Goal: Task Accomplishment & Management: Use online tool/utility

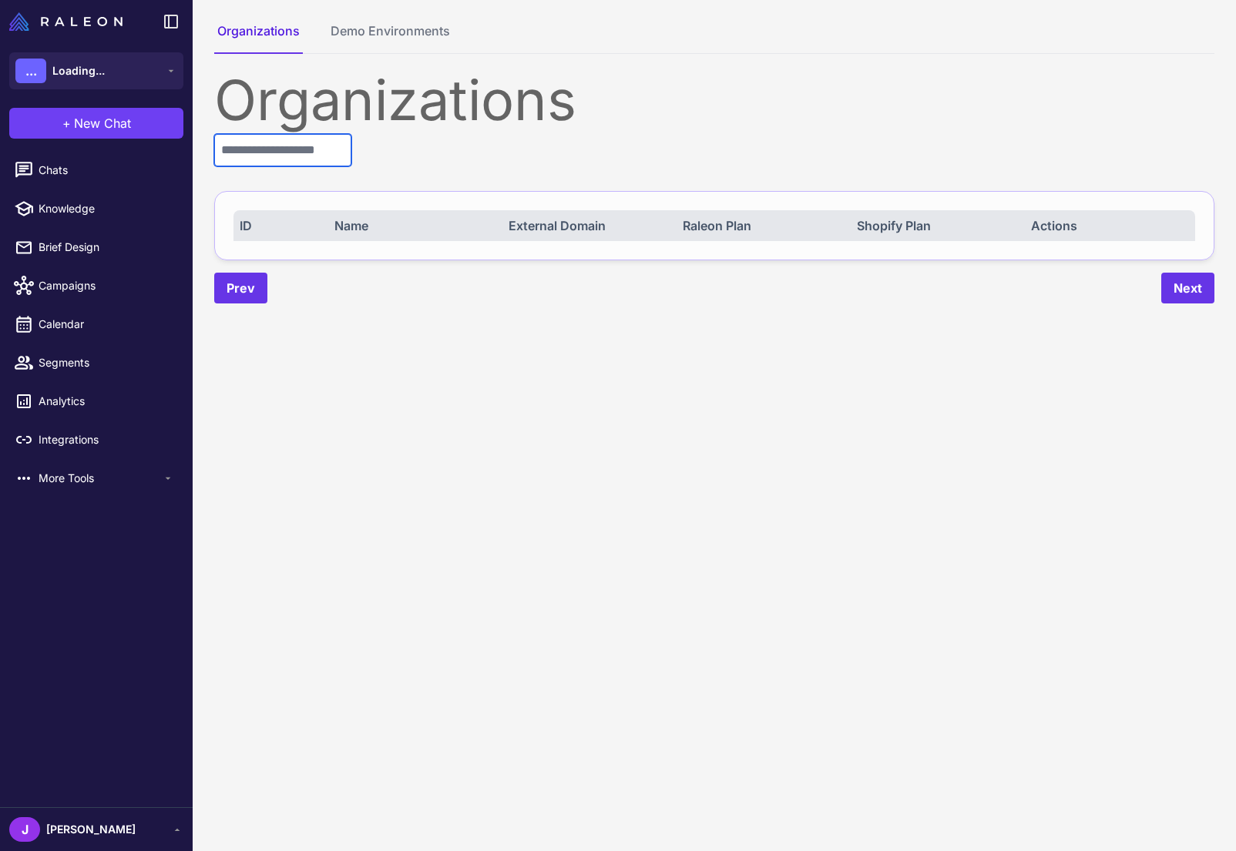
click at [264, 160] on input "text" at bounding box center [282, 150] width 137 height 32
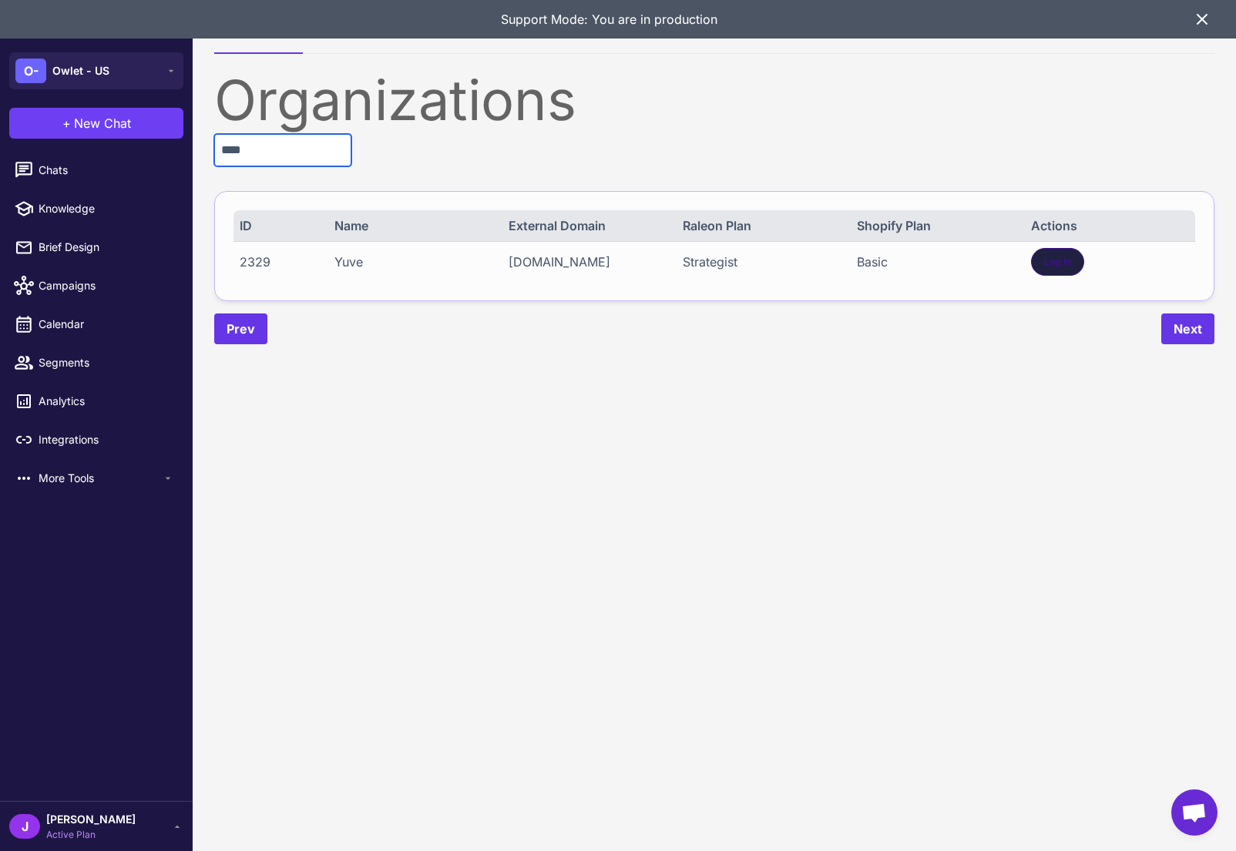
type input "****"
click at [1066, 257] on span "Log In" at bounding box center [1057, 262] width 27 height 14
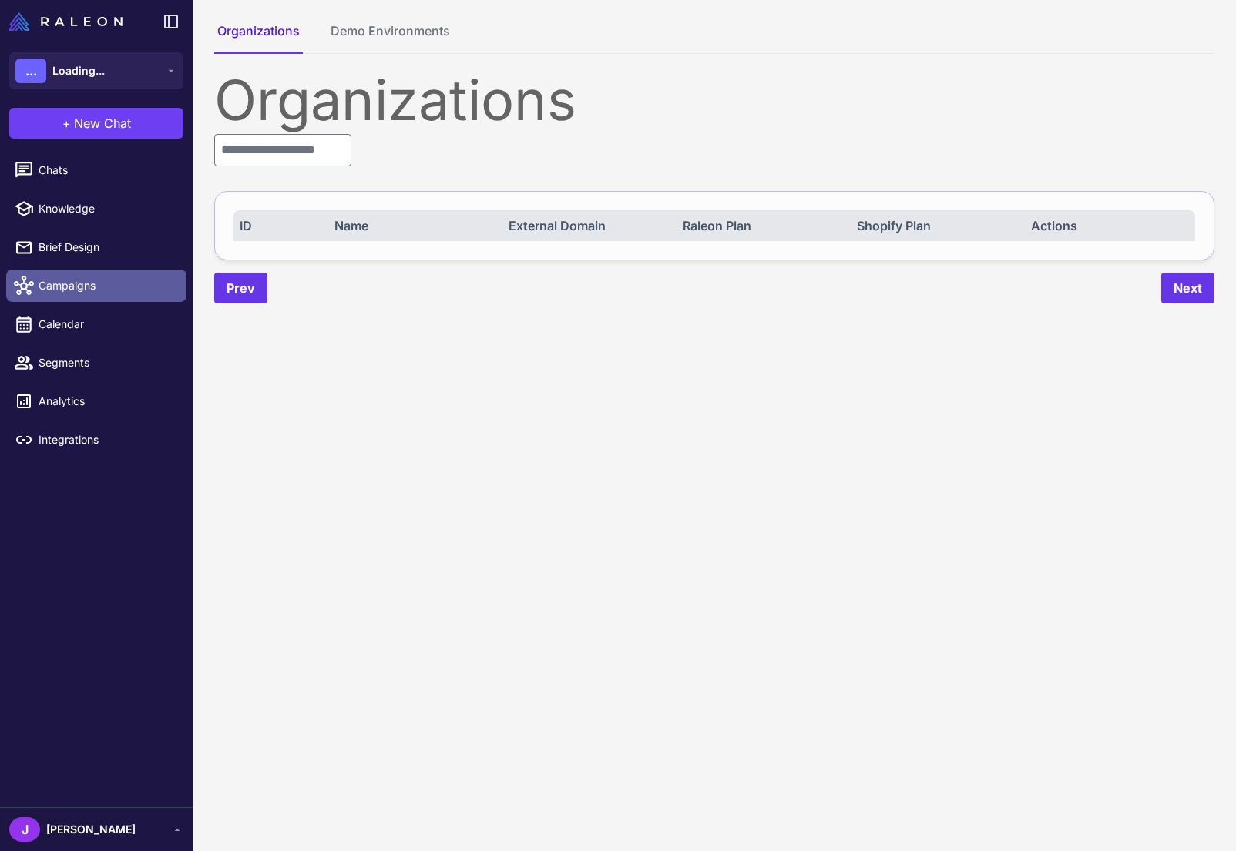
click at [63, 287] on span "Campaigns" at bounding box center [107, 285] width 136 height 17
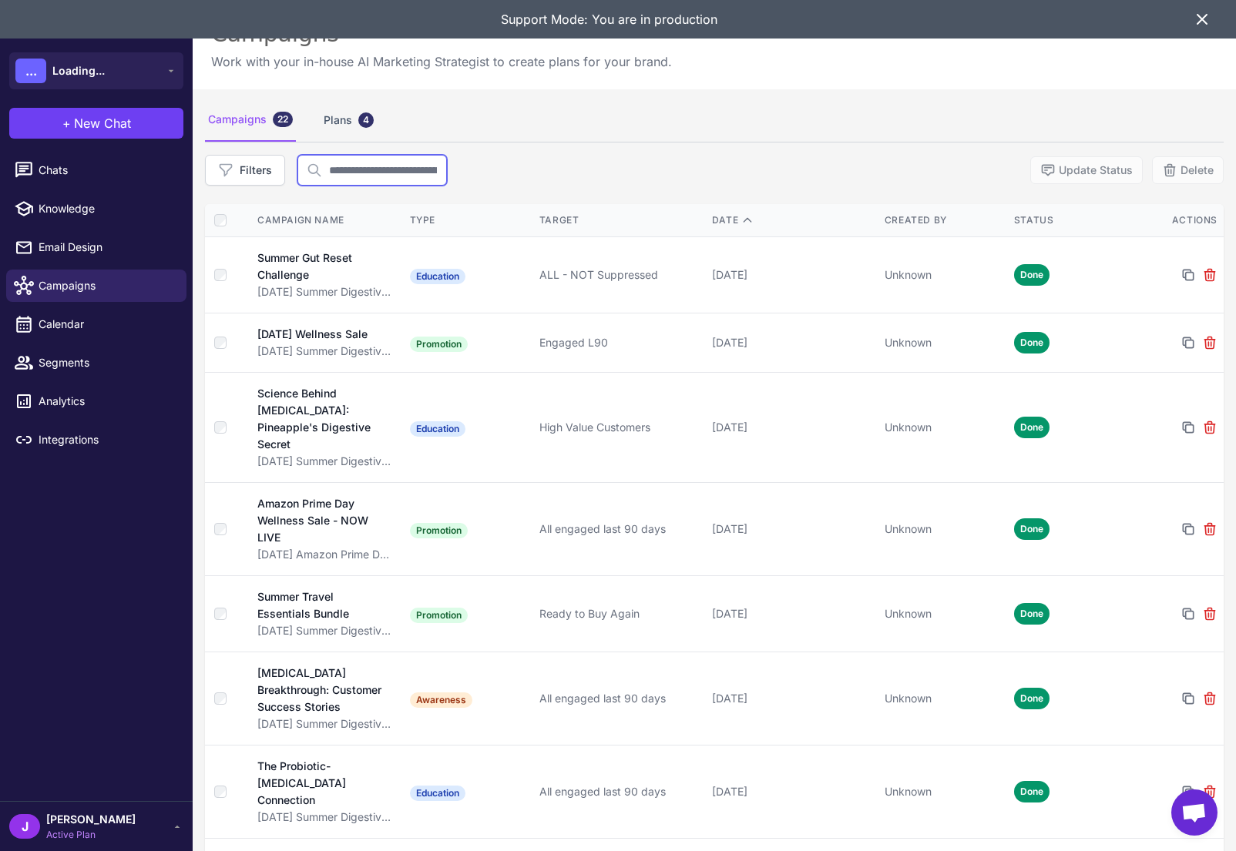
click at [376, 167] on input "text" at bounding box center [371, 170] width 149 height 31
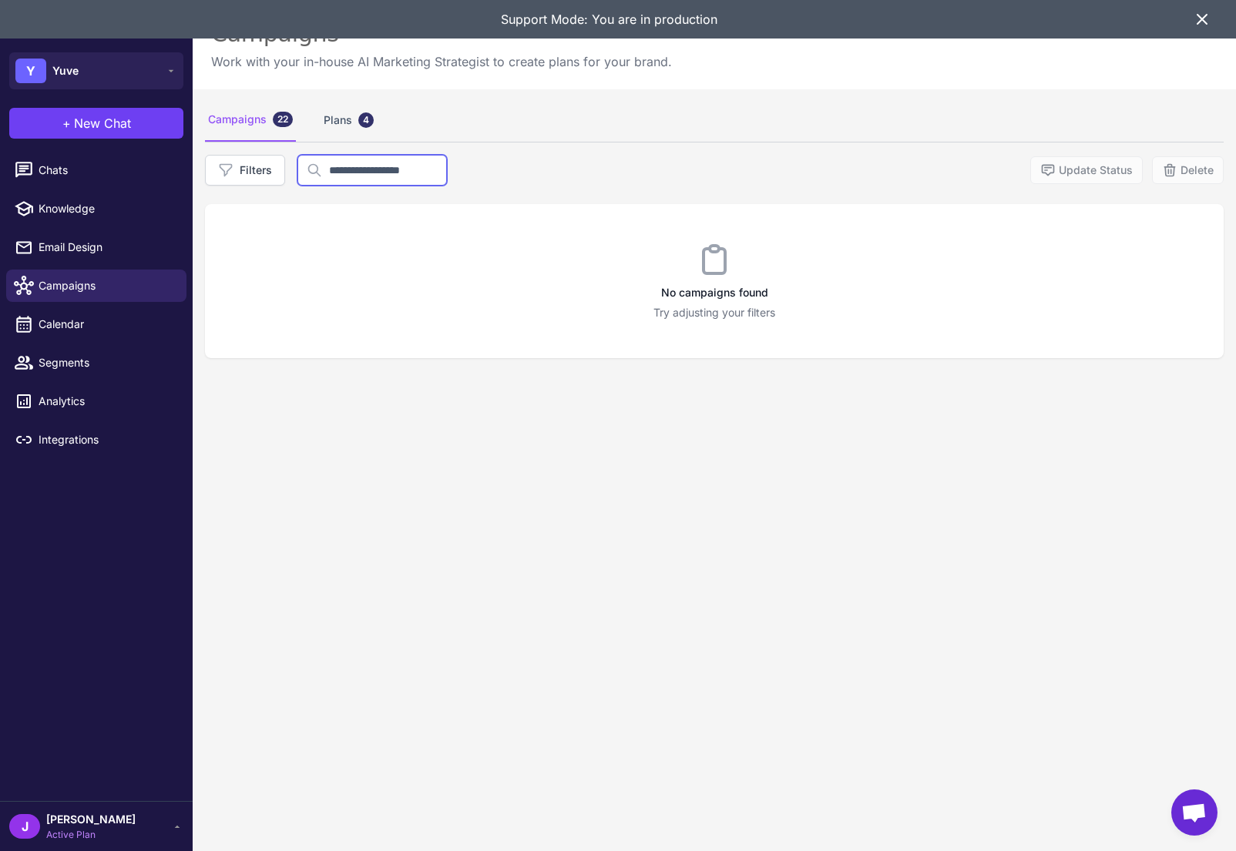
type input "**********"
click at [613, 168] on div "**********" at bounding box center [714, 170] width 1019 height 31
click at [264, 176] on button "Filters" at bounding box center [245, 170] width 80 height 31
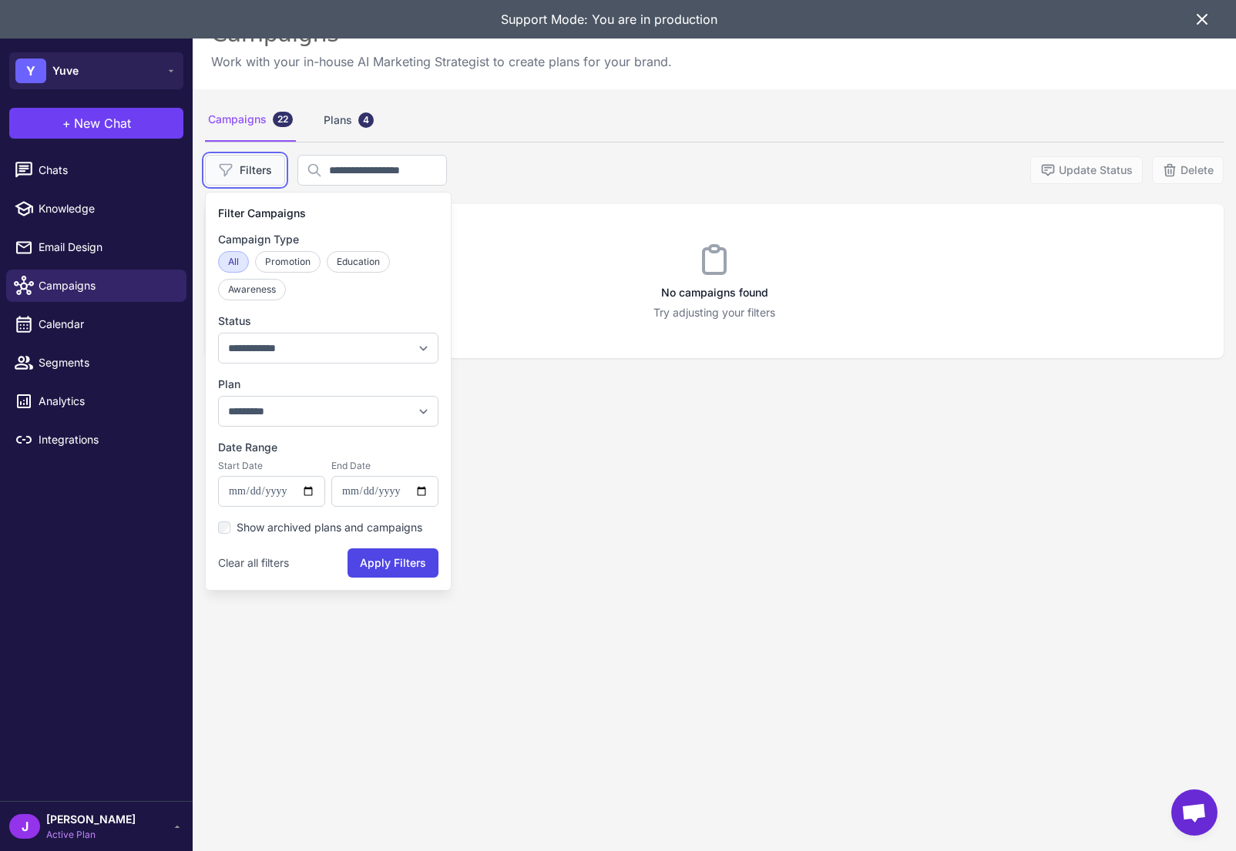
click at [267, 174] on button "Filters" at bounding box center [245, 170] width 80 height 31
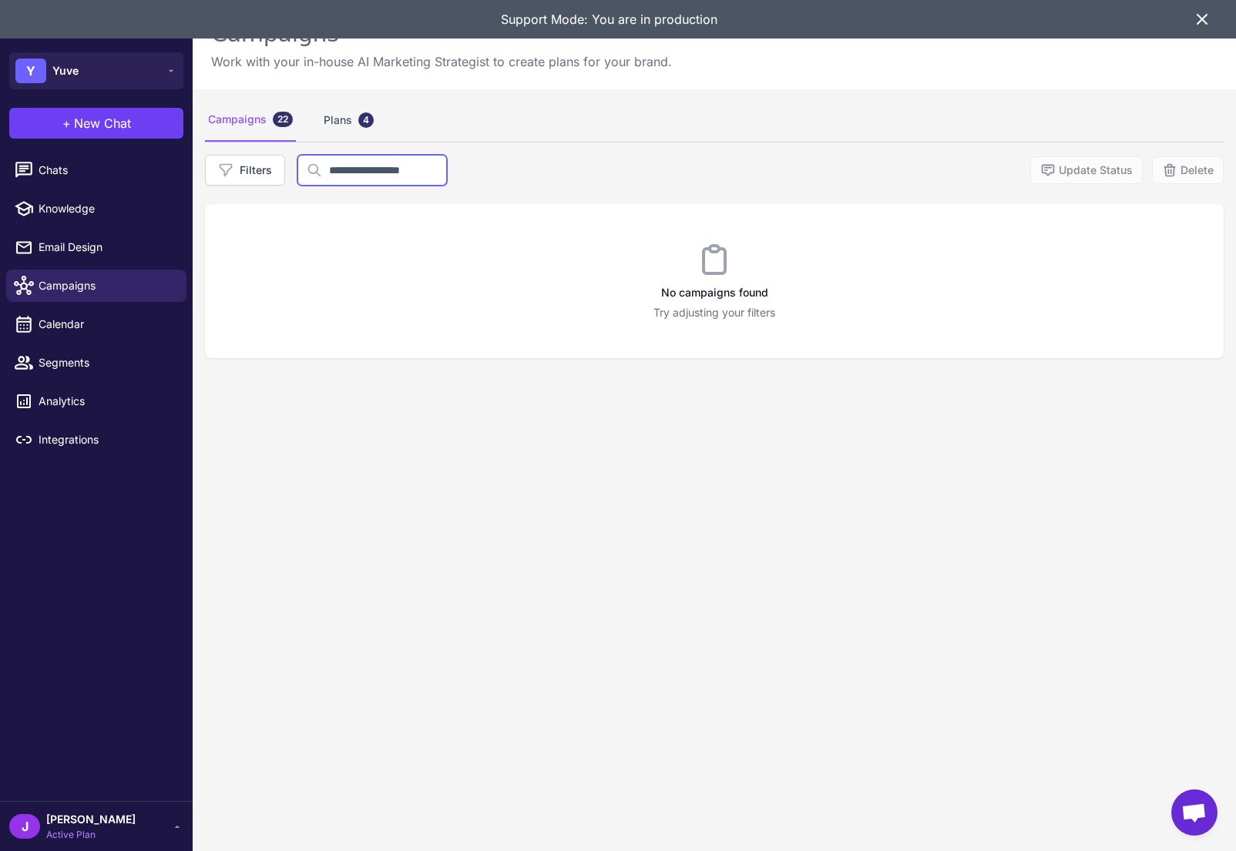
click at [345, 173] on input "**********" at bounding box center [371, 170] width 149 height 31
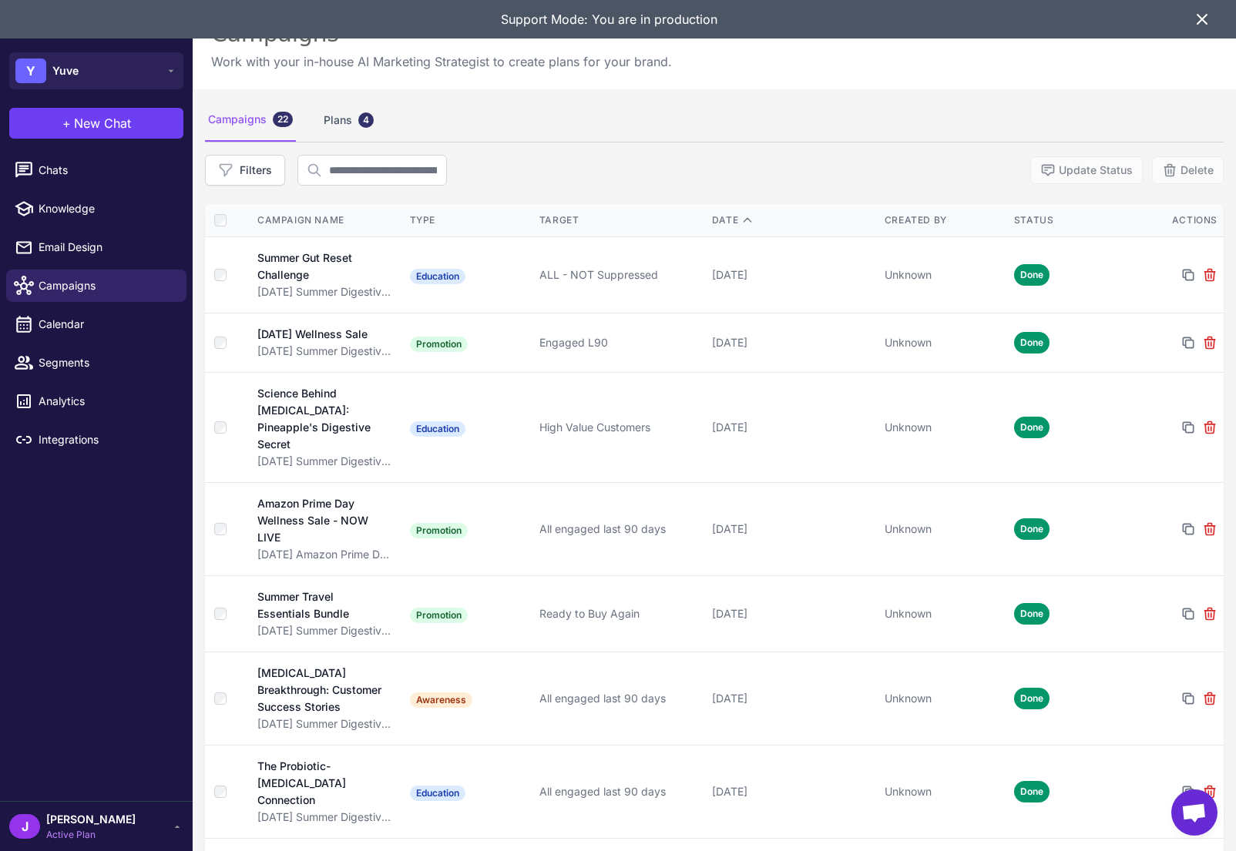
click at [543, 165] on div "Filters Update Status Delete" at bounding box center [714, 170] width 1019 height 31
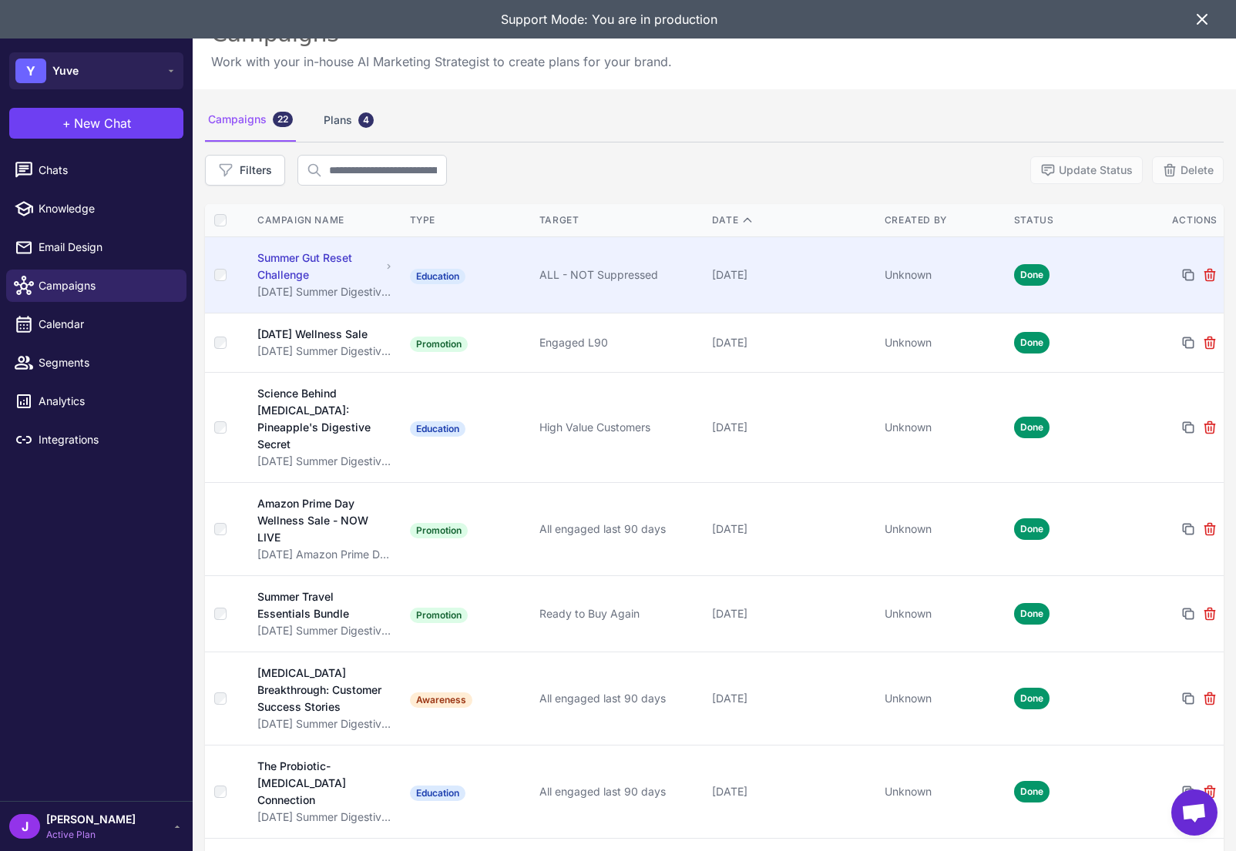
click at [337, 278] on div "Summer Gut Reset Challenge" at bounding box center [318, 267] width 123 height 34
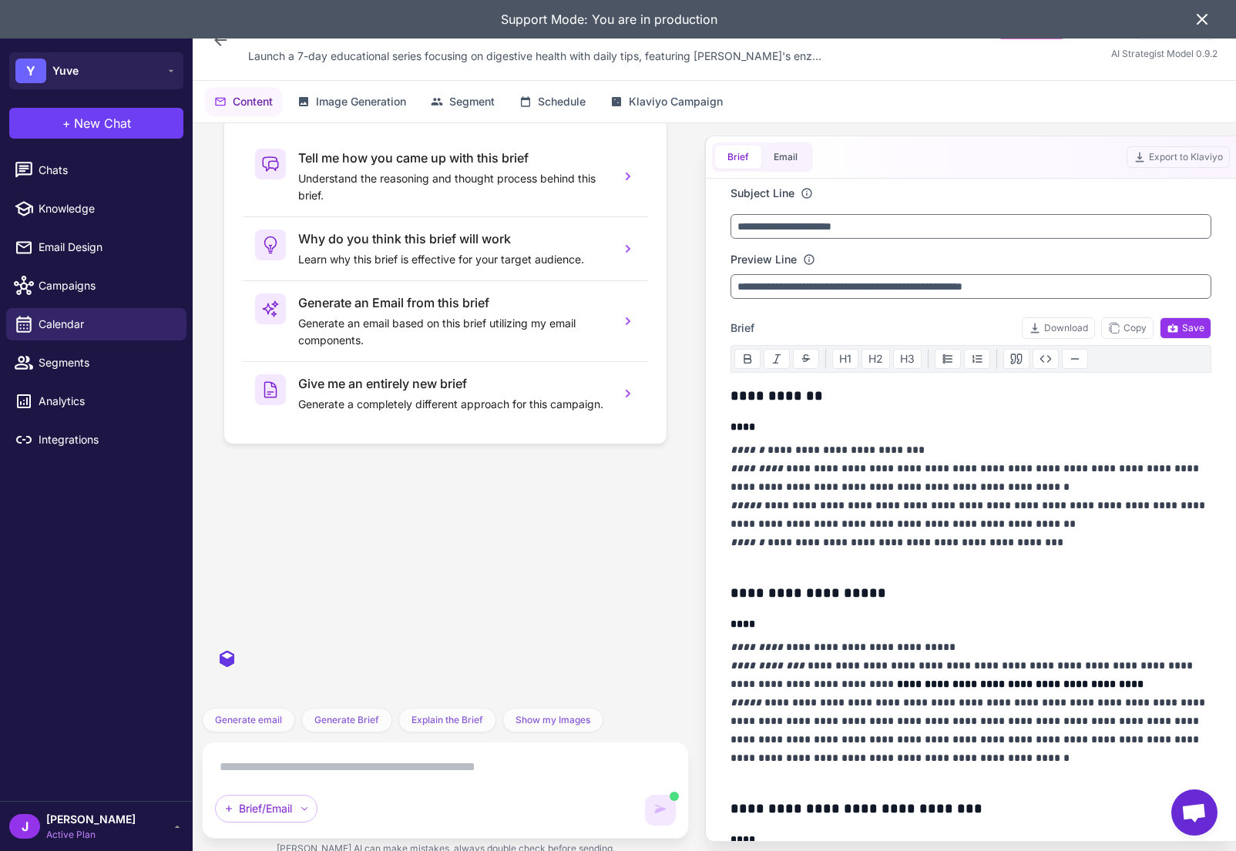
scroll to position [7575, 0]
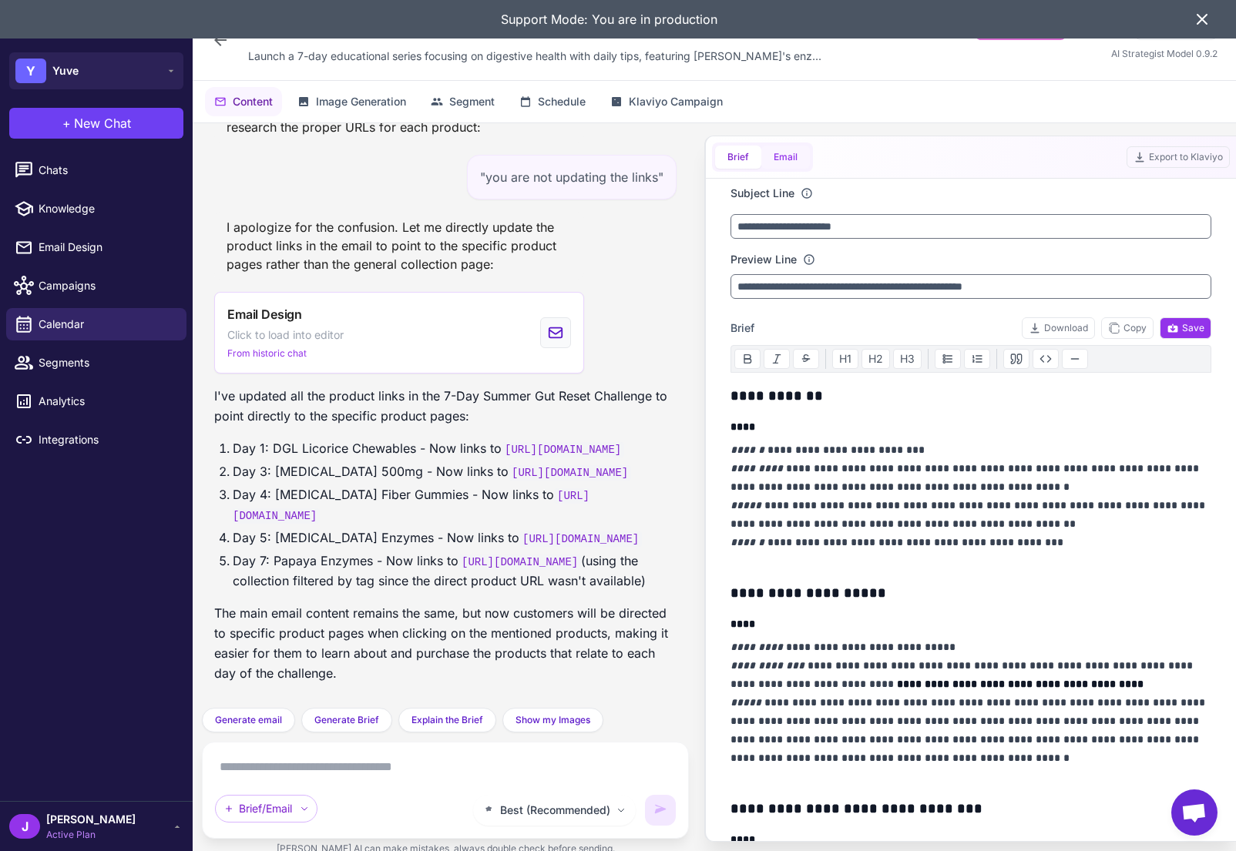
click at [791, 156] on button "Email" at bounding box center [785, 157] width 49 height 23
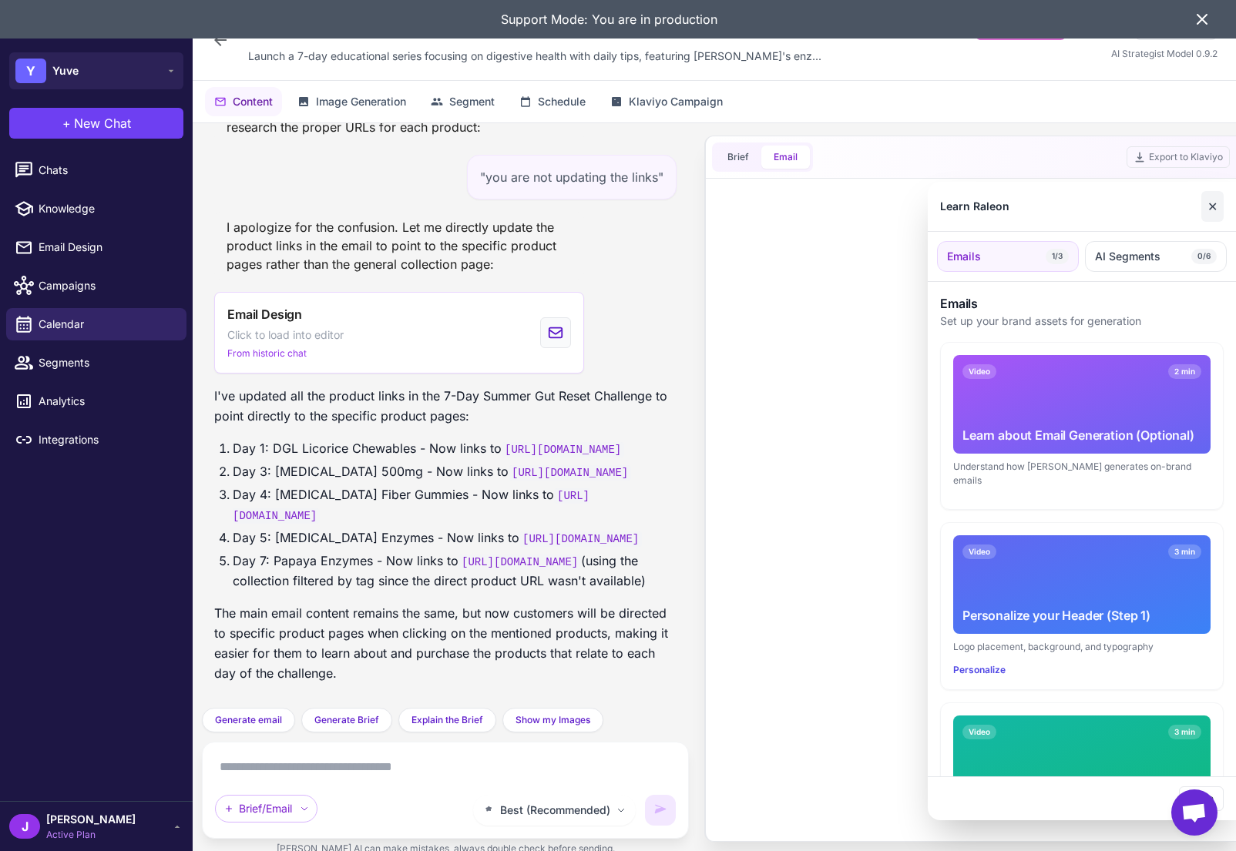
click at [1214, 204] on button "✕" at bounding box center [1212, 206] width 22 height 31
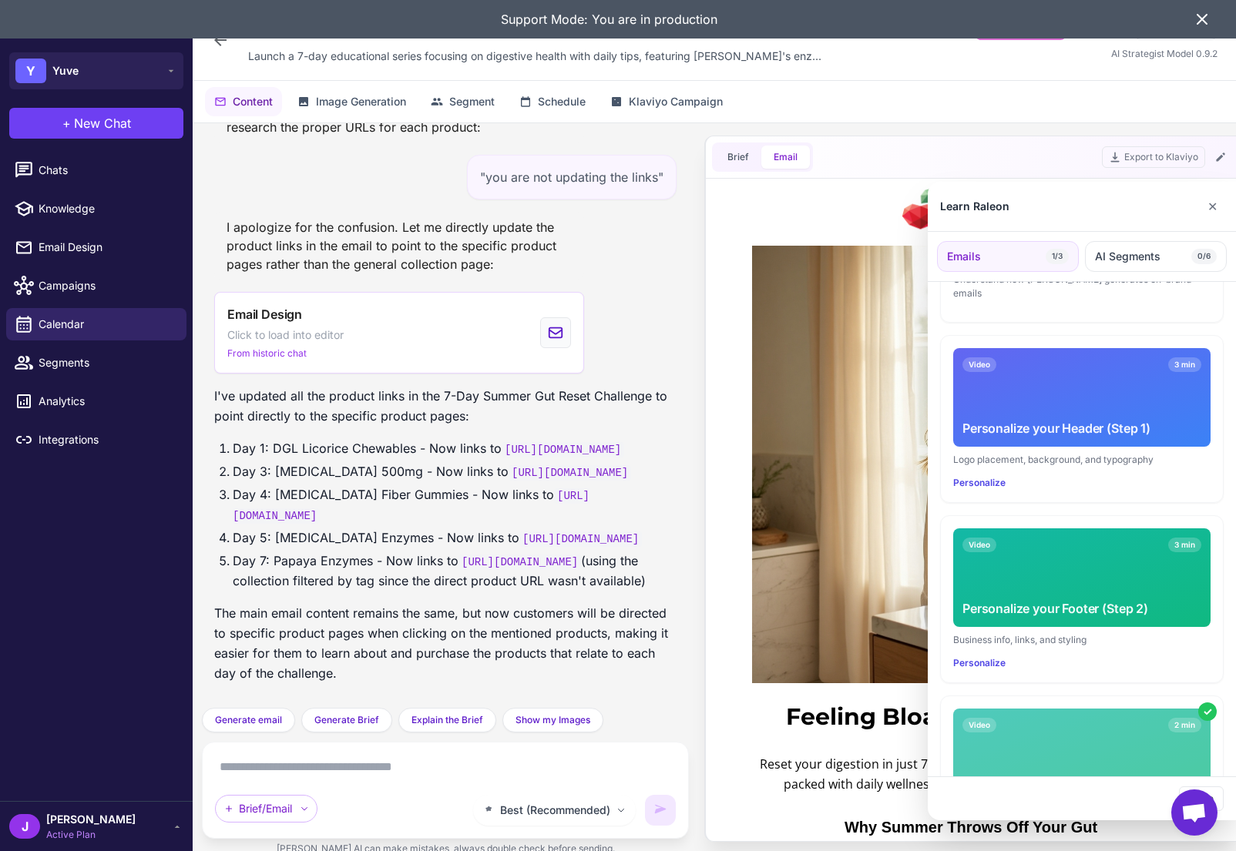
scroll to position [273, 0]
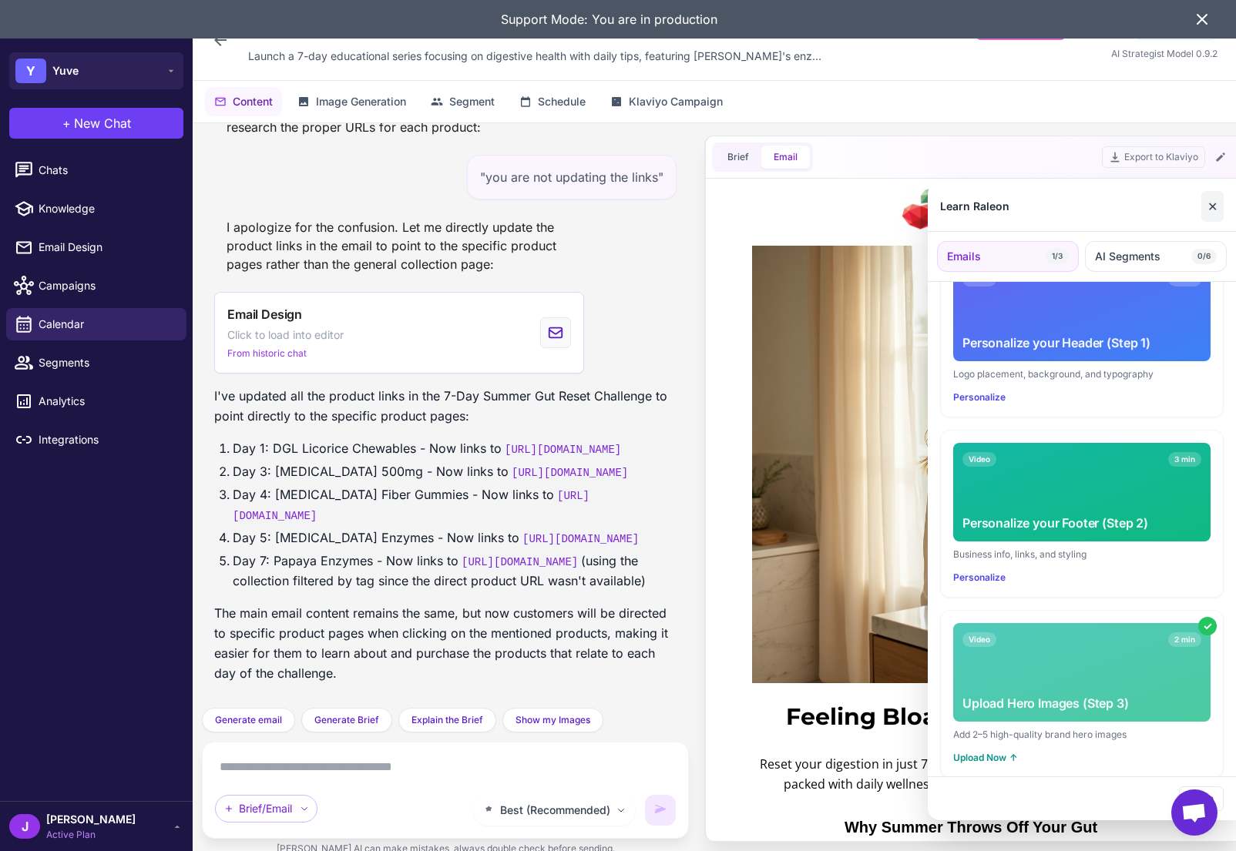
click at [1214, 197] on button "✕" at bounding box center [1212, 206] width 22 height 31
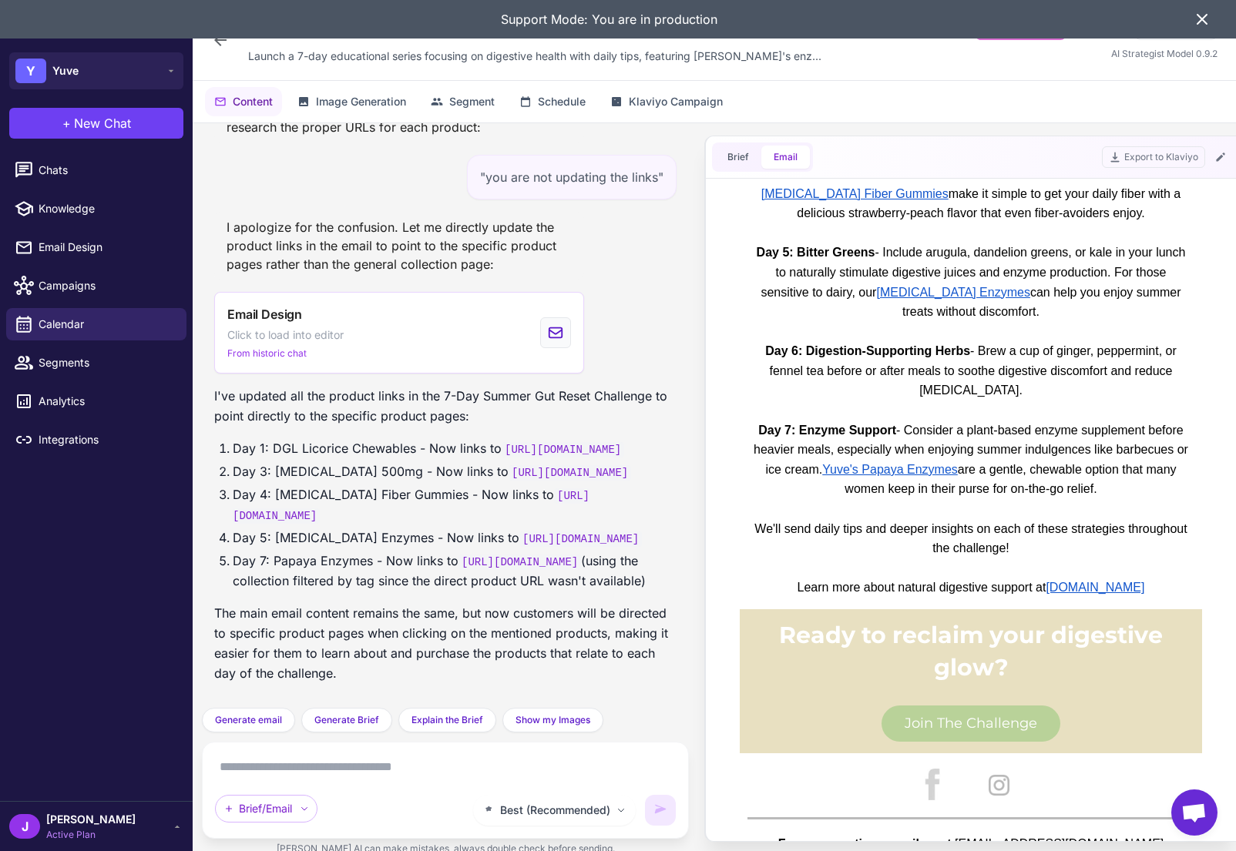
scroll to position [1734, 0]
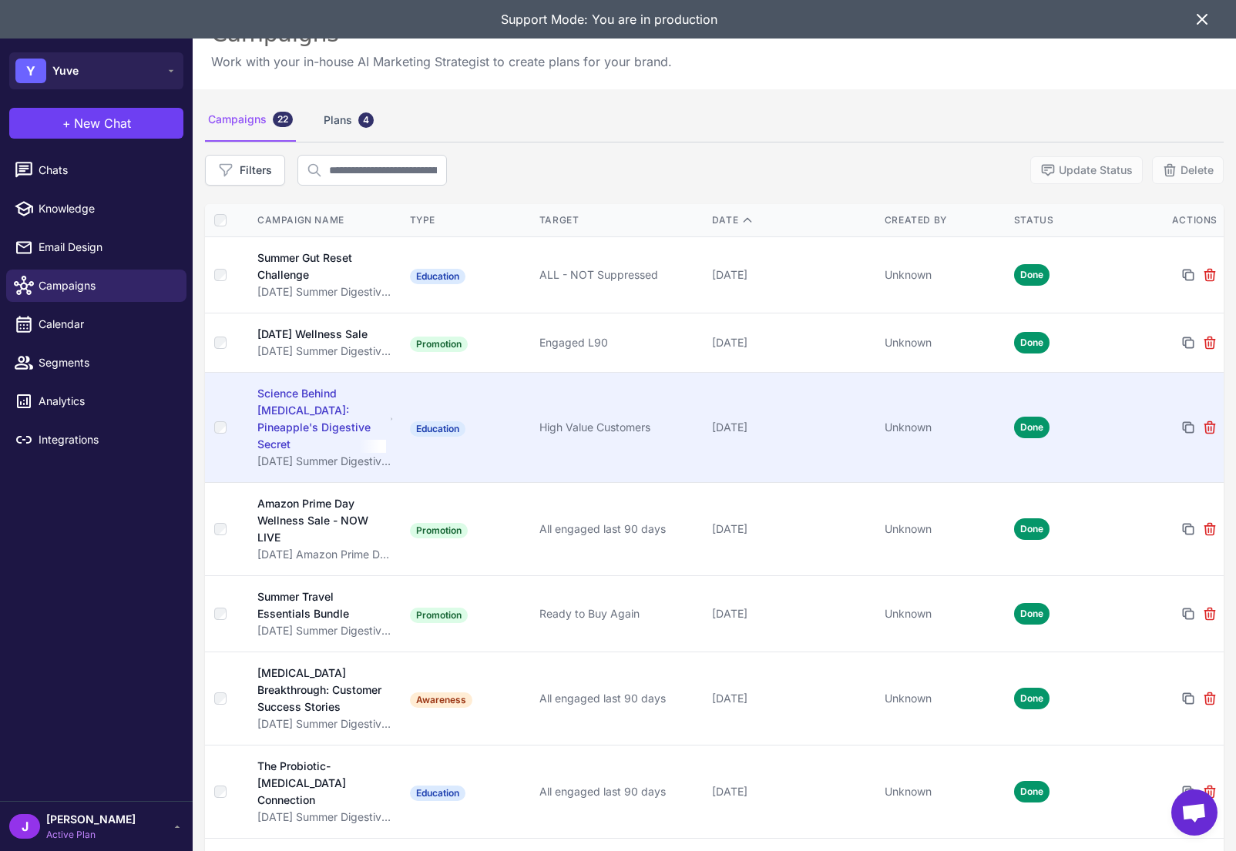
click at [360, 412] on div "Science Behind [MEDICAL_DATA]: Pineapple's Digestive Secret" at bounding box center [321, 419] width 129 height 68
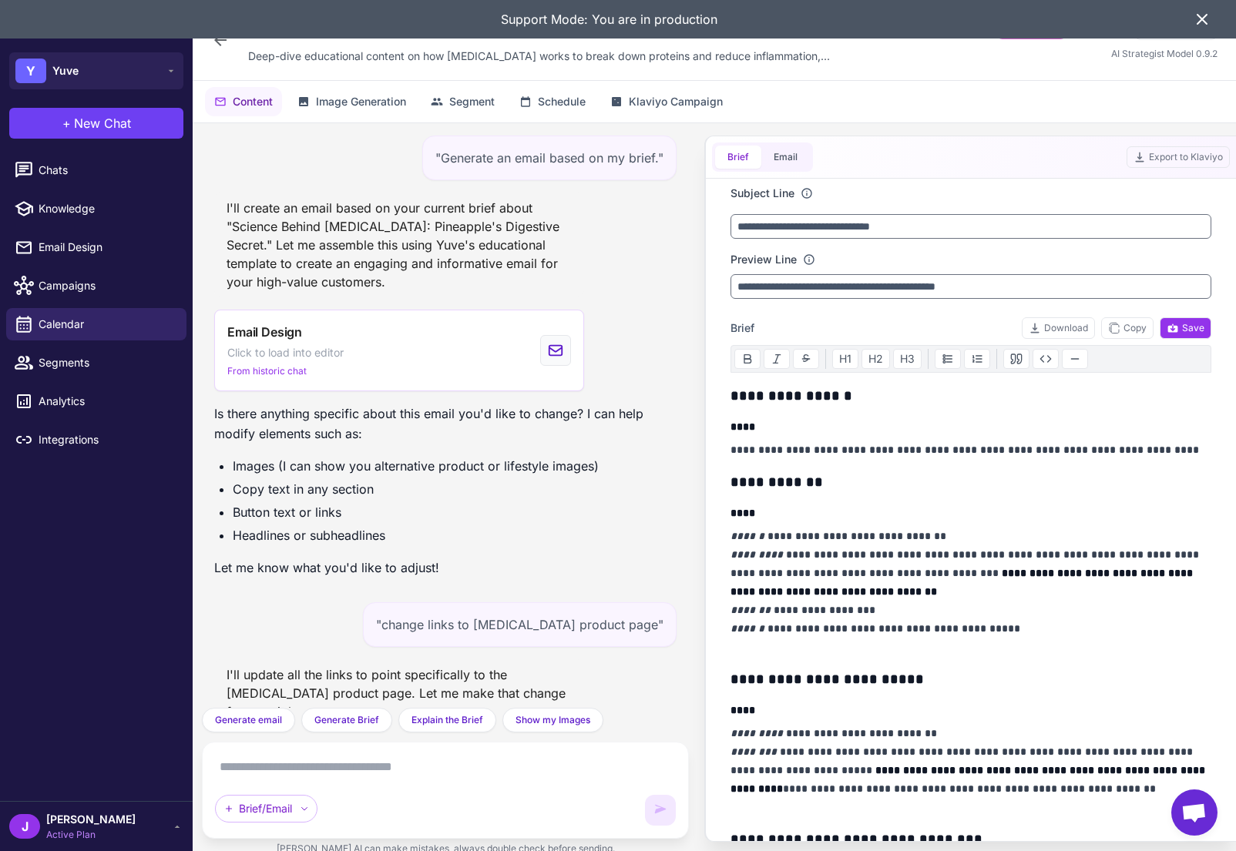
scroll to position [1161, 0]
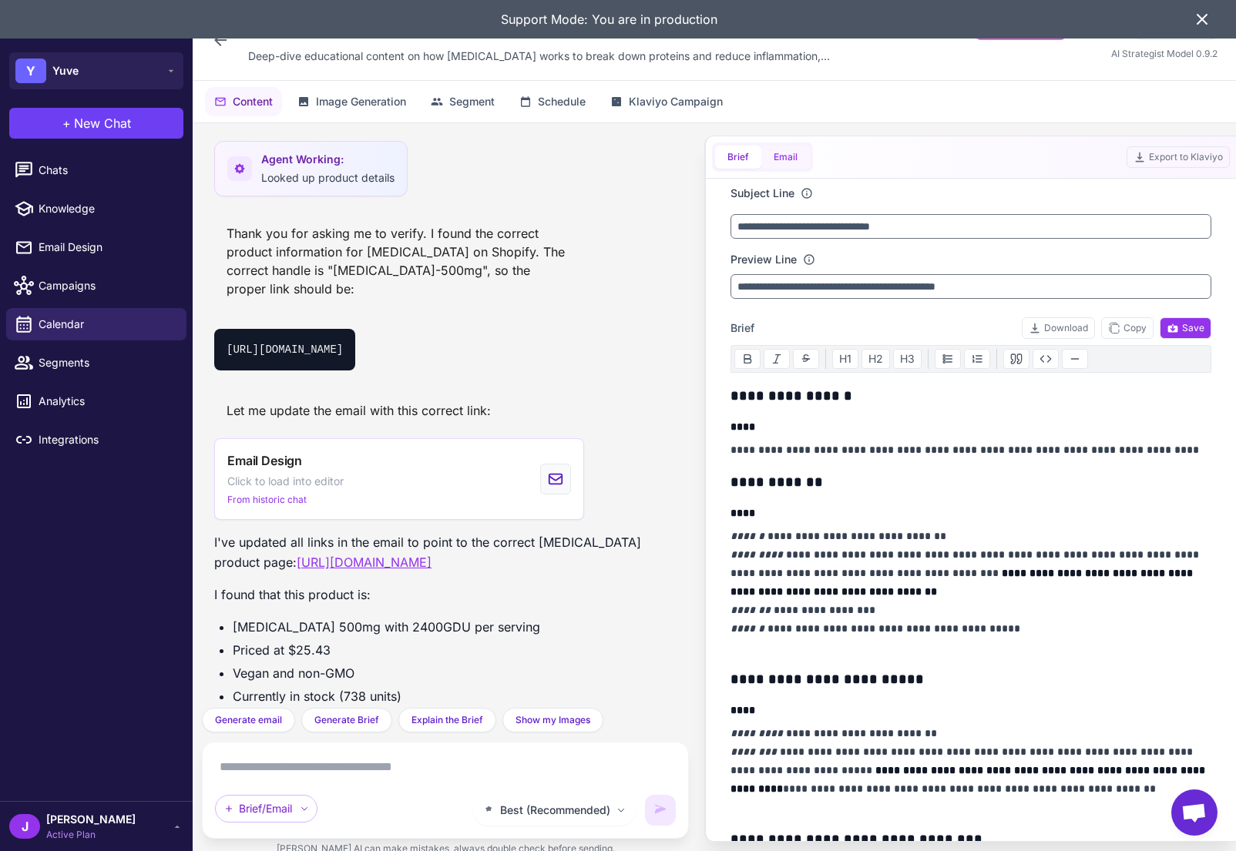
click at [781, 149] on button "Email" at bounding box center [785, 157] width 49 height 23
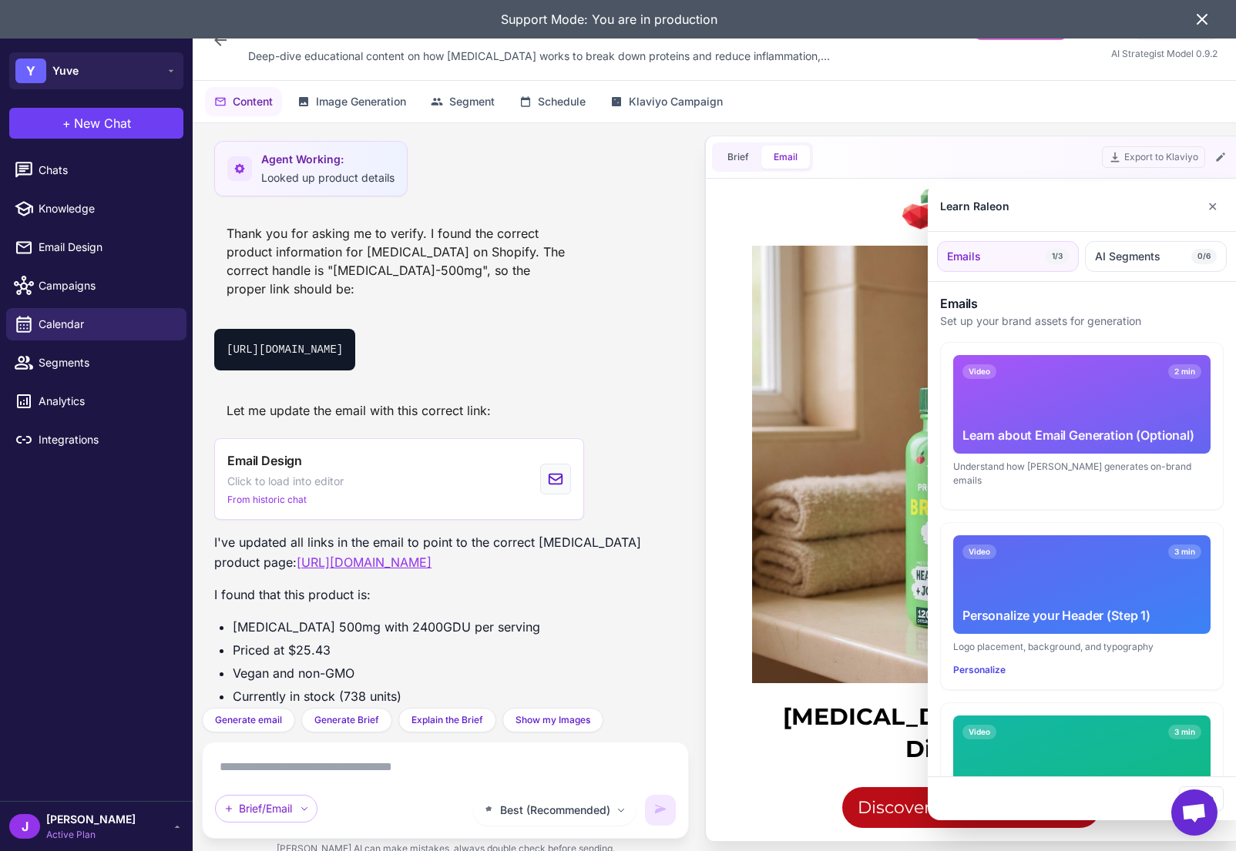
scroll to position [0, 0]
click at [1212, 205] on button "✕" at bounding box center [1212, 206] width 22 height 31
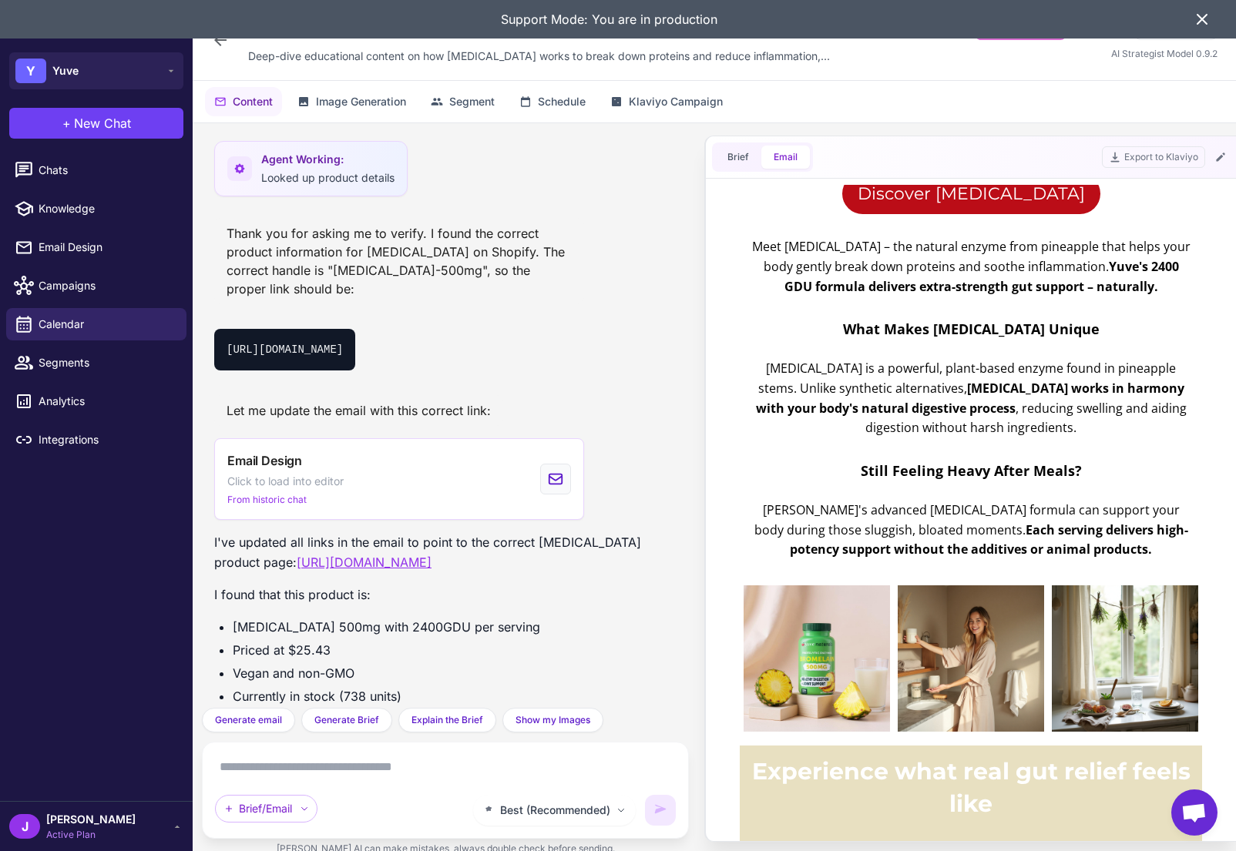
scroll to position [257, 0]
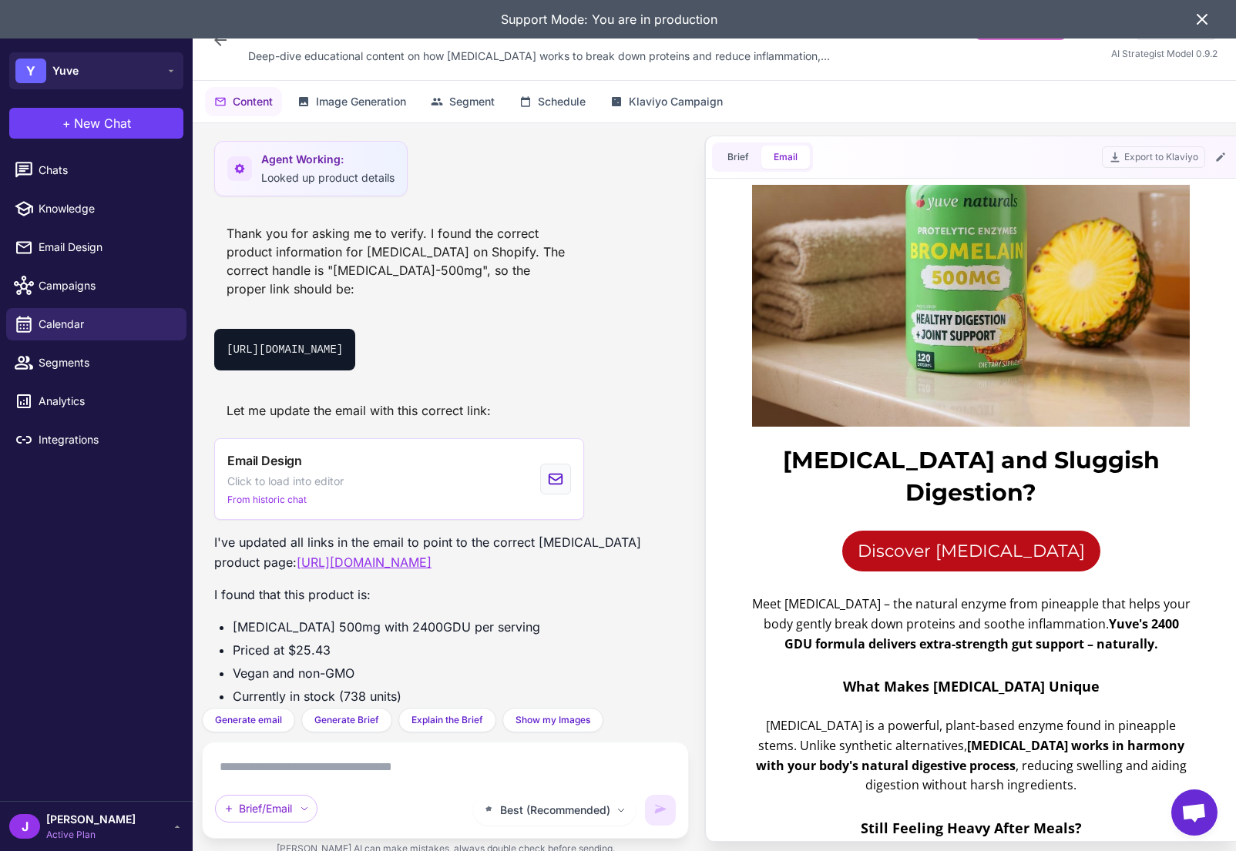
click at [217, 43] on icon at bounding box center [220, 40] width 18 height 18
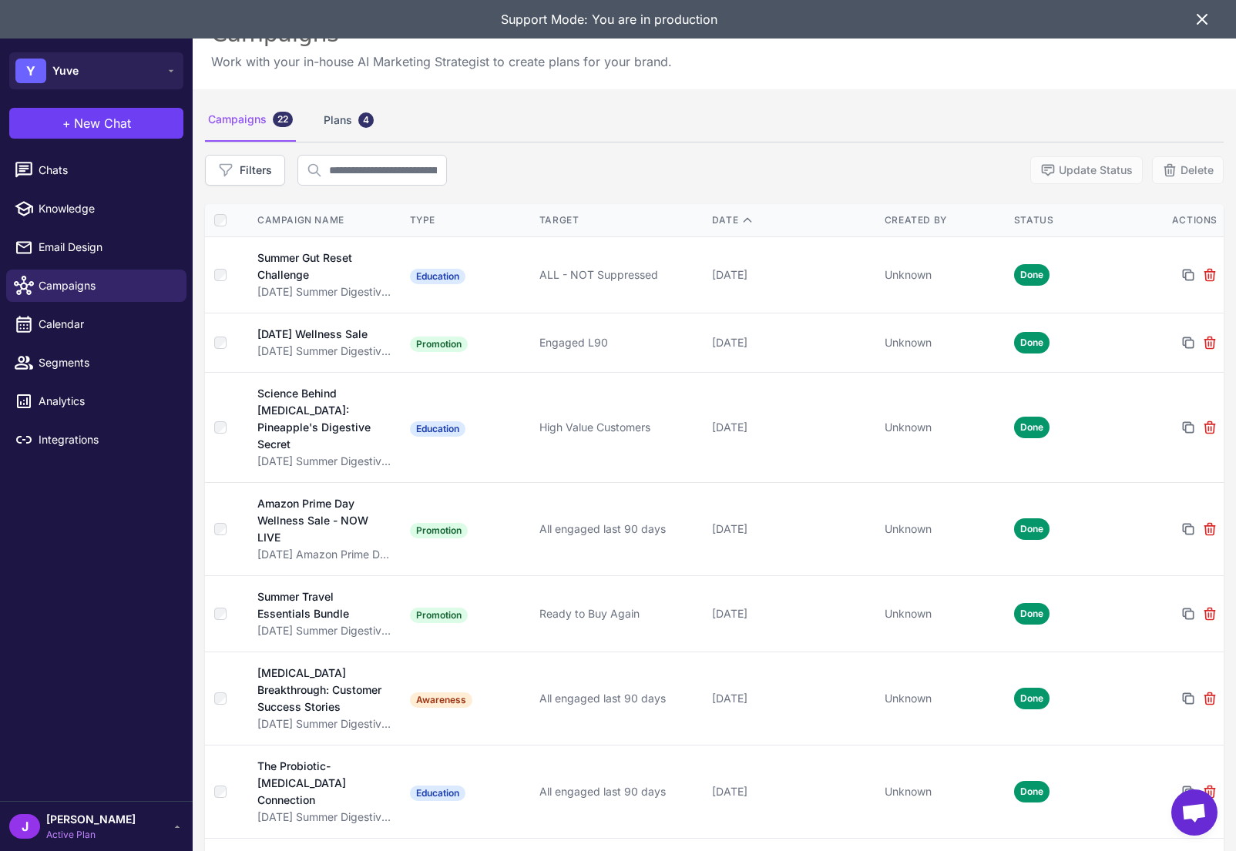
click at [1200, 16] on icon at bounding box center [1201, 19] width 9 height 9
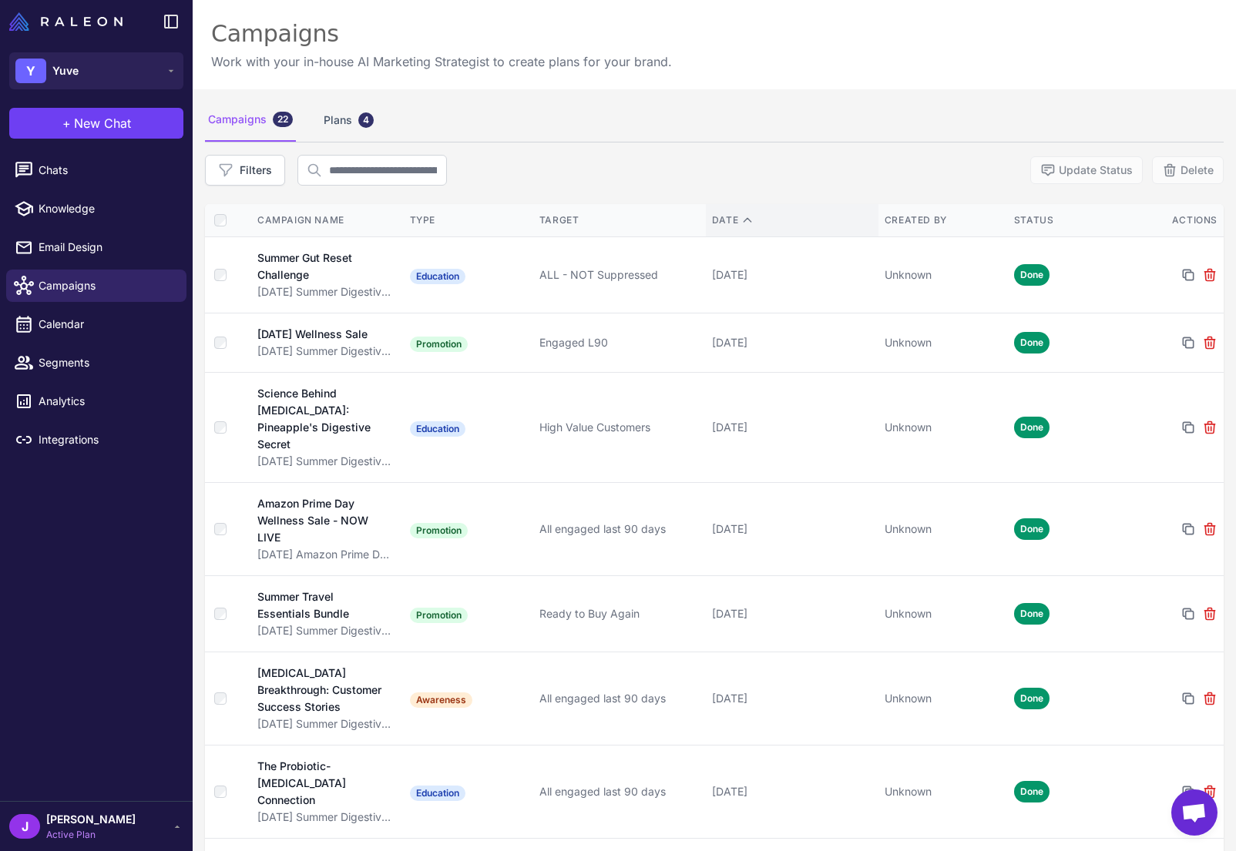
click at [737, 227] on div "Date" at bounding box center [792, 220] width 160 height 14
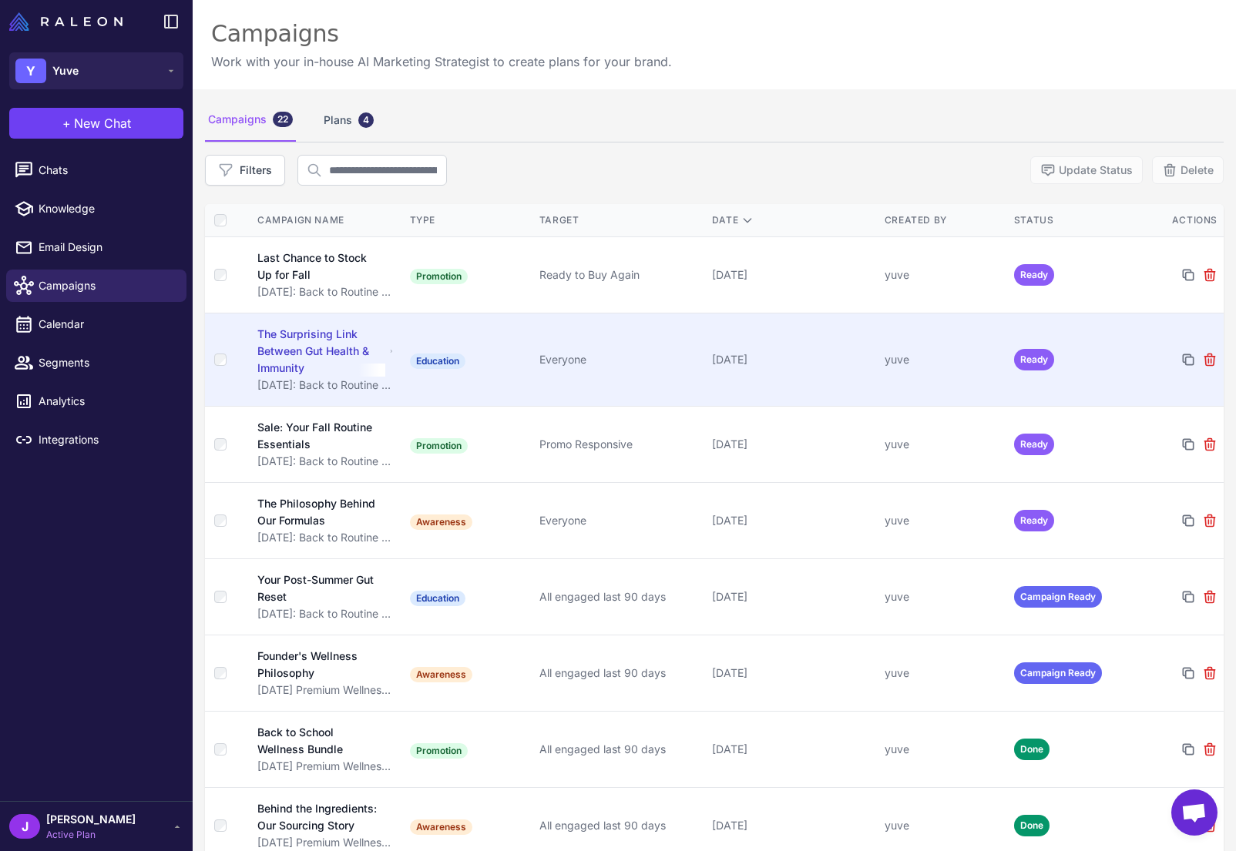
click at [774, 359] on div "[DATE]" at bounding box center [792, 359] width 160 height 17
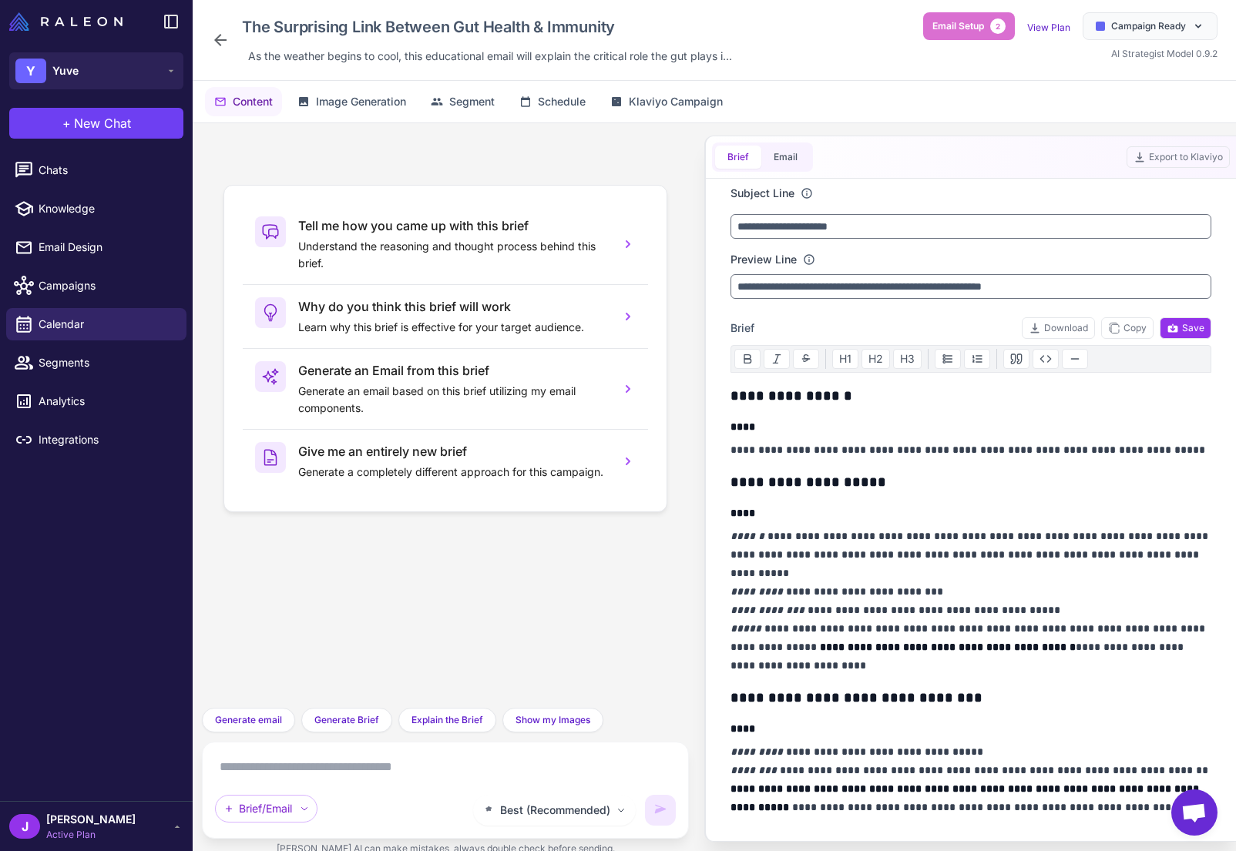
click at [782, 141] on div "Brief Email Export to Klaviyo" at bounding box center [971, 157] width 530 height 42
click at [794, 160] on button "Email" at bounding box center [785, 157] width 49 height 23
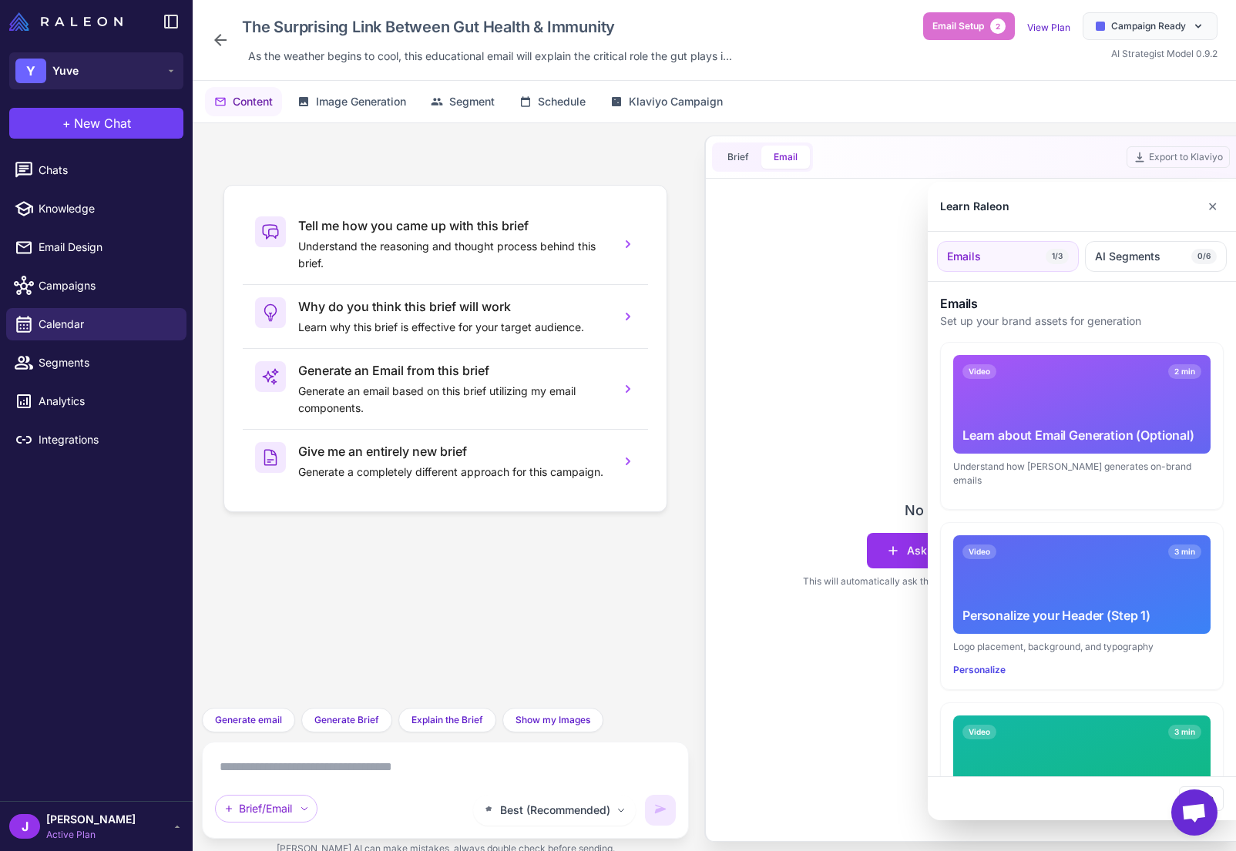
click at [226, 32] on div at bounding box center [618, 425] width 1236 height 851
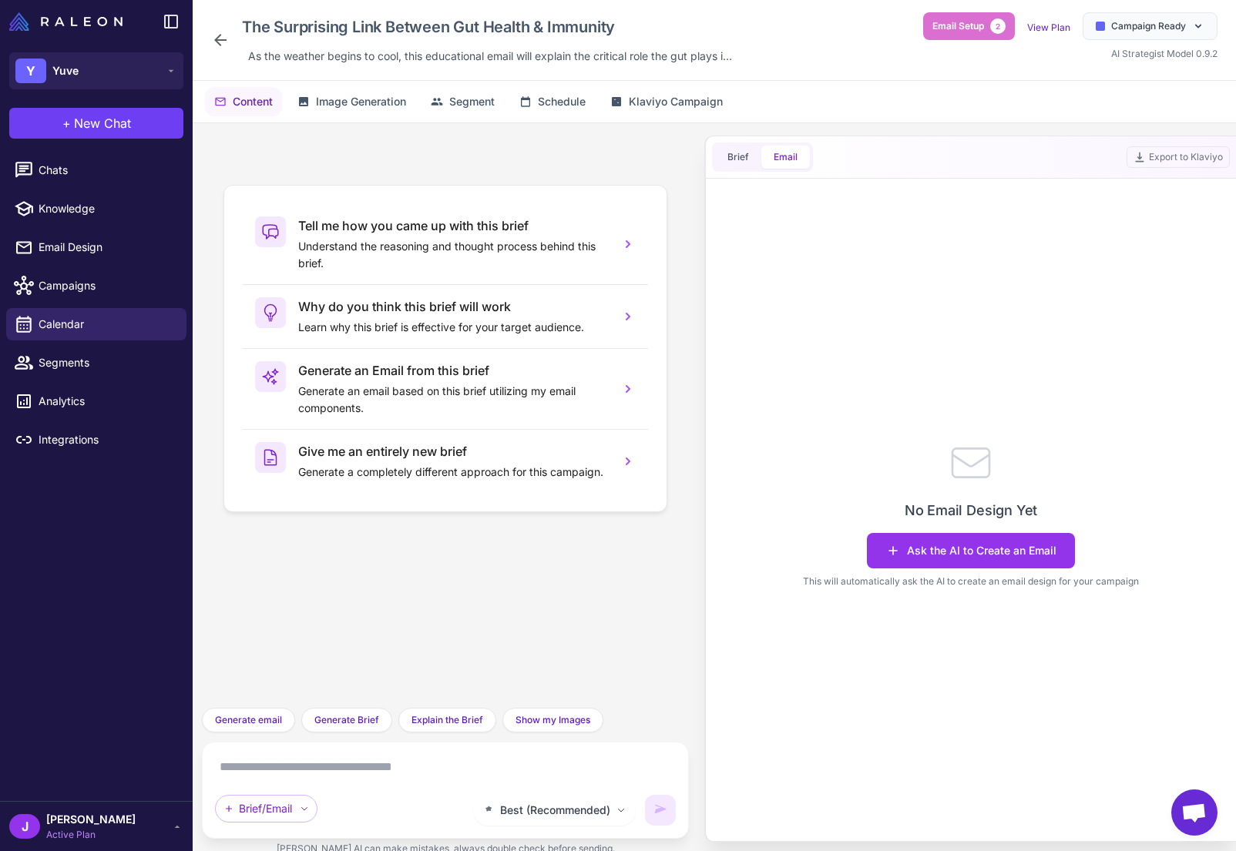
click at [209, 41] on div "The Surprising Link Between Gut Health & Immunity As the weather begins to cool…" at bounding box center [714, 40] width 1043 height 81
click at [212, 35] on icon at bounding box center [220, 40] width 18 height 18
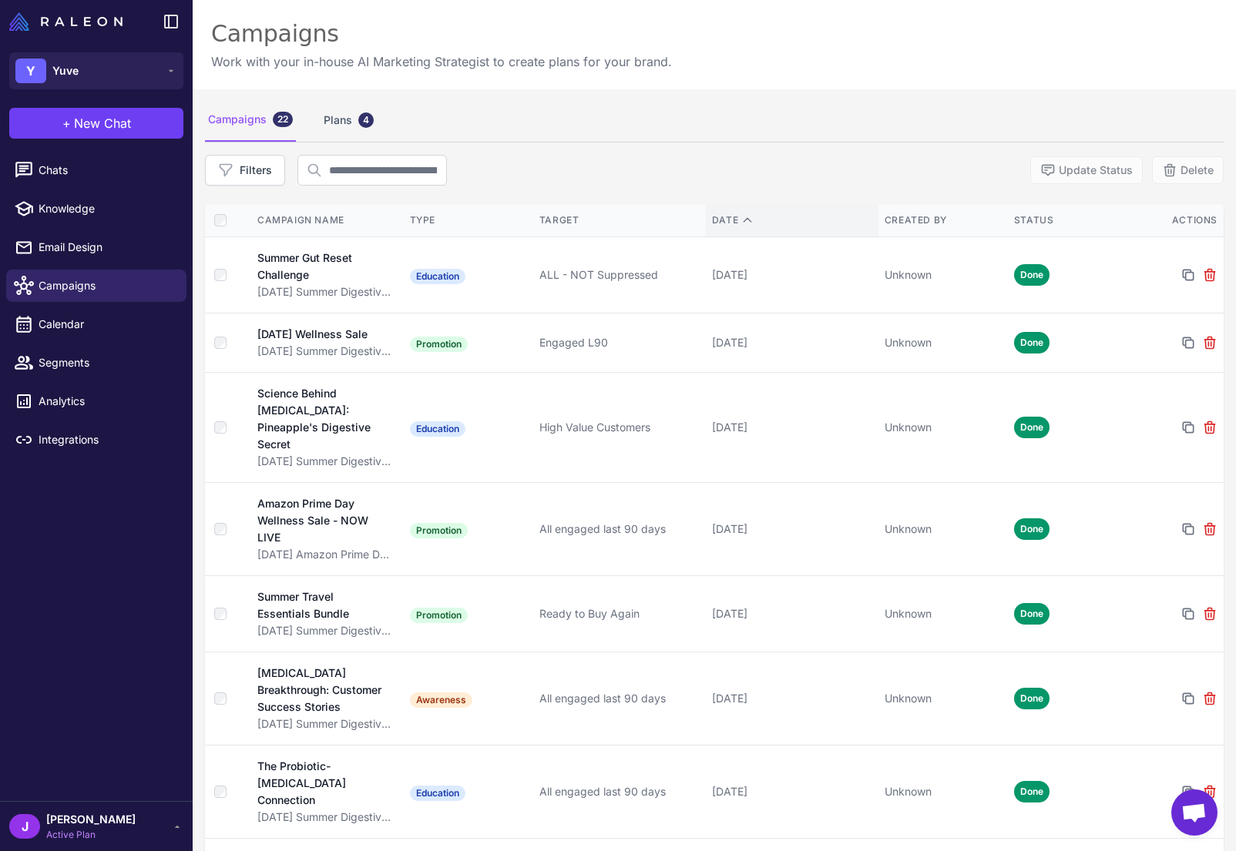
click at [737, 221] on div "Date" at bounding box center [792, 220] width 160 height 14
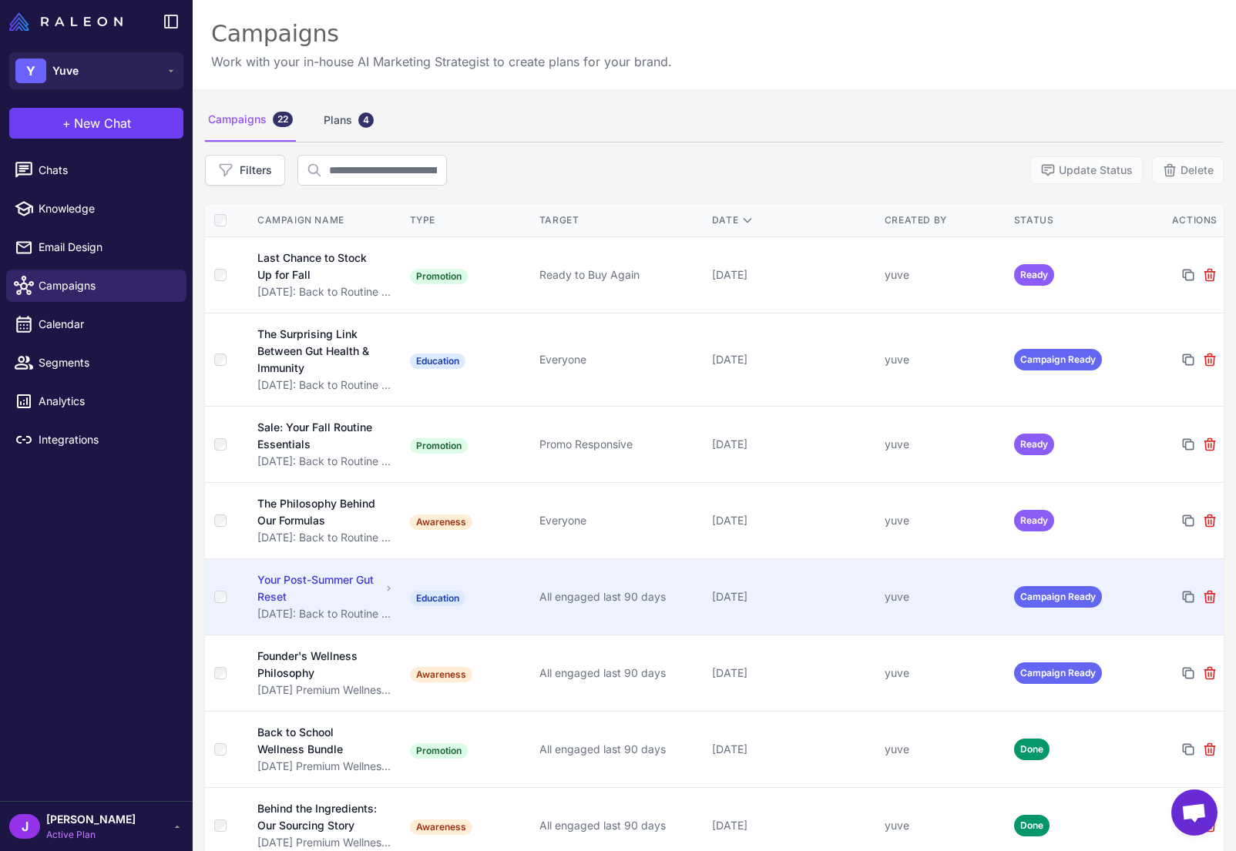
click at [783, 592] on div "[DATE]" at bounding box center [792, 597] width 160 height 17
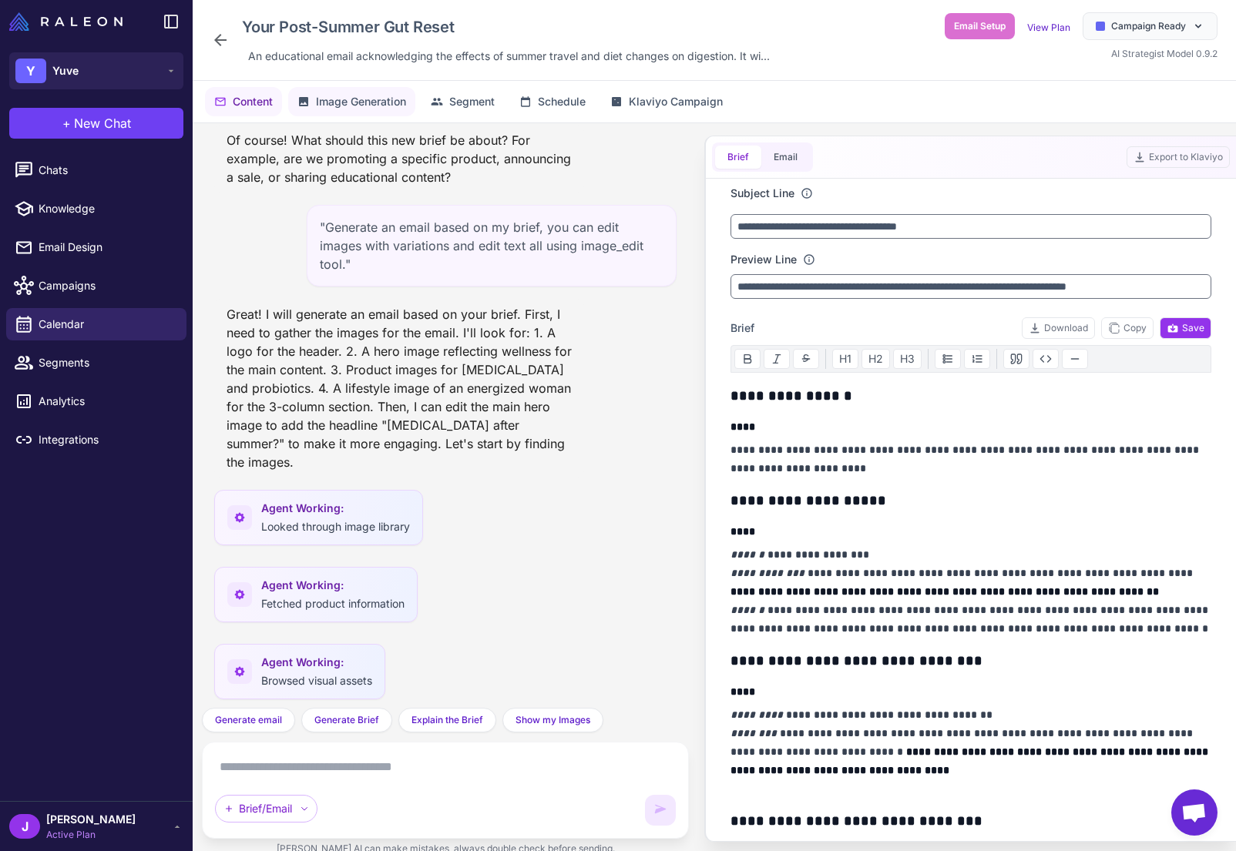
scroll to position [5761, 0]
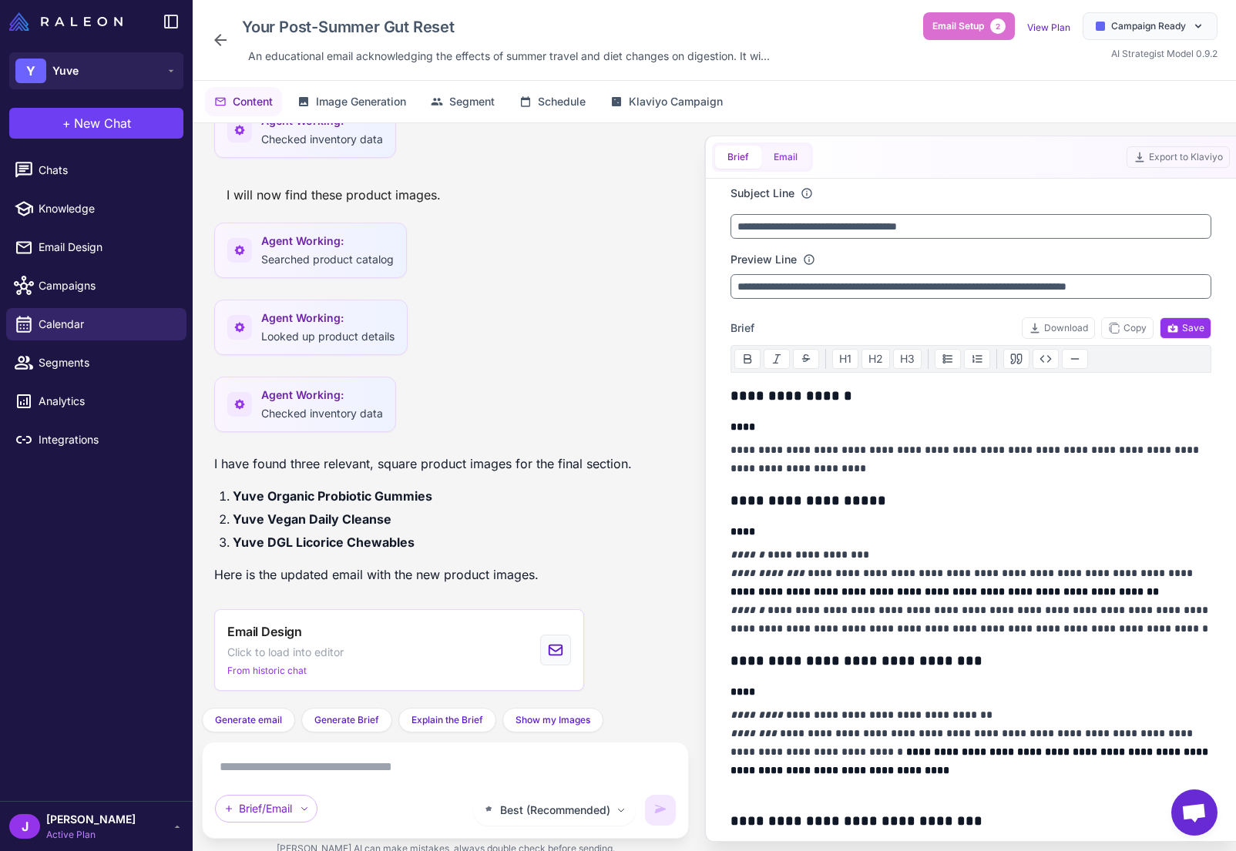
click at [776, 147] on button "Email" at bounding box center [785, 157] width 49 height 23
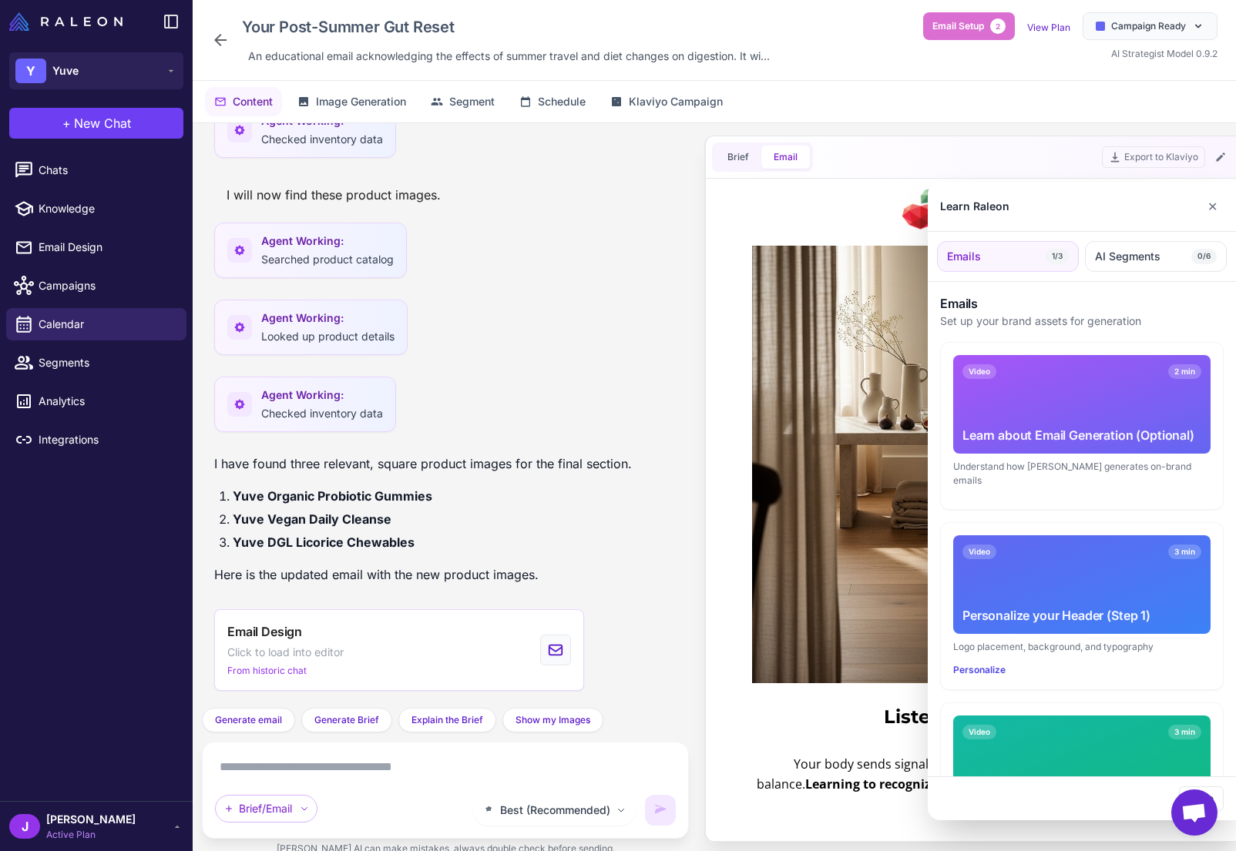
scroll to position [0, 0]
click at [1213, 207] on button "✕" at bounding box center [1212, 206] width 22 height 31
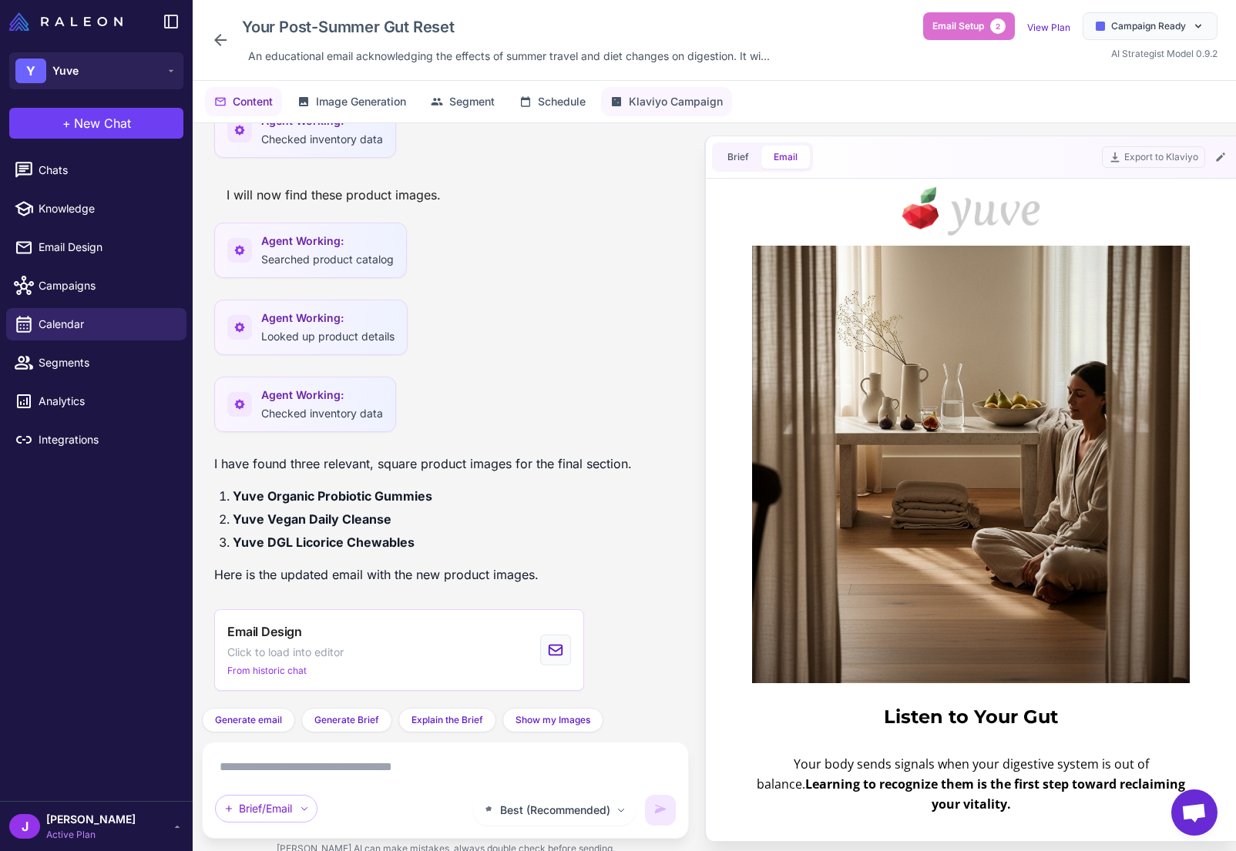
click at [640, 106] on span "Klaviyo Campaign" at bounding box center [676, 101] width 94 height 17
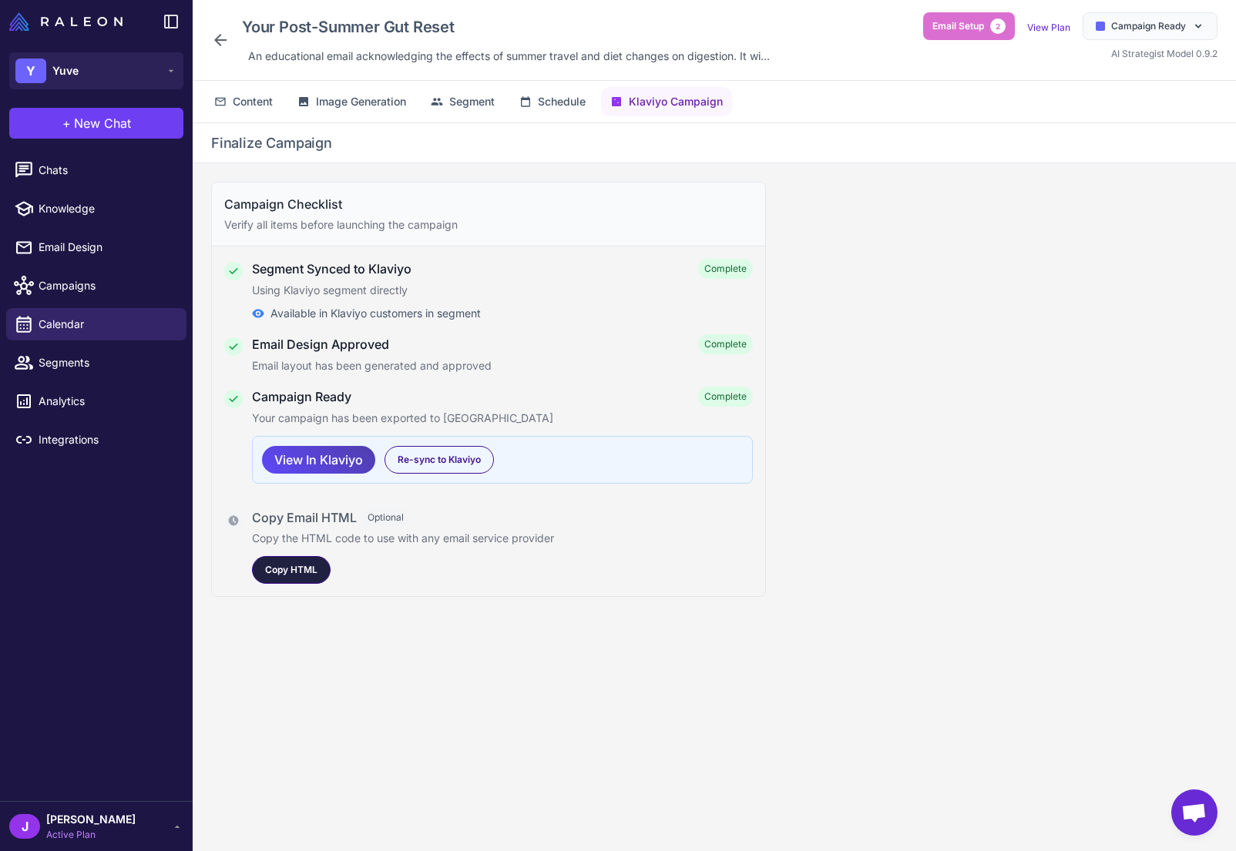
click at [290, 572] on span "Copy HTML" at bounding box center [291, 570] width 52 height 14
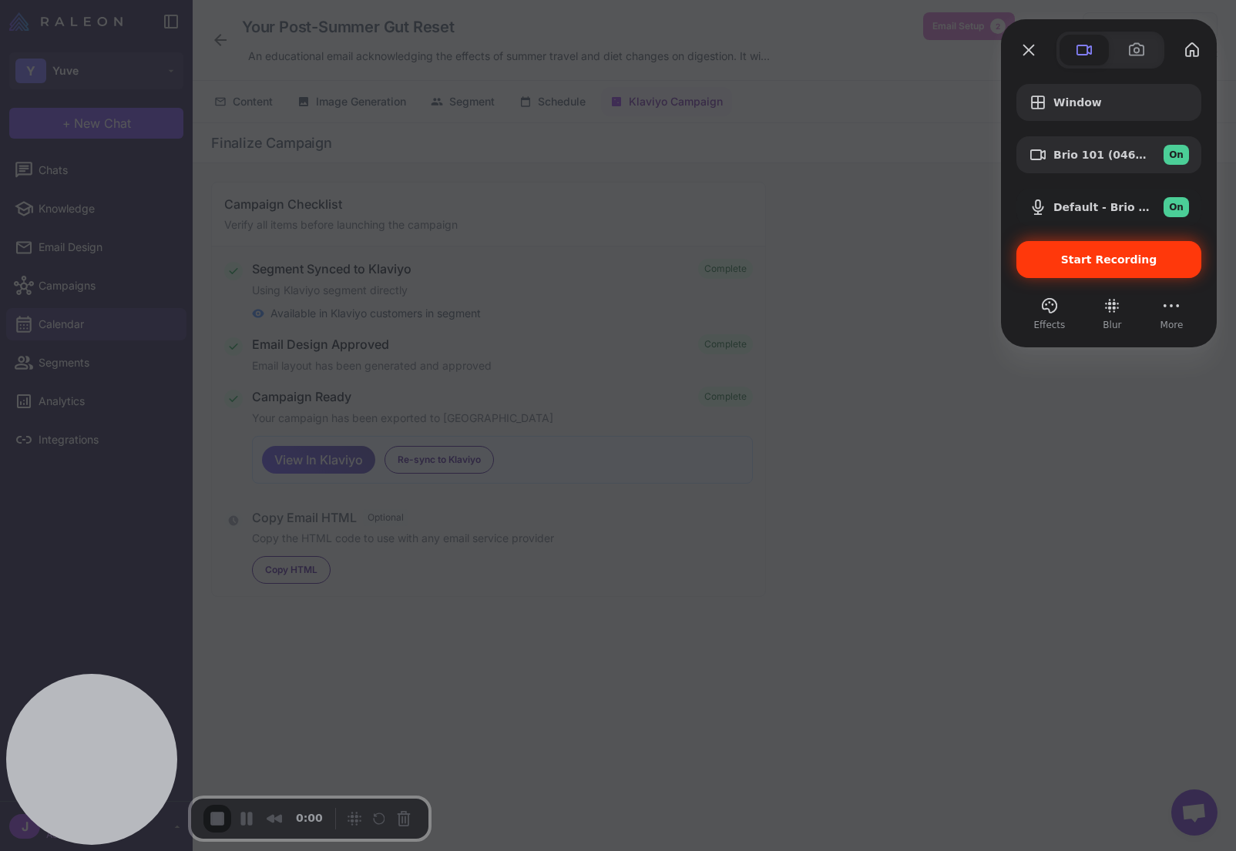
click at [1080, 263] on span "Start Recording" at bounding box center [1109, 260] width 96 height 12
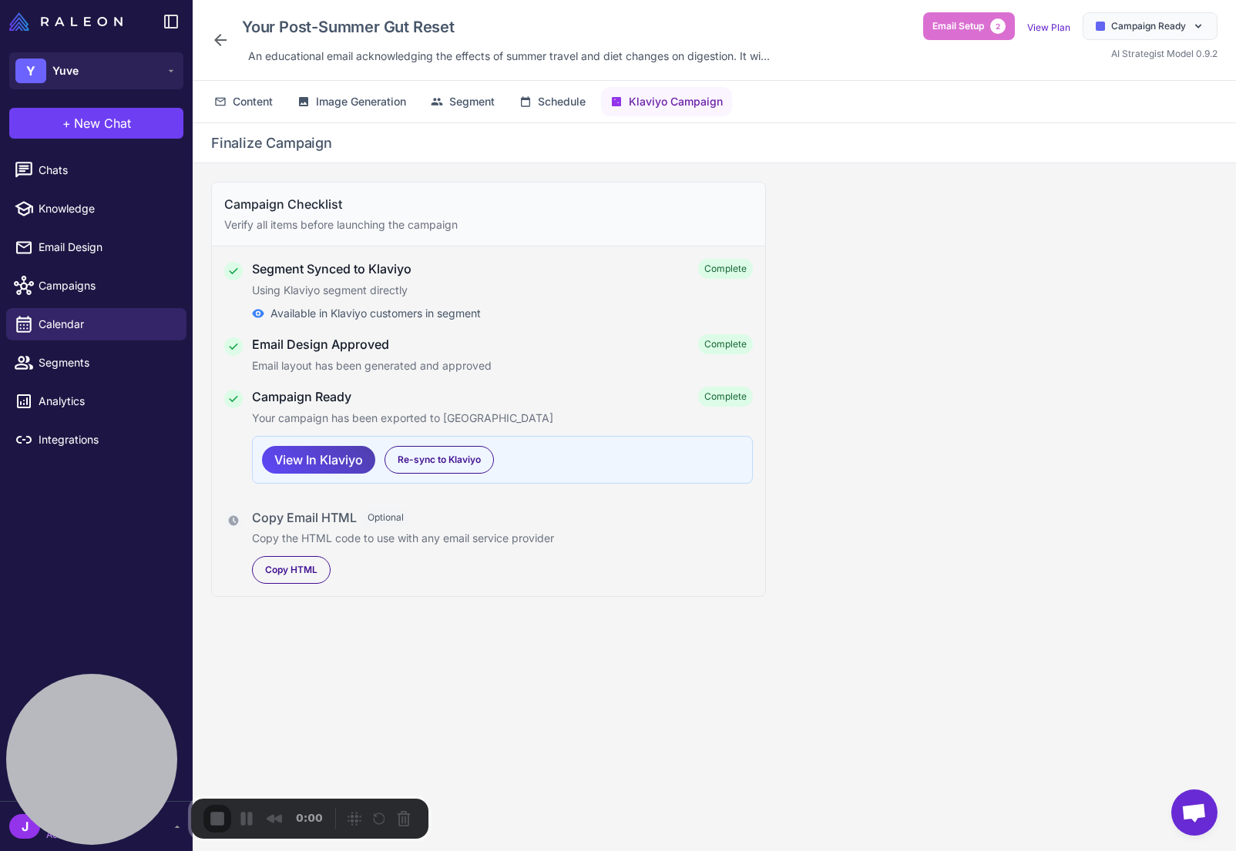
click at [502, 697] on div "Campaign Checklist Verify all items before launching the campaign Segment Synce…" at bounding box center [714, 519] width 1043 height 713
click at [250, 98] on span "Content" at bounding box center [253, 101] width 40 height 17
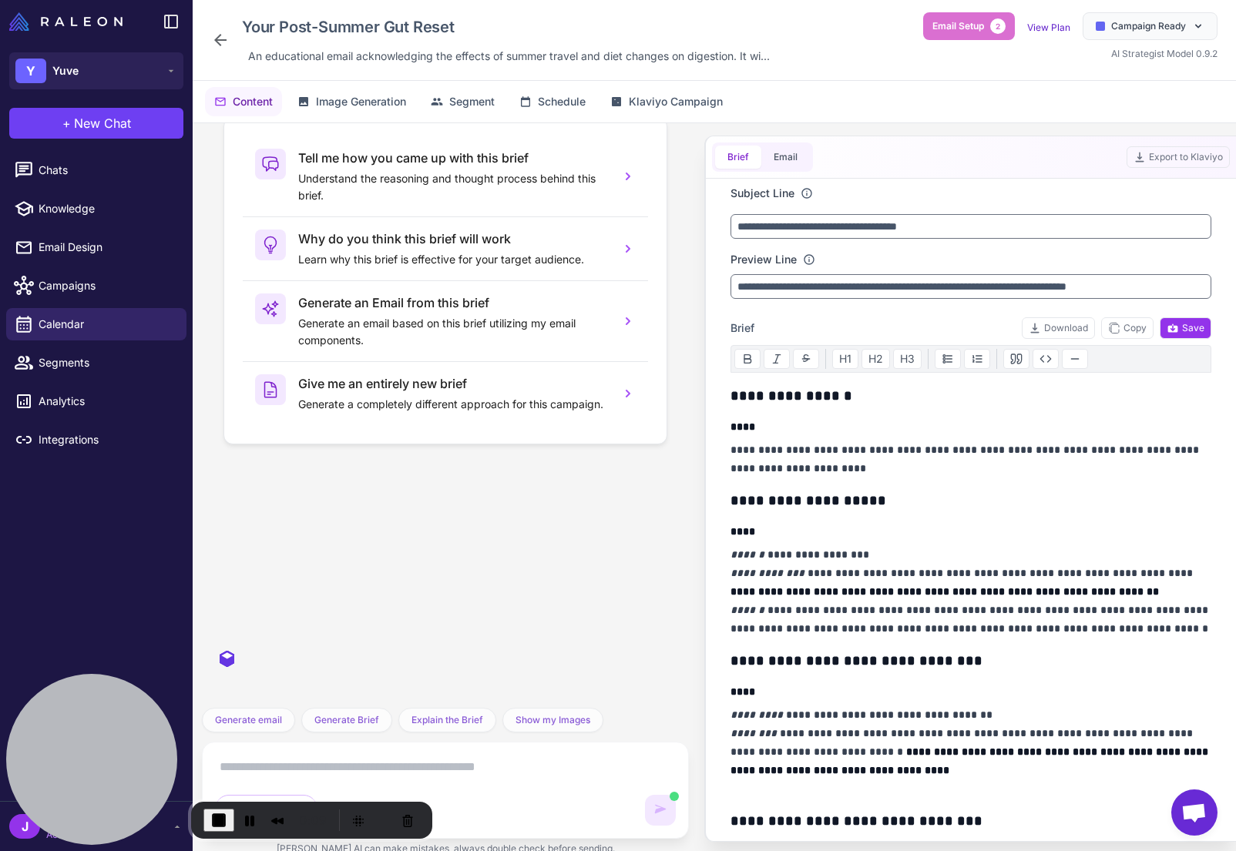
scroll to position [5761, 0]
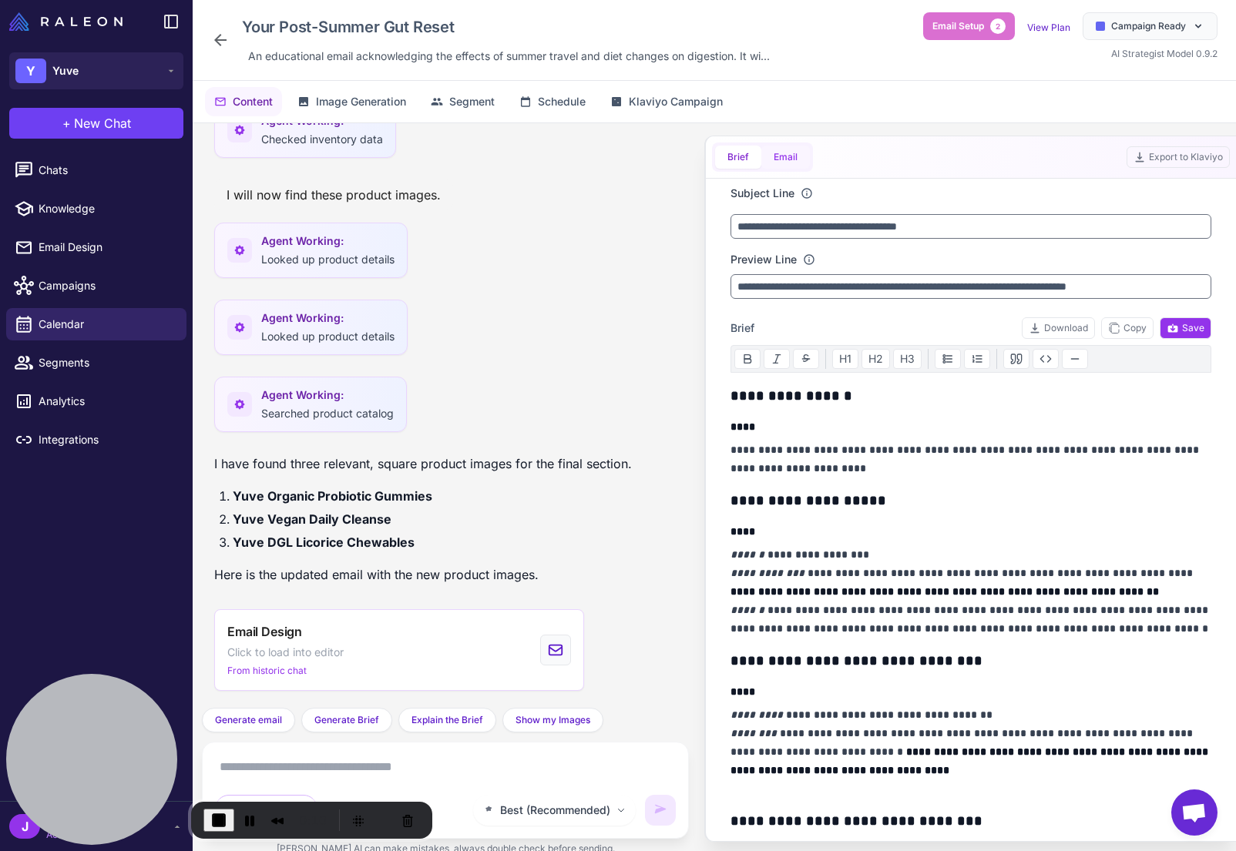
click at [794, 162] on button "Email" at bounding box center [785, 157] width 49 height 23
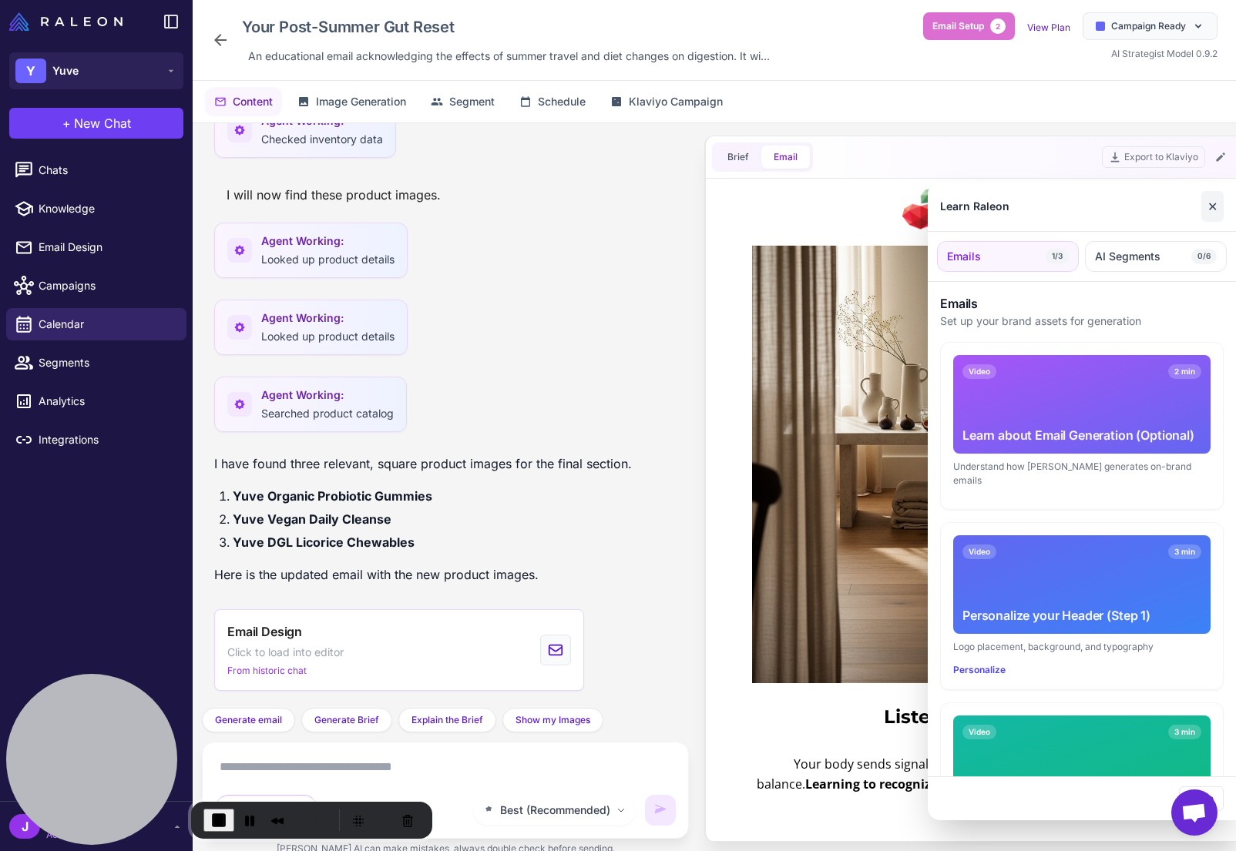
scroll to position [0, 0]
click at [1209, 208] on button "✕" at bounding box center [1212, 206] width 22 height 31
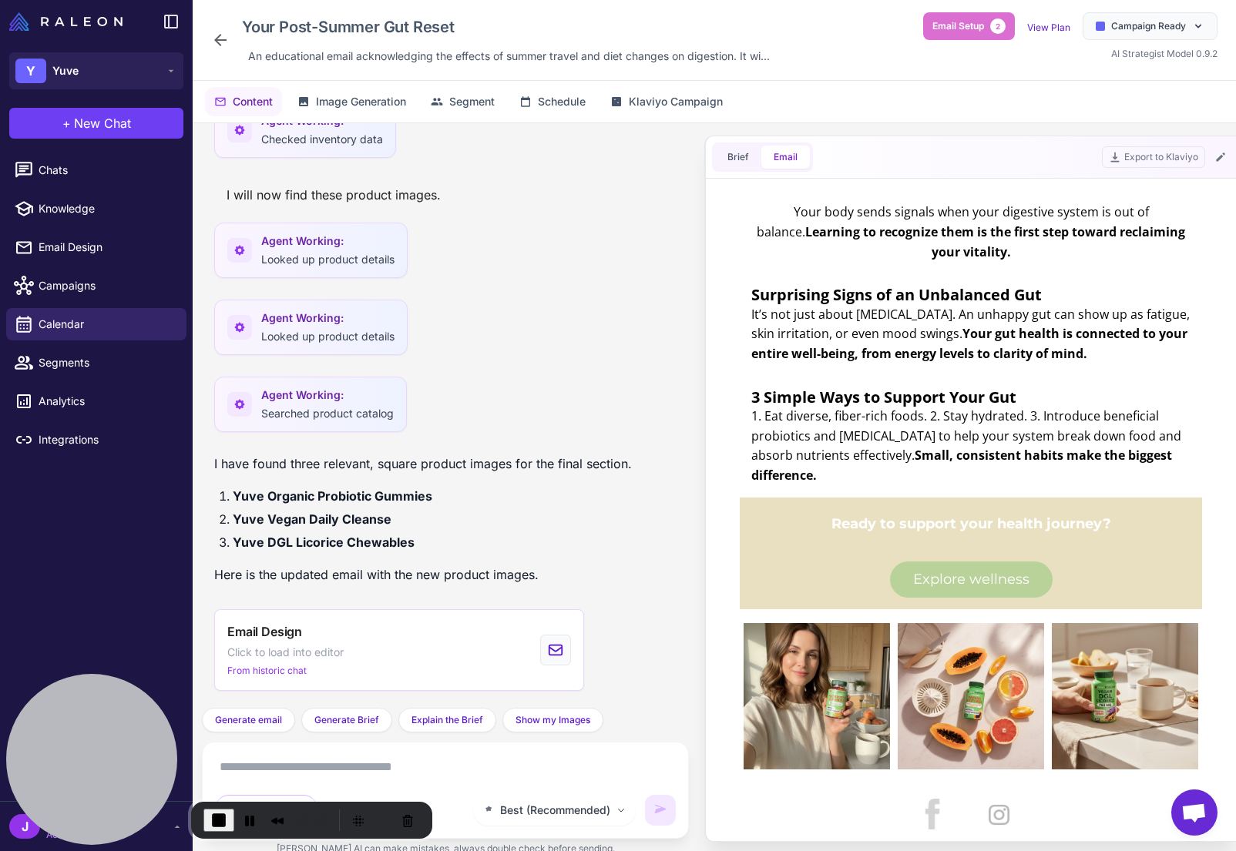
scroll to position [555, 0]
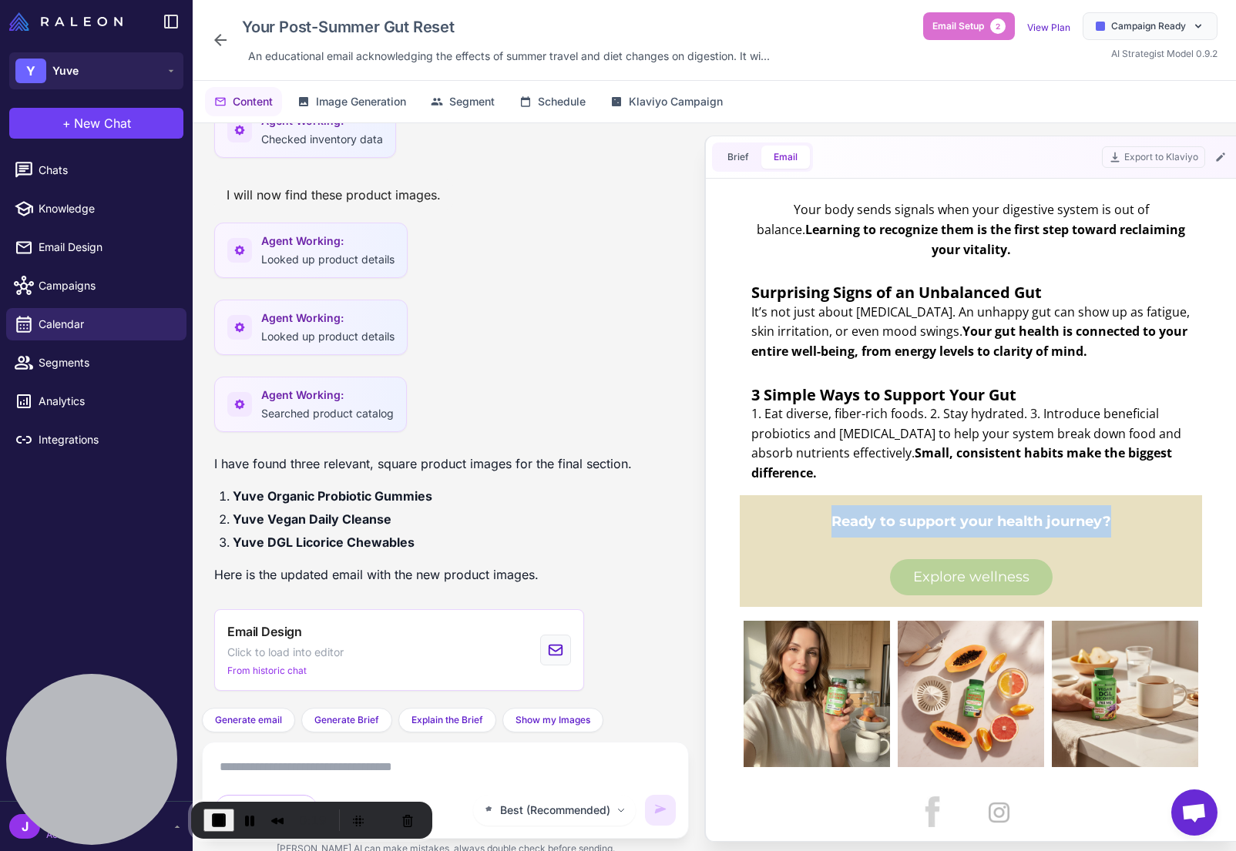
drag, startPoint x: 831, startPoint y: 522, endPoint x: 1115, endPoint y: 511, distance: 283.8
click at [1115, 511] on p "Ready to support your health journey?" at bounding box center [971, 521] width 442 height 32
click at [904, 514] on p "Ready to support your health journey?" at bounding box center [971, 521] width 442 height 32
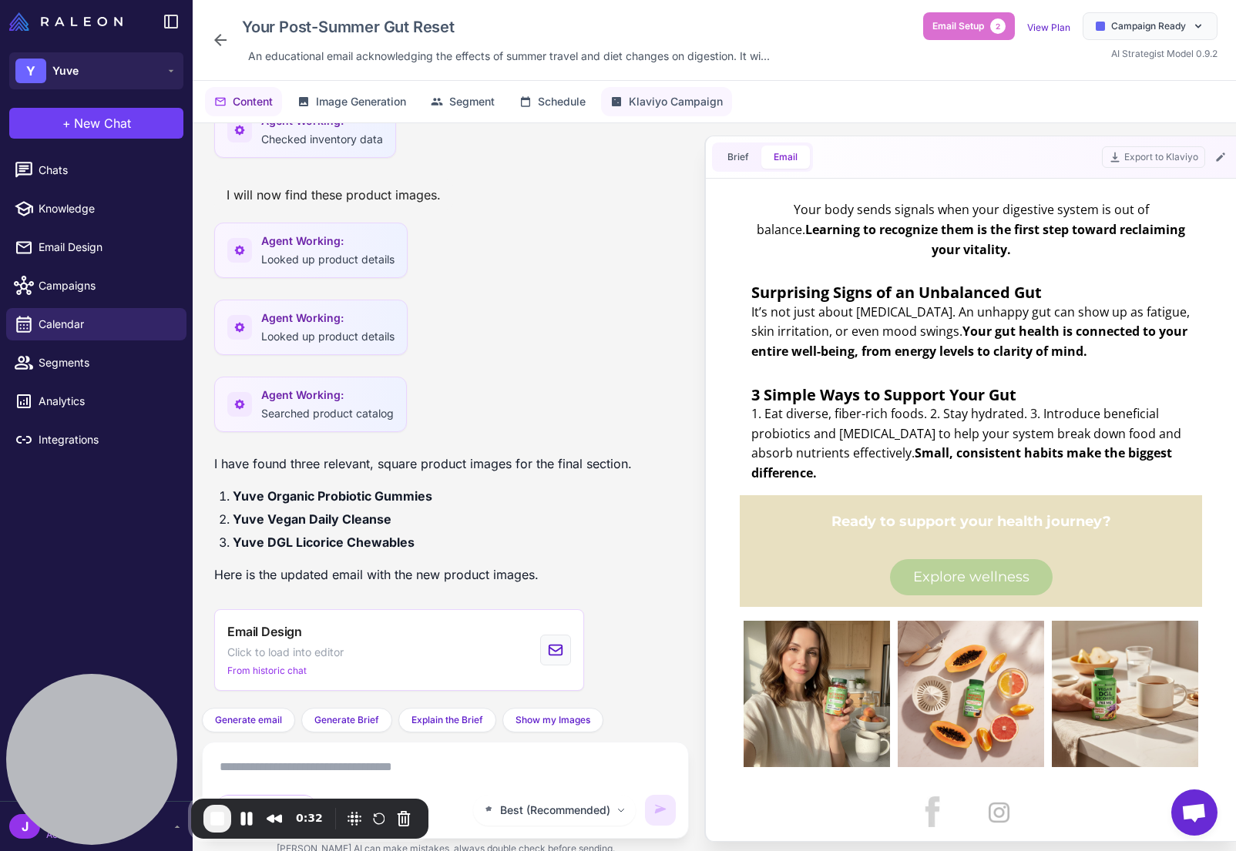
click at [667, 100] on span "Klaviyo Campaign" at bounding box center [676, 101] width 94 height 17
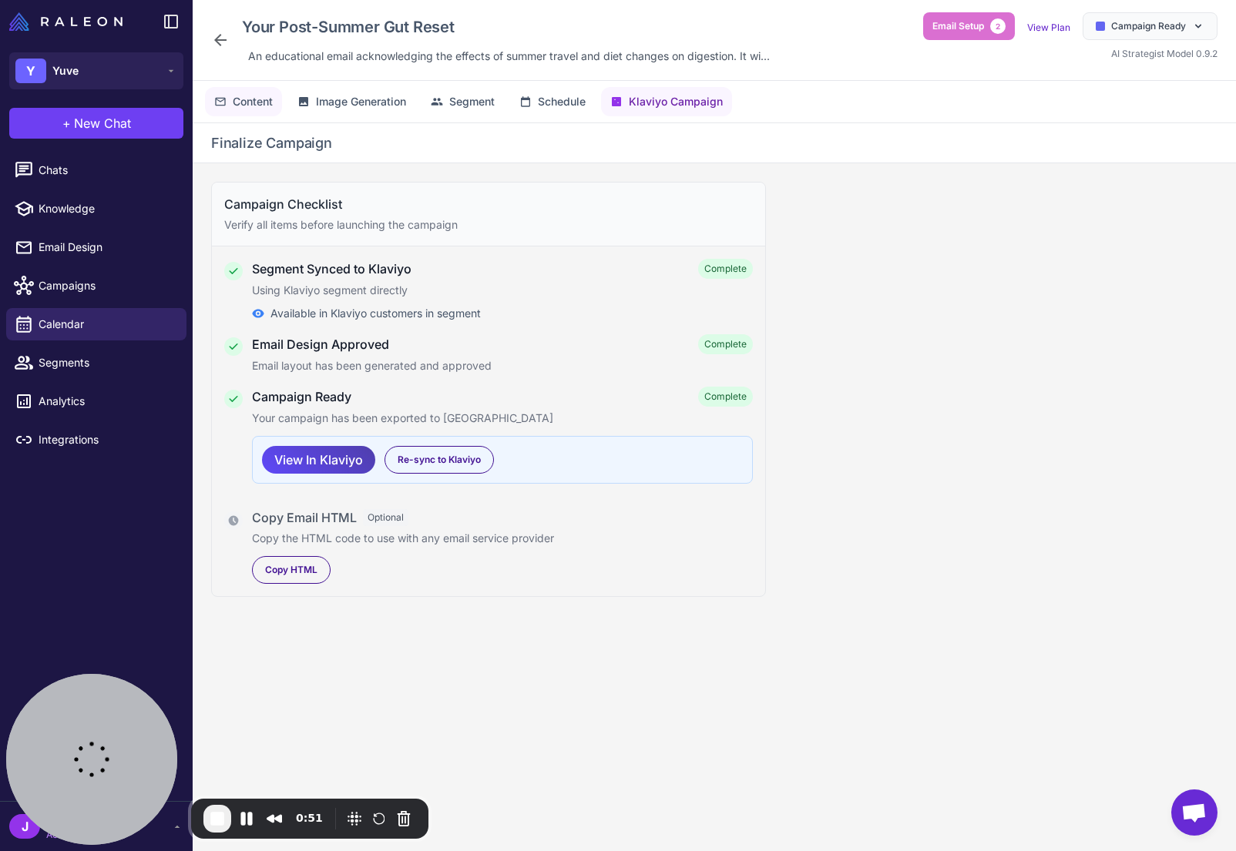
click at [253, 91] on button "Content" at bounding box center [243, 101] width 77 height 29
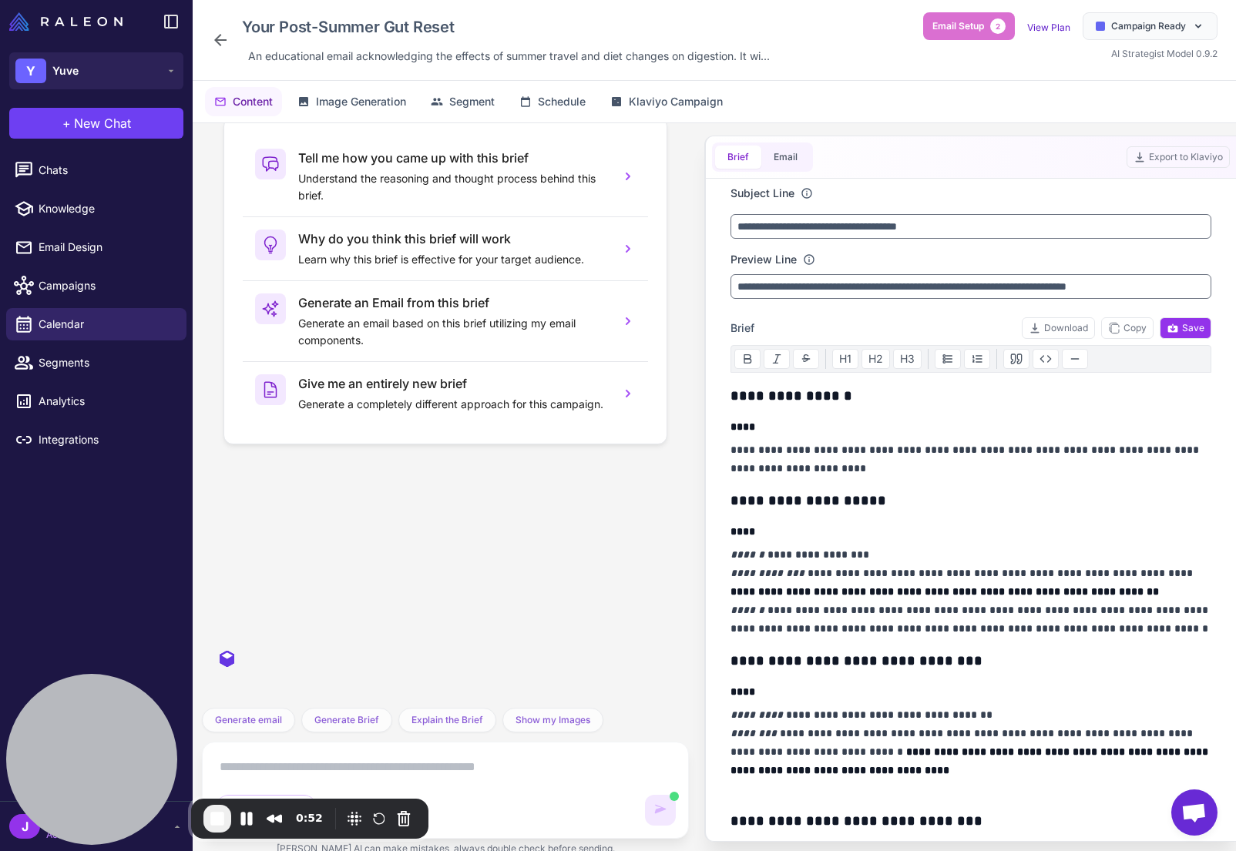
scroll to position [5761, 0]
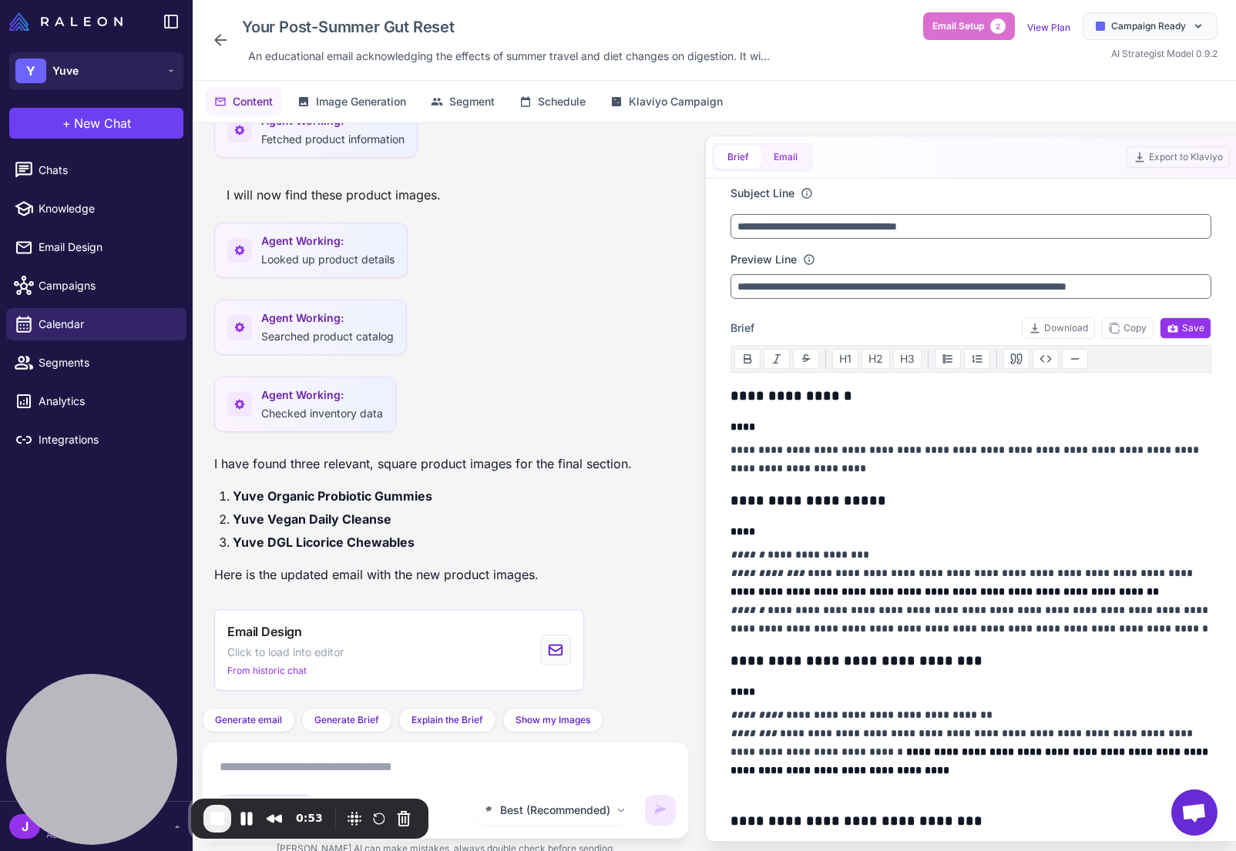
click at [793, 152] on button "Email" at bounding box center [785, 157] width 49 height 23
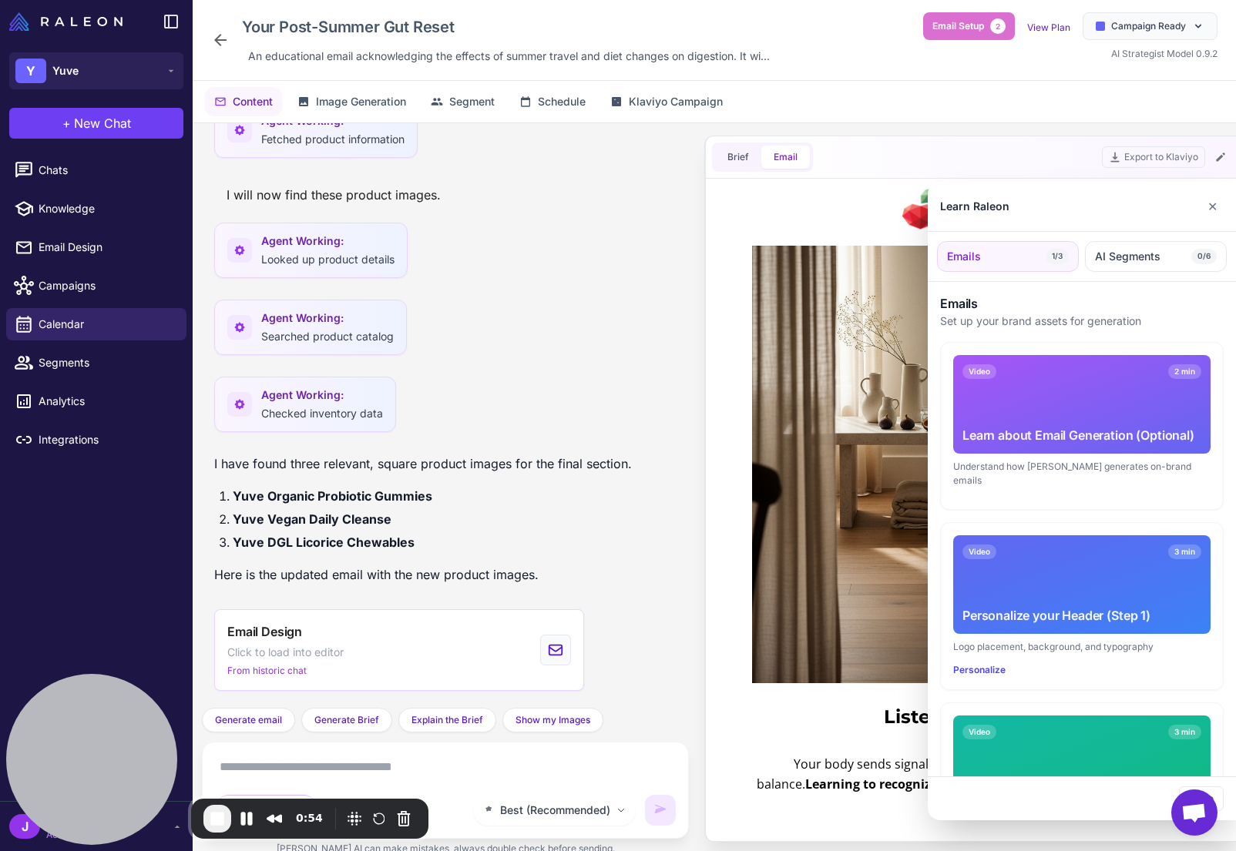
scroll to position [0, 0]
drag, startPoint x: 1221, startPoint y: 156, endPoint x: 1217, endPoint y: 193, distance: 36.4
click at [1217, 192] on div "Learn Raleon ✕ Emails 1/3 AI Segments 0/6 Emails Set up your brand assets for g…" at bounding box center [618, 425] width 1236 height 851
click at [1214, 203] on button "✕" at bounding box center [1212, 206] width 22 height 31
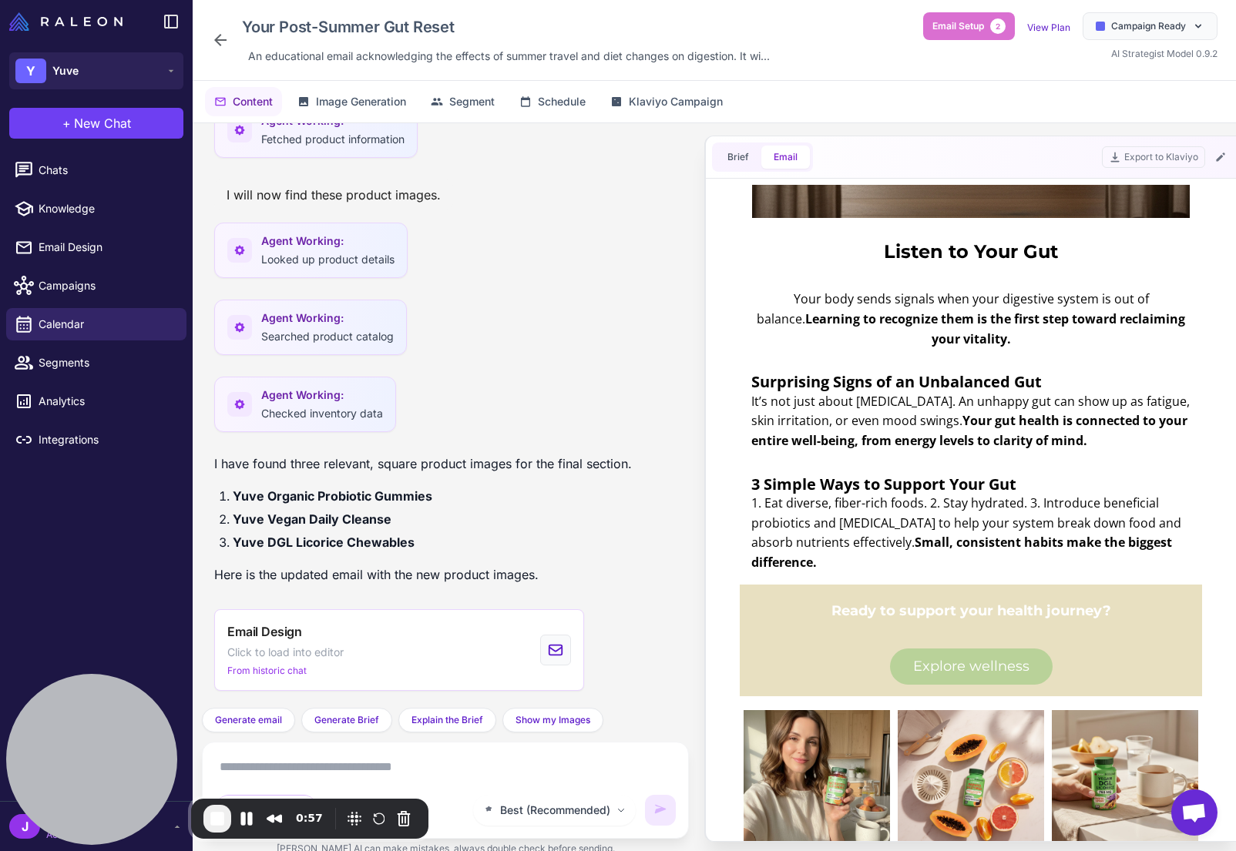
scroll to position [467, 0]
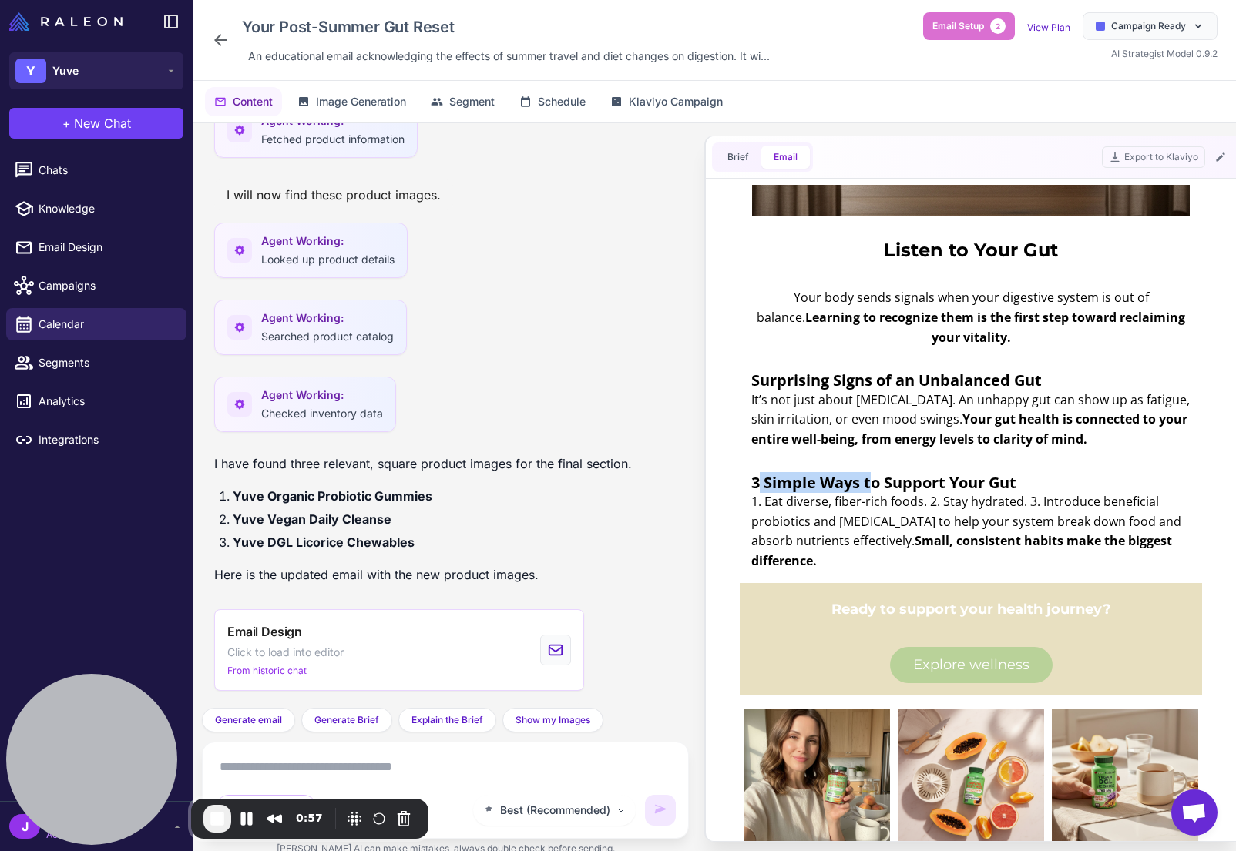
drag, startPoint x: 759, startPoint y: 480, endPoint x: 871, endPoint y: 487, distance: 112.7
click at [871, 487] on p "3 Simple Ways to Support Your Gut" at bounding box center [970, 483] width 439 height 20
click at [865, 479] on p "3 Simple Ways to Support Your Gut" at bounding box center [970, 483] width 439 height 20
click at [1223, 153] on icon at bounding box center [1220, 157] width 8 height 8
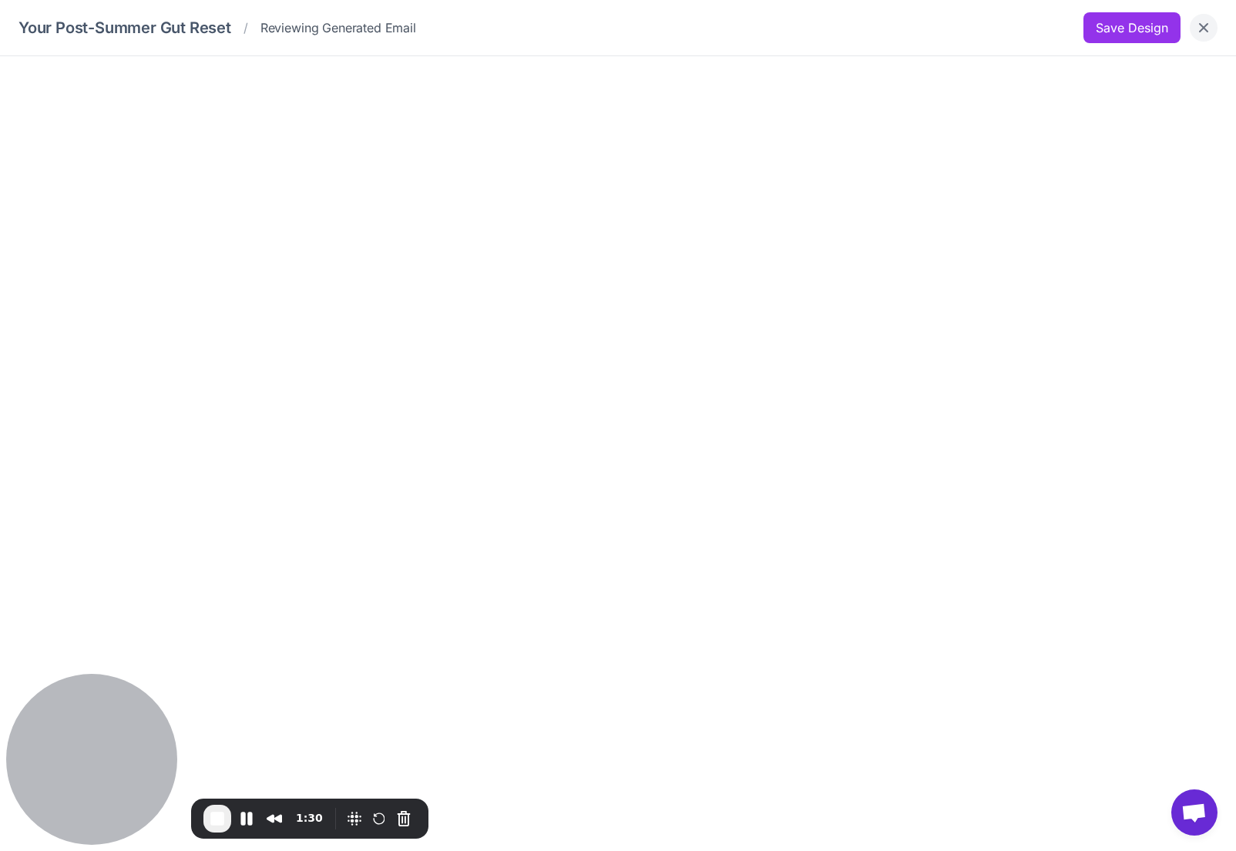
click at [1213, 22] on button "Close" at bounding box center [1204, 28] width 28 height 28
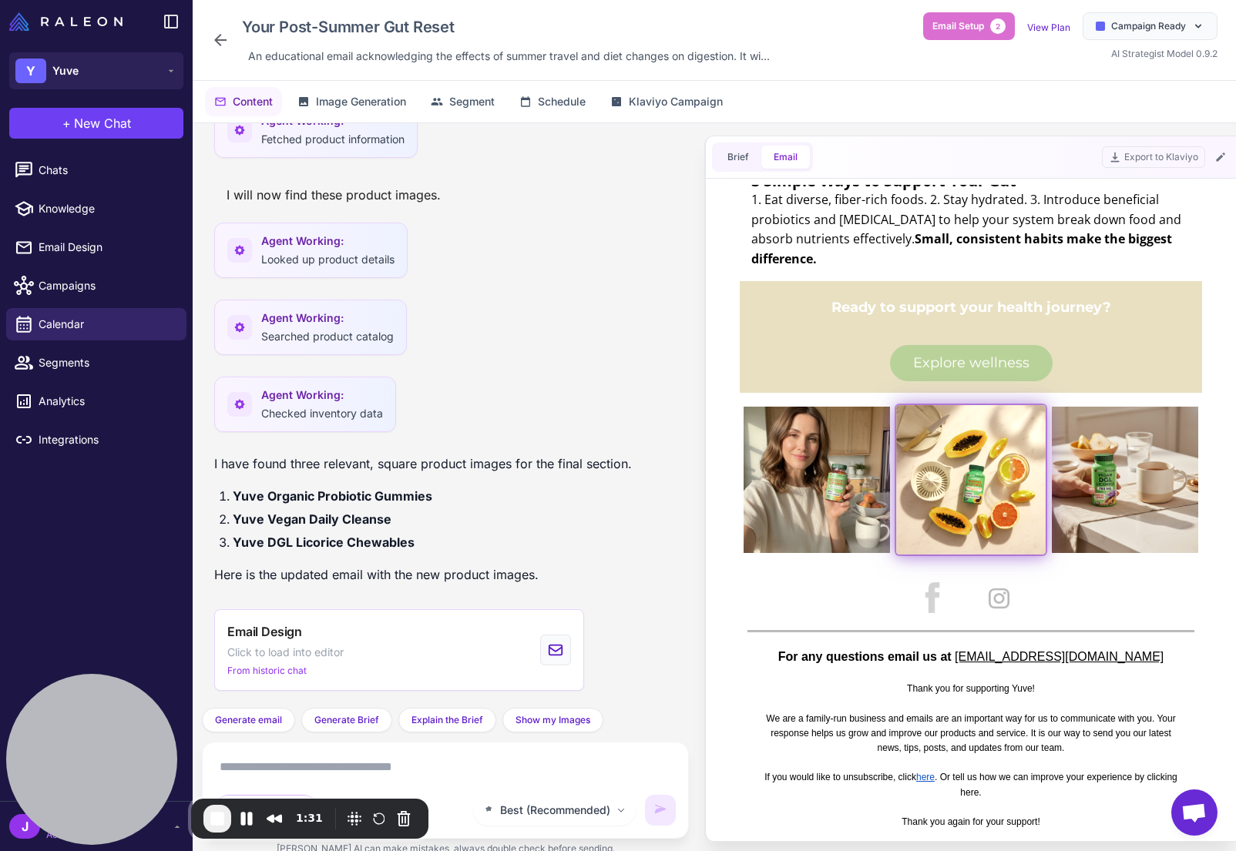
scroll to position [781, 0]
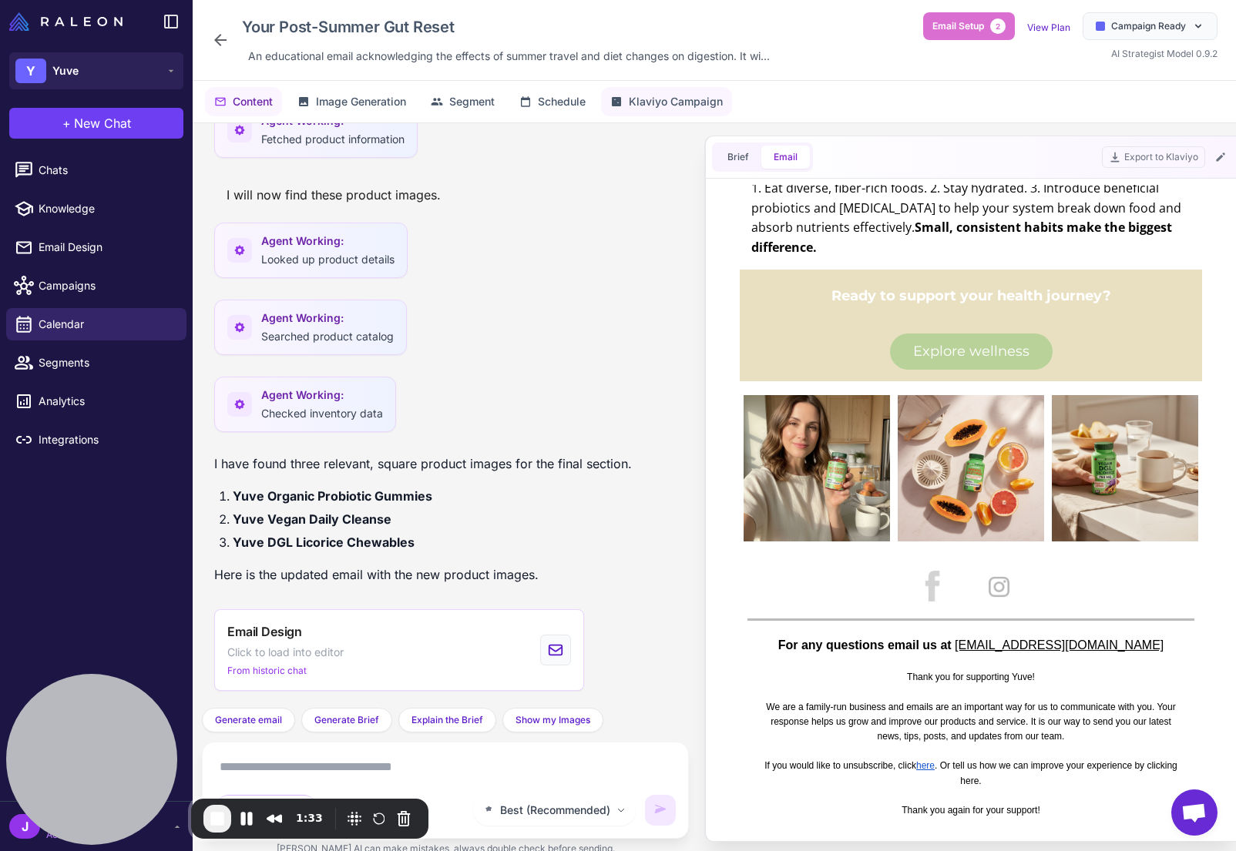
click at [680, 96] on span "Klaviyo Campaign" at bounding box center [676, 101] width 94 height 17
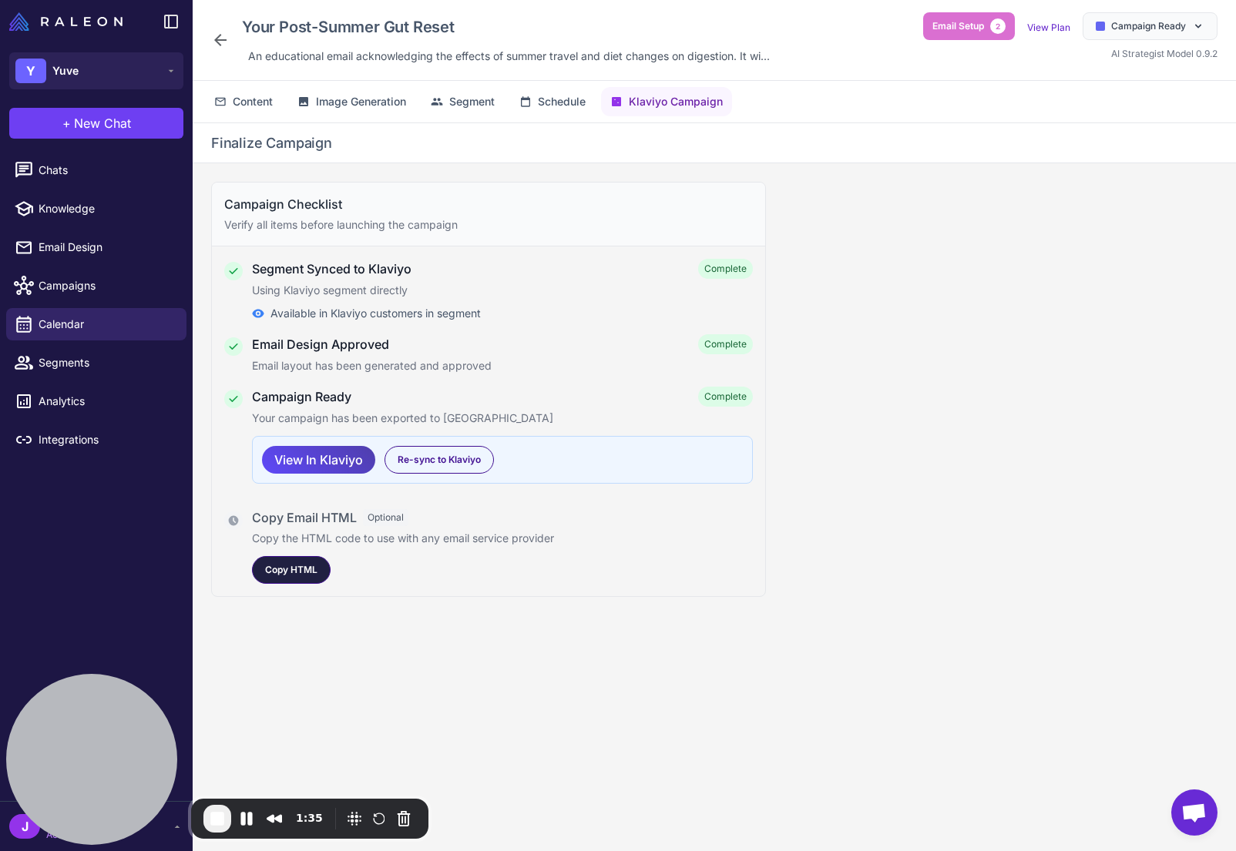
click at [300, 577] on div "Copy HTML" at bounding box center [291, 570] width 79 height 28
click at [63, 247] on span "Email Design" at bounding box center [107, 247] width 136 height 17
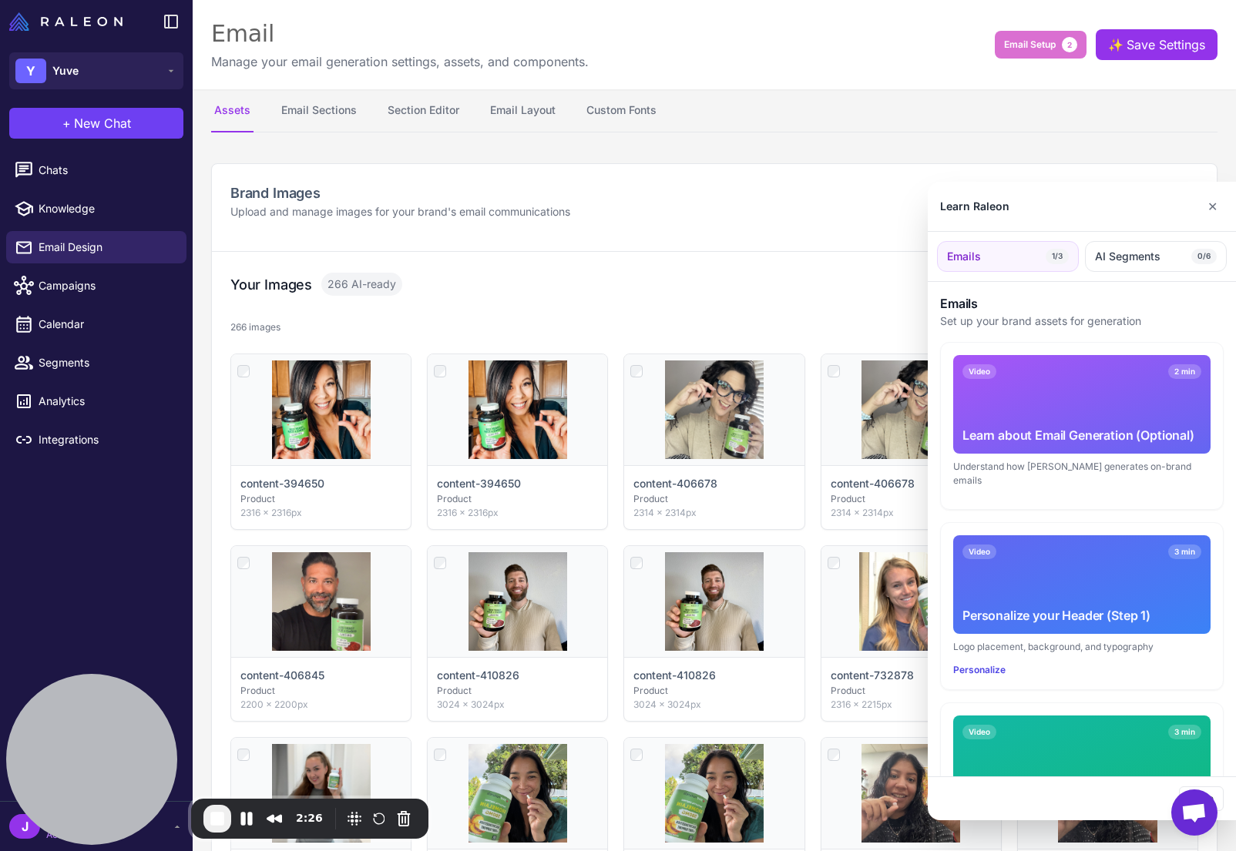
click at [291, 100] on div at bounding box center [618, 425] width 1236 height 851
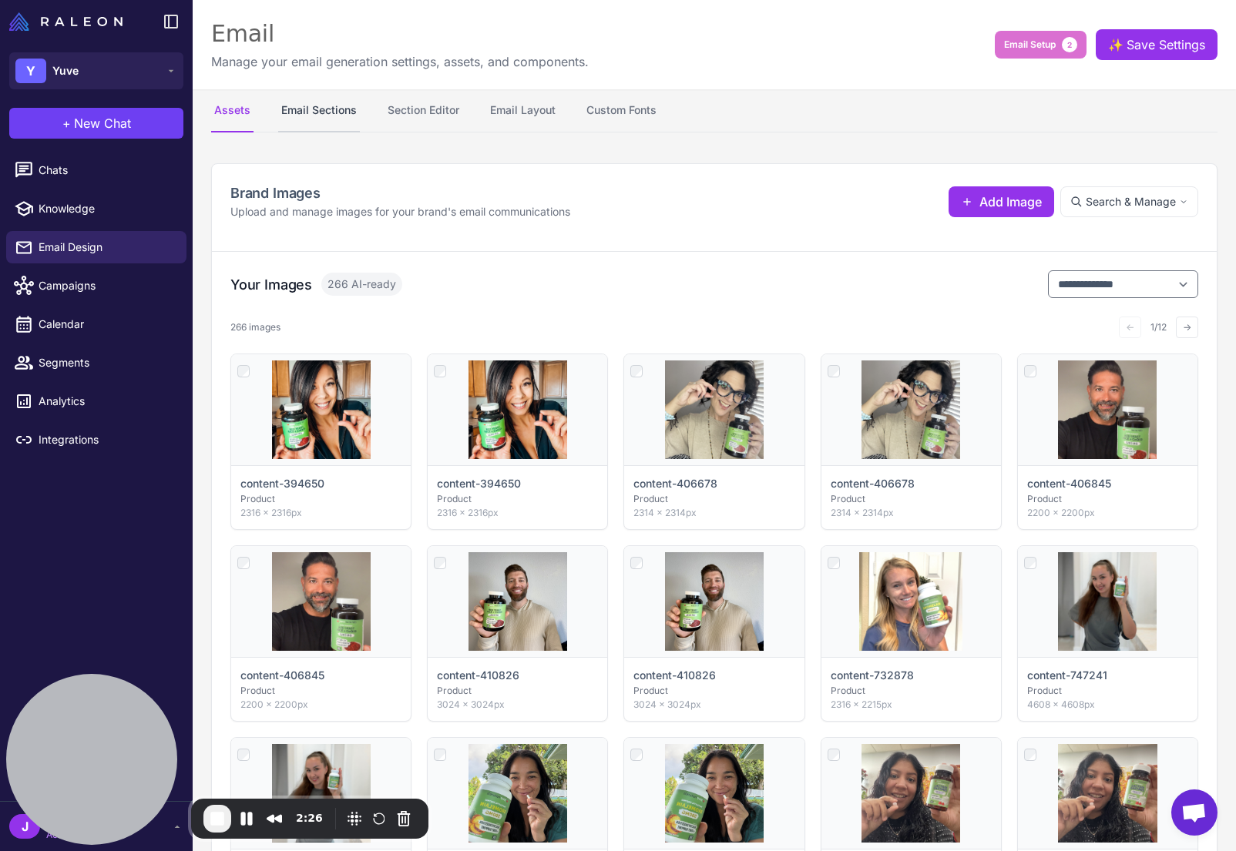
click at [320, 112] on button "Email Sections" at bounding box center [319, 110] width 82 height 43
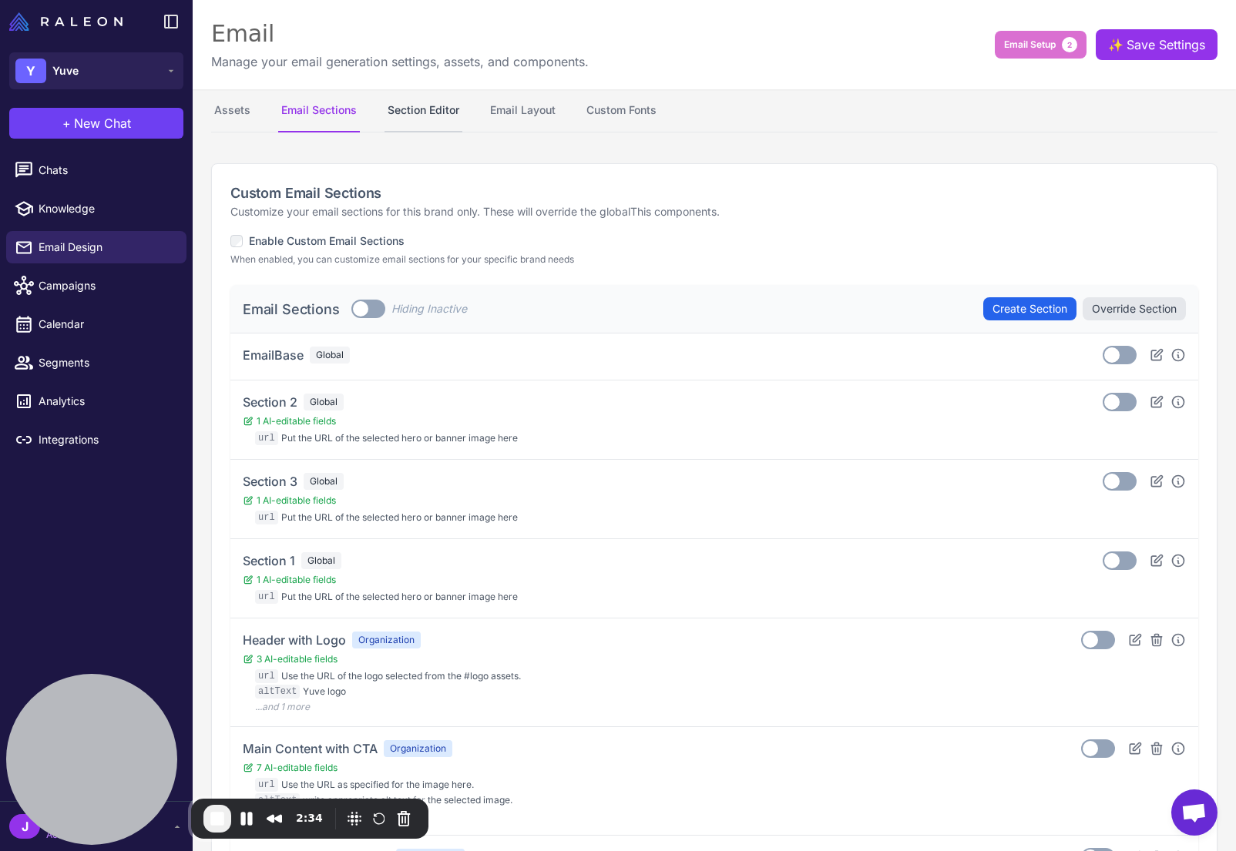
click at [409, 108] on button "Section Editor" at bounding box center [424, 110] width 78 height 43
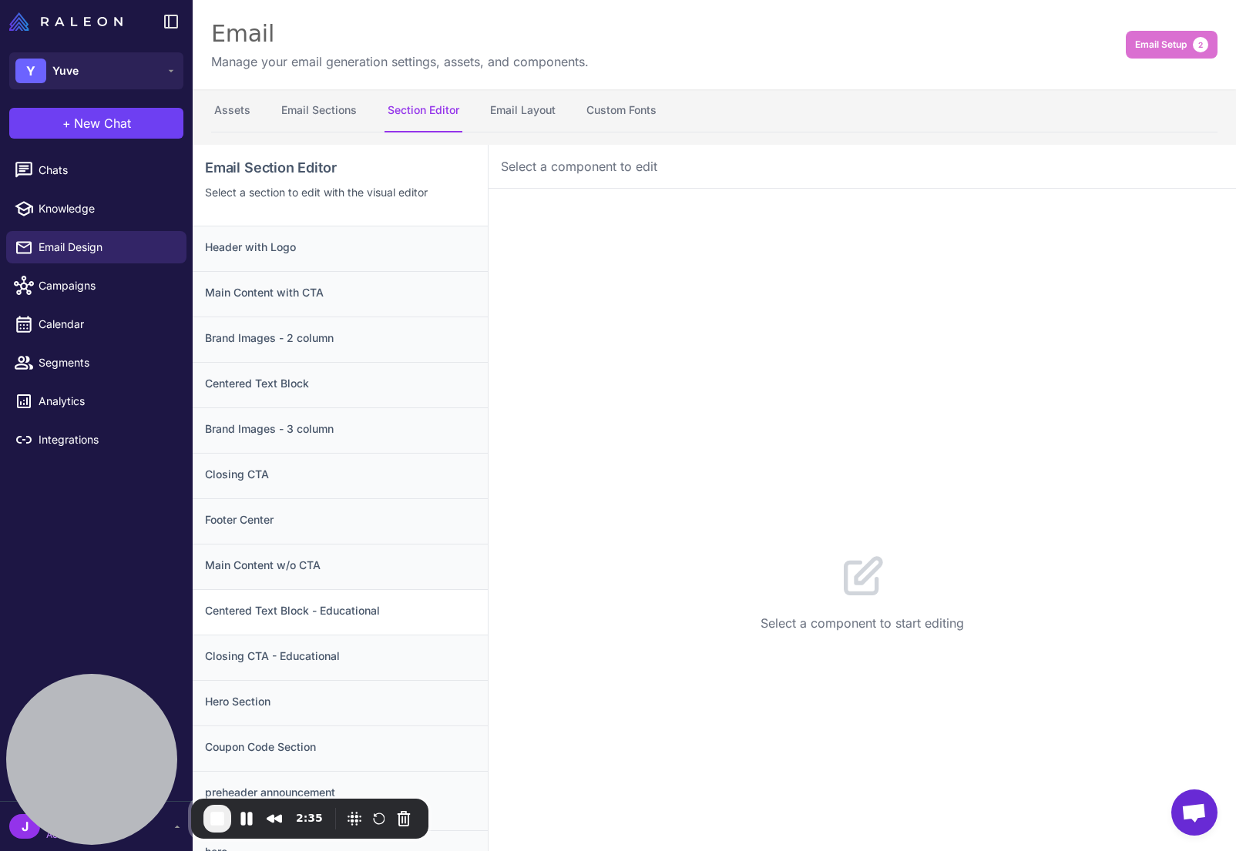
click at [290, 620] on div "Centered Text Block - Educational" at bounding box center [340, 611] width 295 height 45
click at [323, 665] on div "Closing CTA - Educational" at bounding box center [340, 657] width 295 height 45
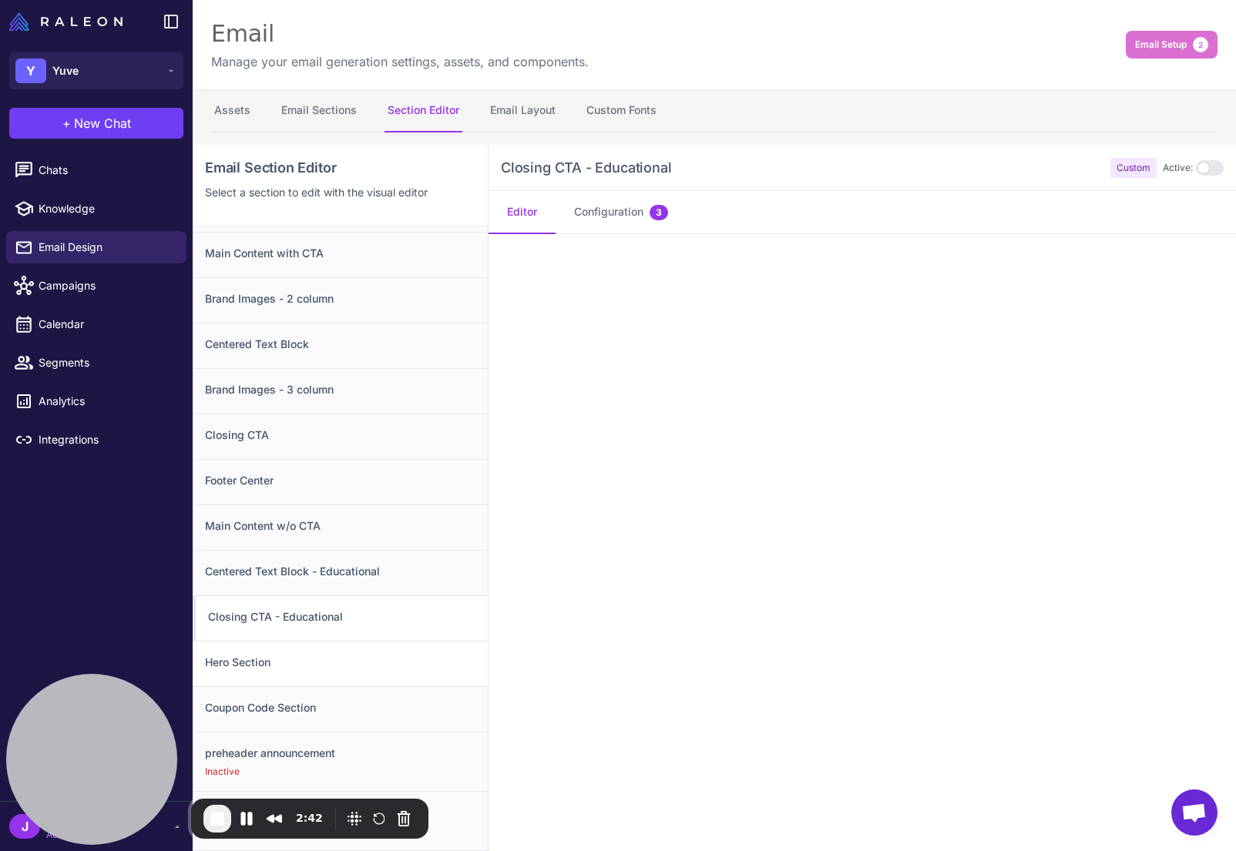
scroll to position [66, 0]
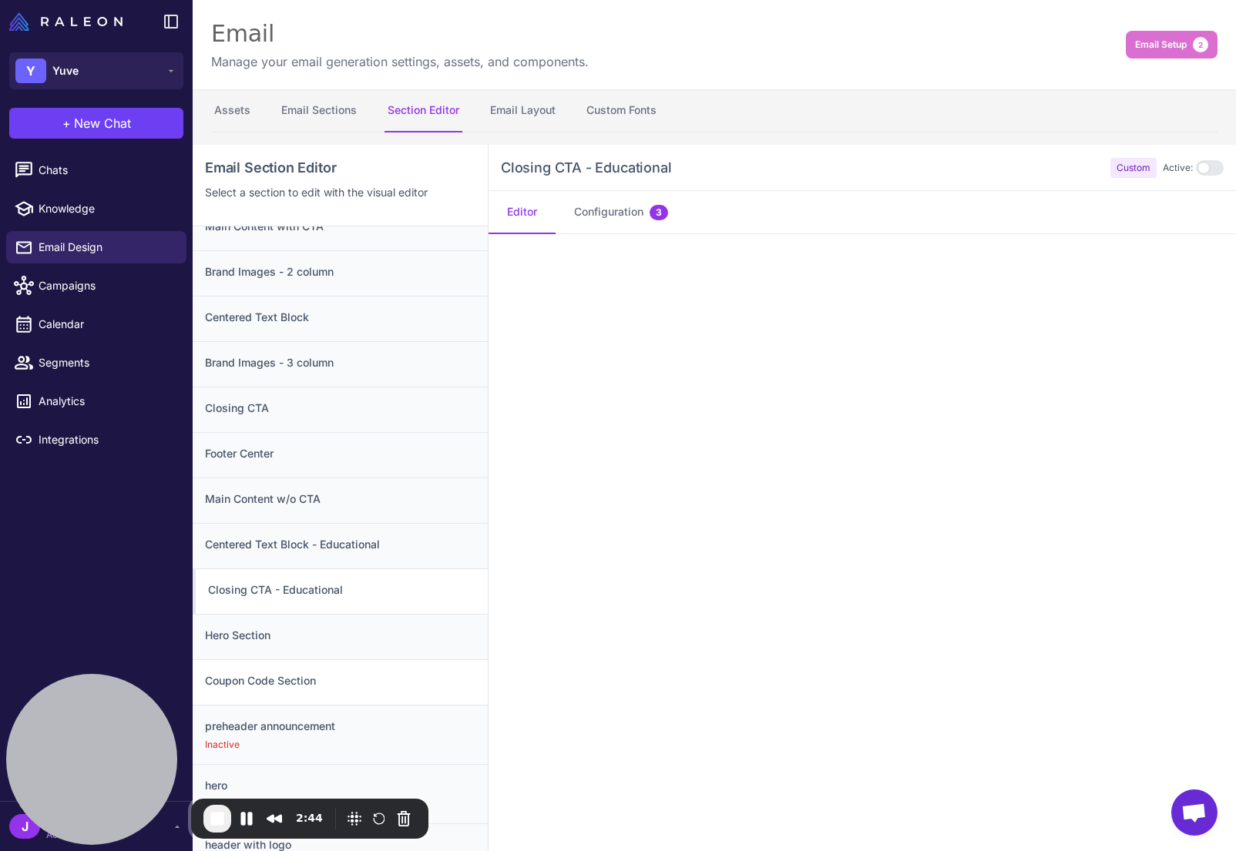
click at [298, 680] on h3 "Coupon Code Section" at bounding box center [340, 681] width 270 height 17
click at [264, 512] on div "Main Content w/o CTA" at bounding box center [340, 500] width 295 height 45
click at [257, 455] on h3 "Footer Center" at bounding box center [340, 453] width 270 height 17
click at [252, 417] on div "Closing CTA" at bounding box center [340, 409] width 295 height 45
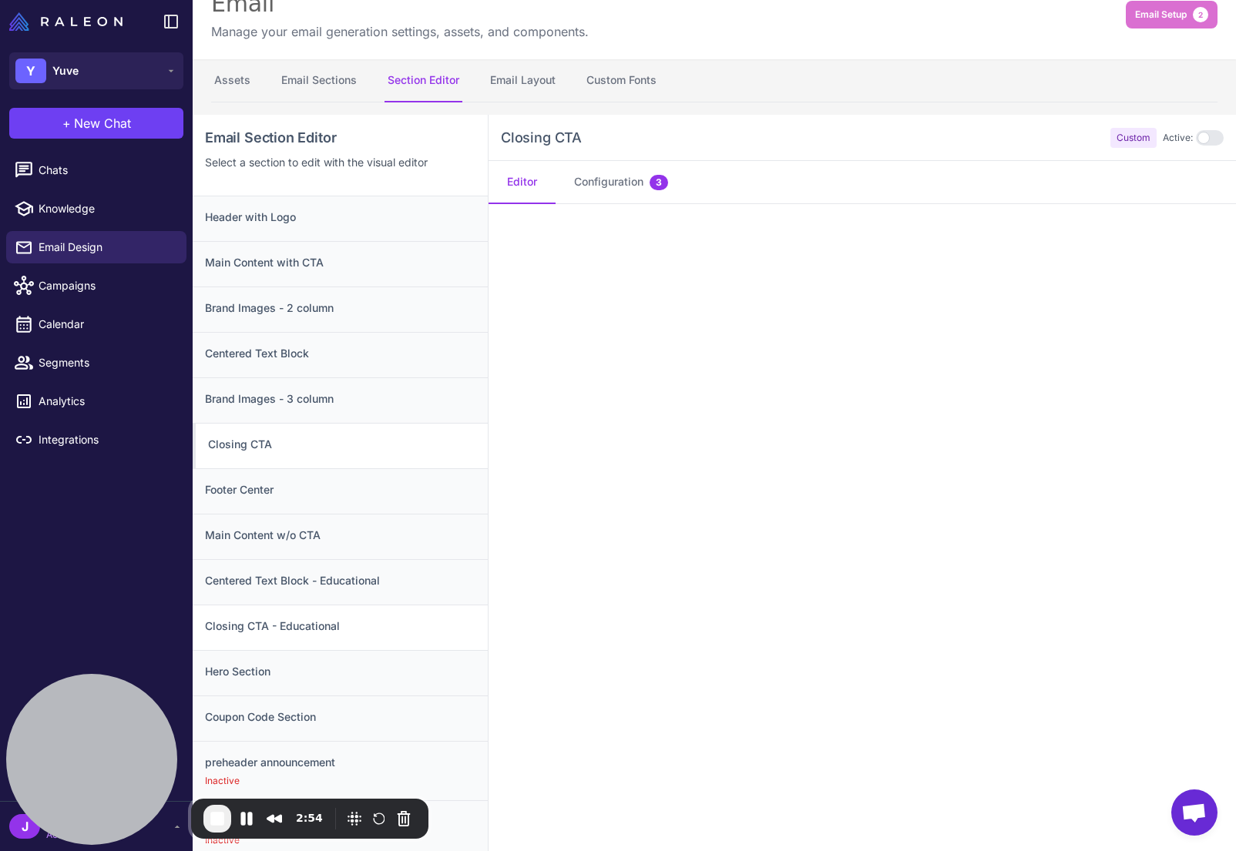
scroll to position [0, 0]
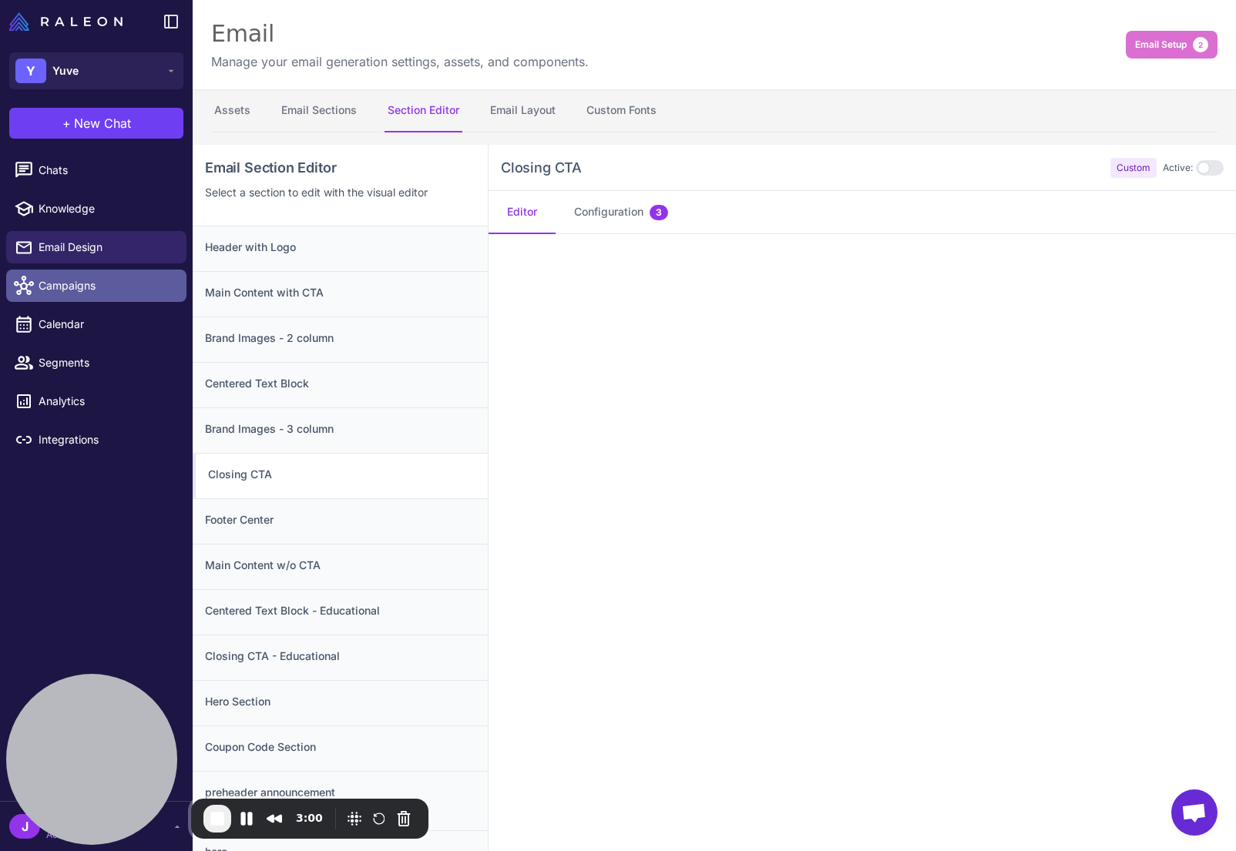
click at [69, 280] on span "Campaigns" at bounding box center [107, 285] width 136 height 17
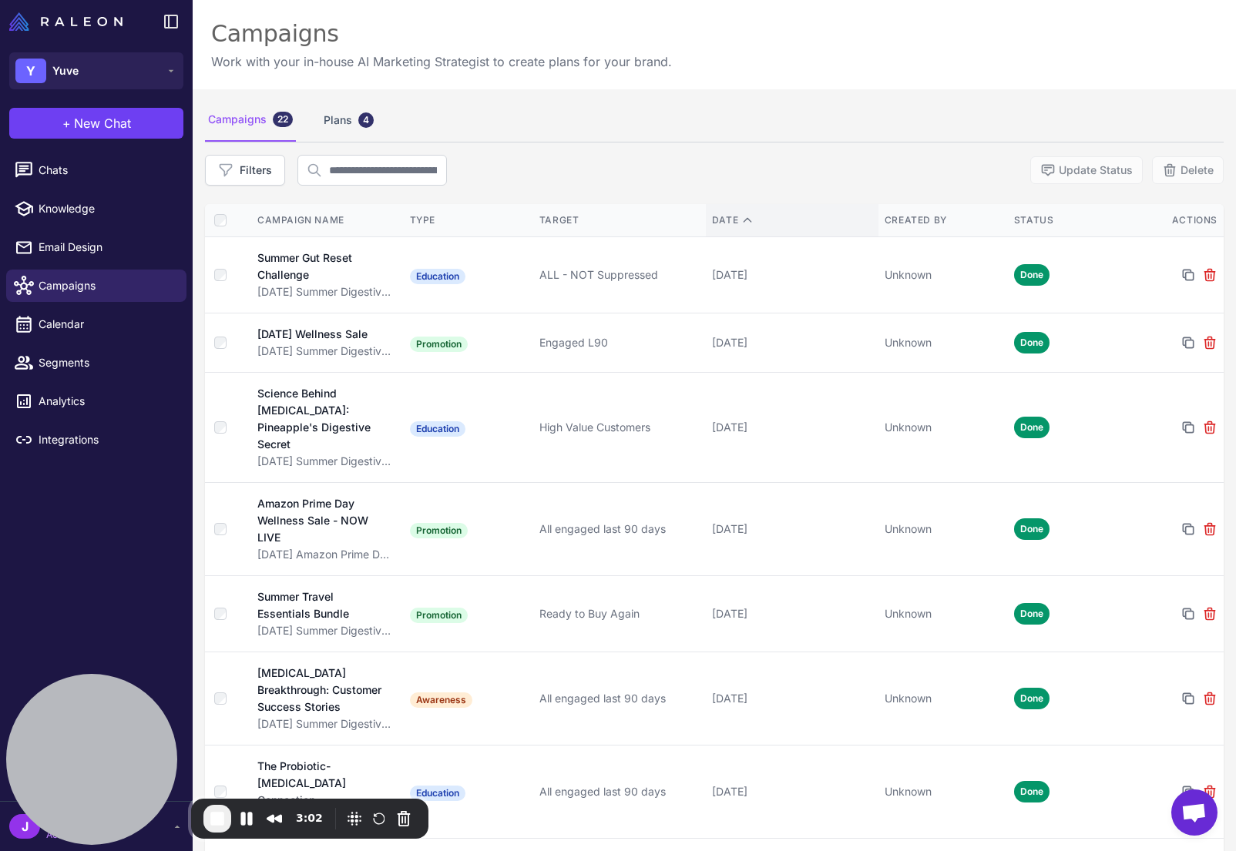
click at [771, 220] on div "Date" at bounding box center [792, 220] width 160 height 14
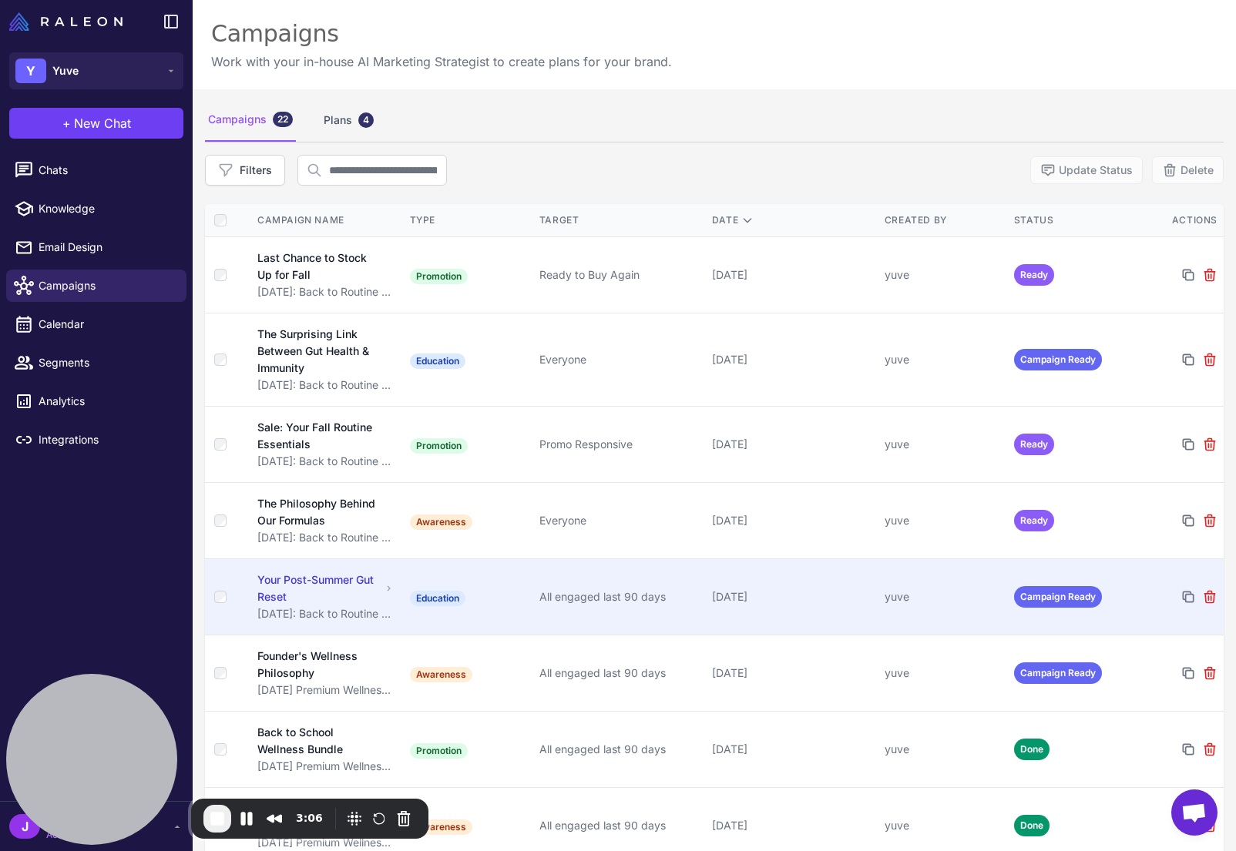
click at [764, 613] on td "[DATE]" at bounding box center [792, 597] width 173 height 76
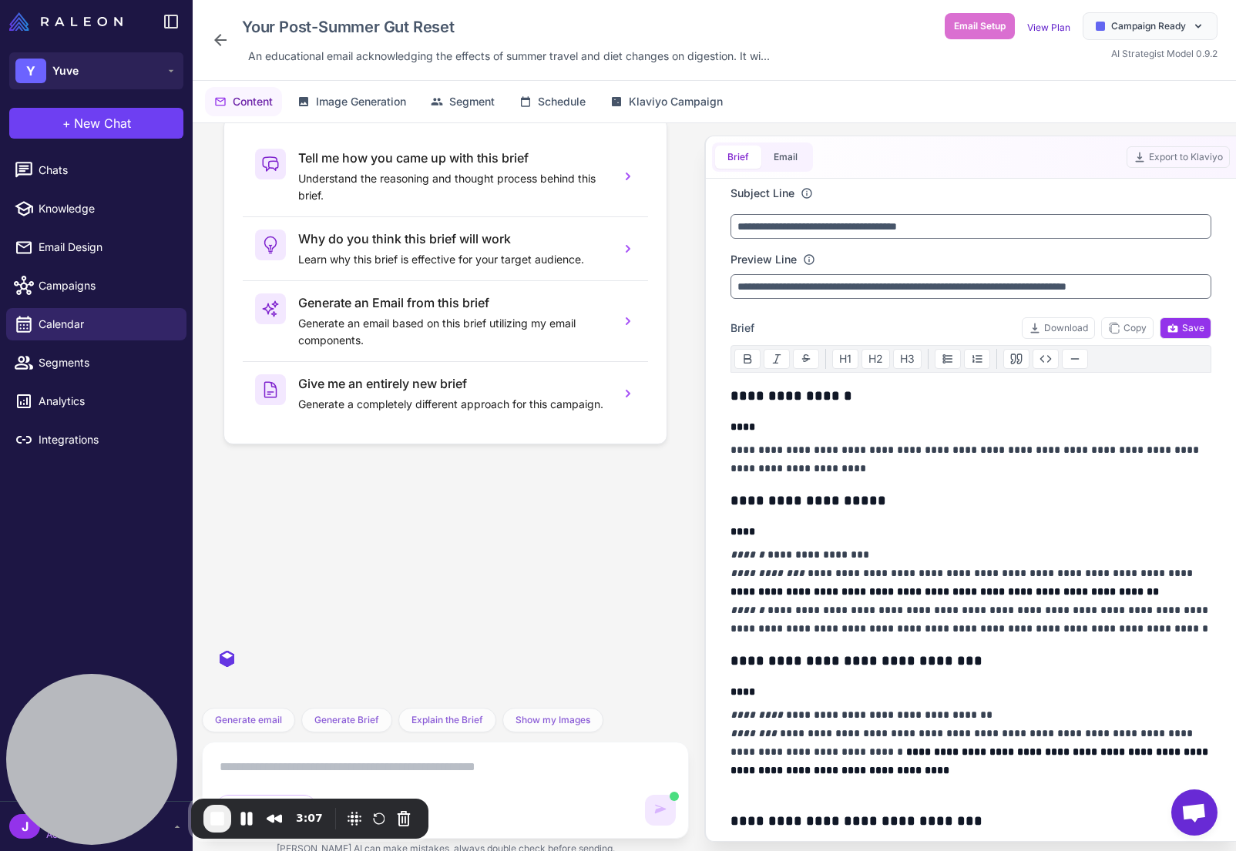
scroll to position [5761, 0]
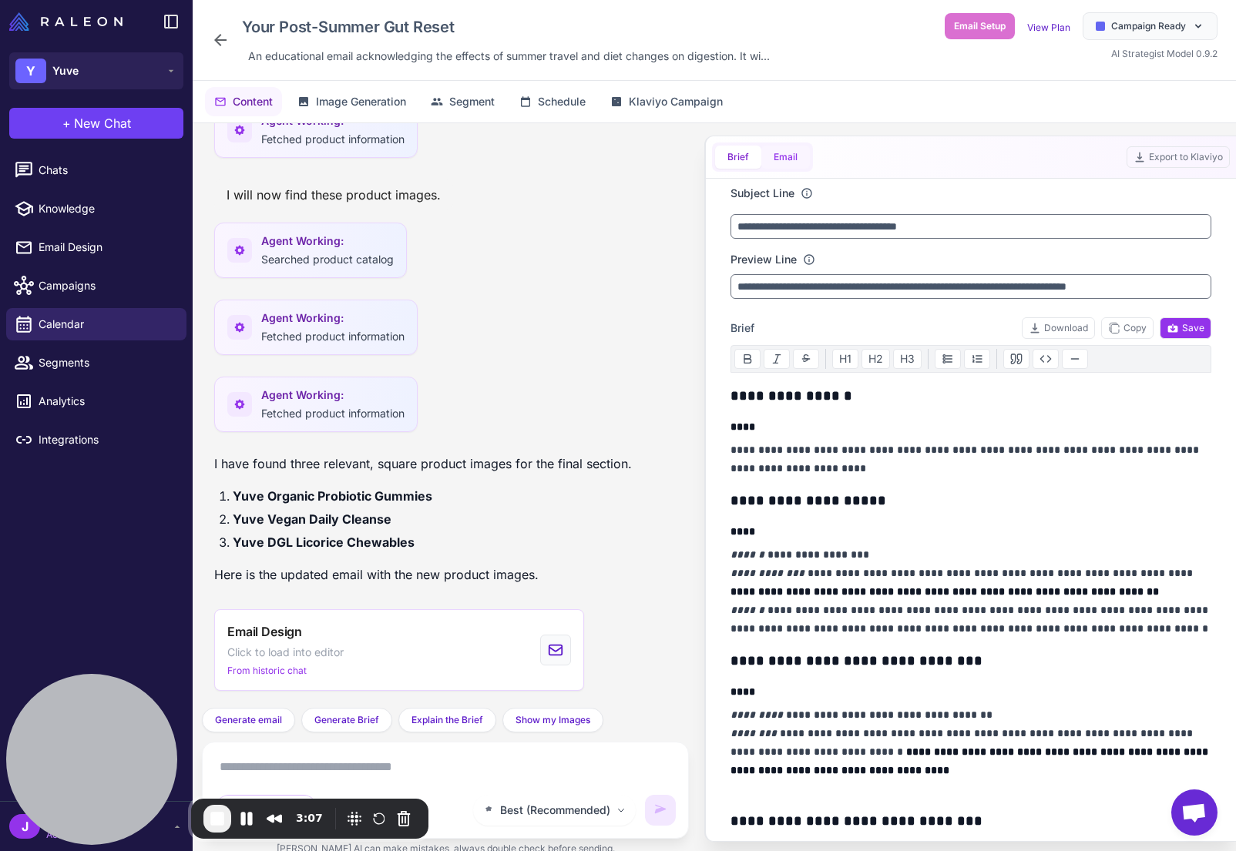
click at [808, 159] on button "Email" at bounding box center [785, 157] width 49 height 23
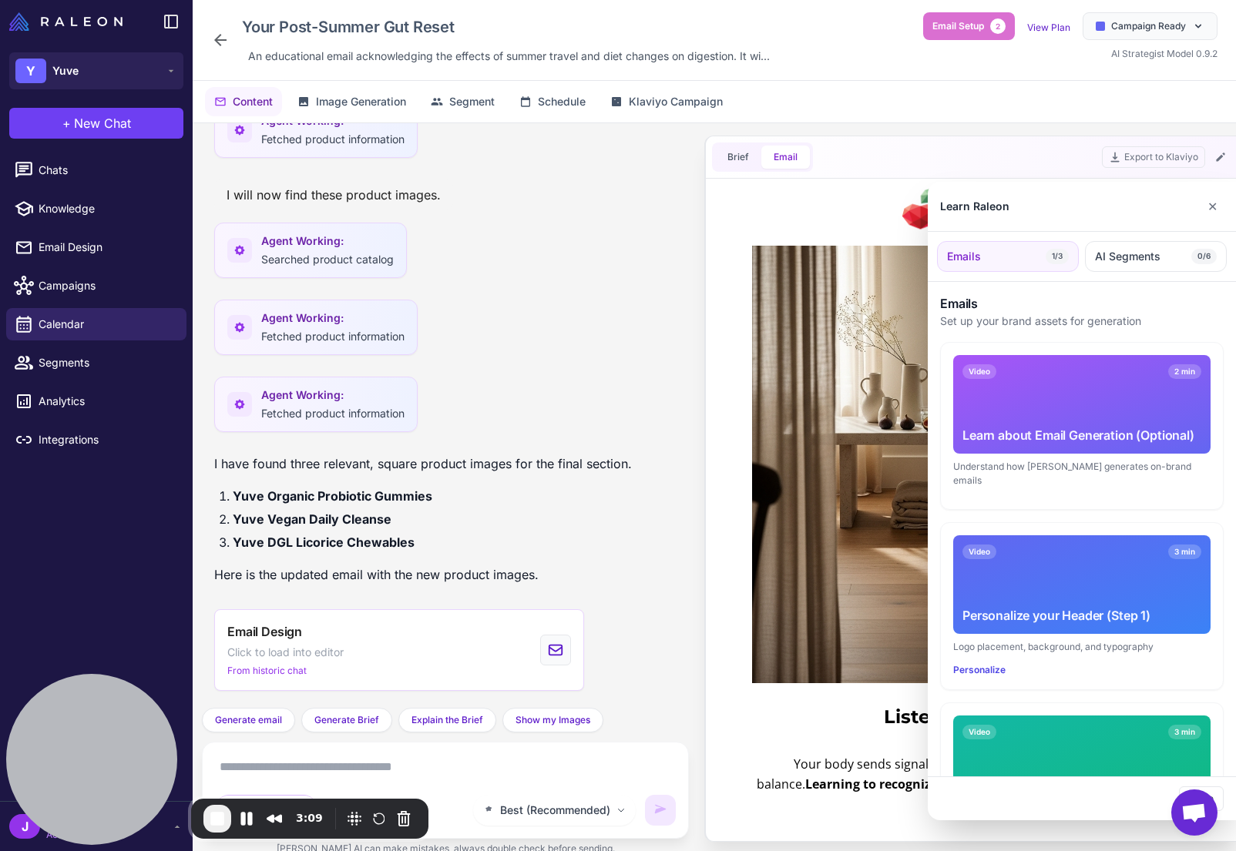
scroll to position [0, 0]
click at [1218, 210] on button "✕" at bounding box center [1212, 206] width 22 height 31
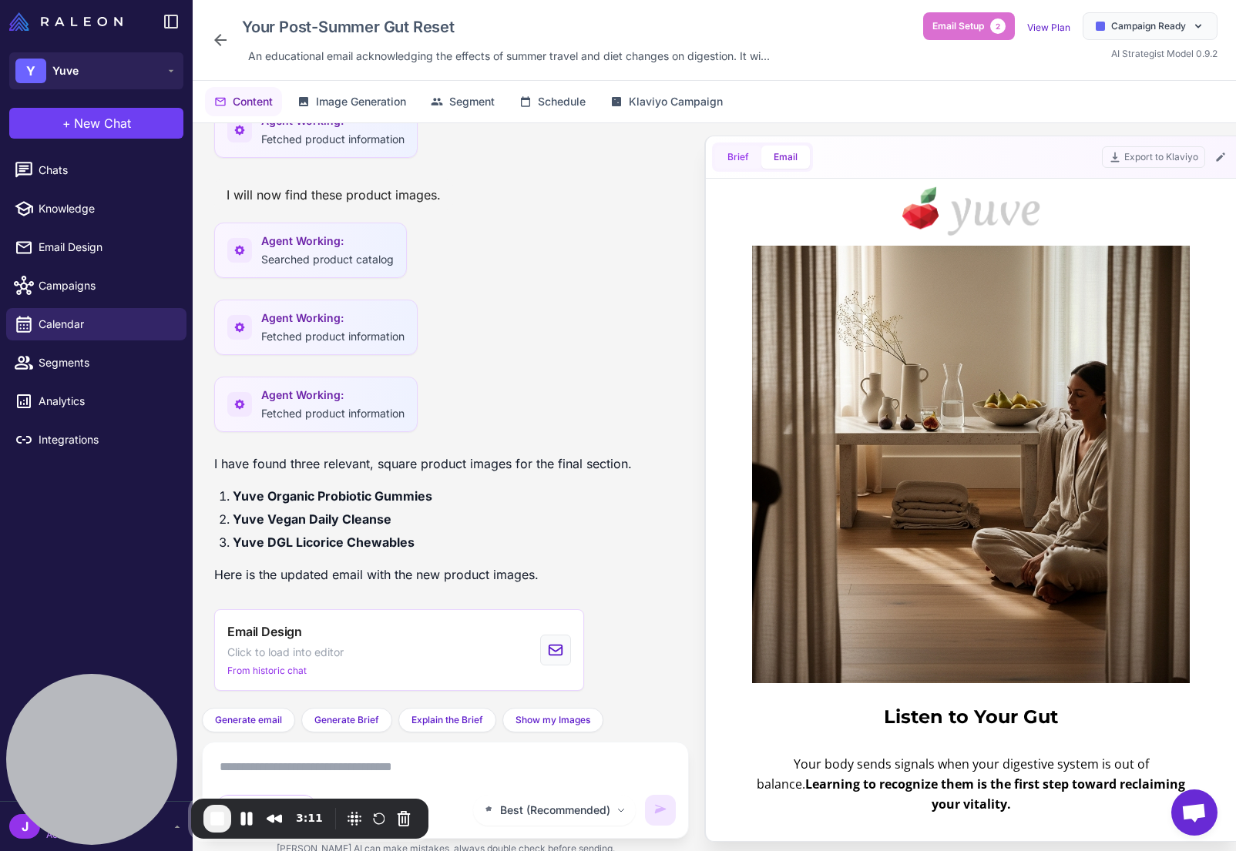
click at [743, 153] on button "Brief" at bounding box center [738, 157] width 46 height 23
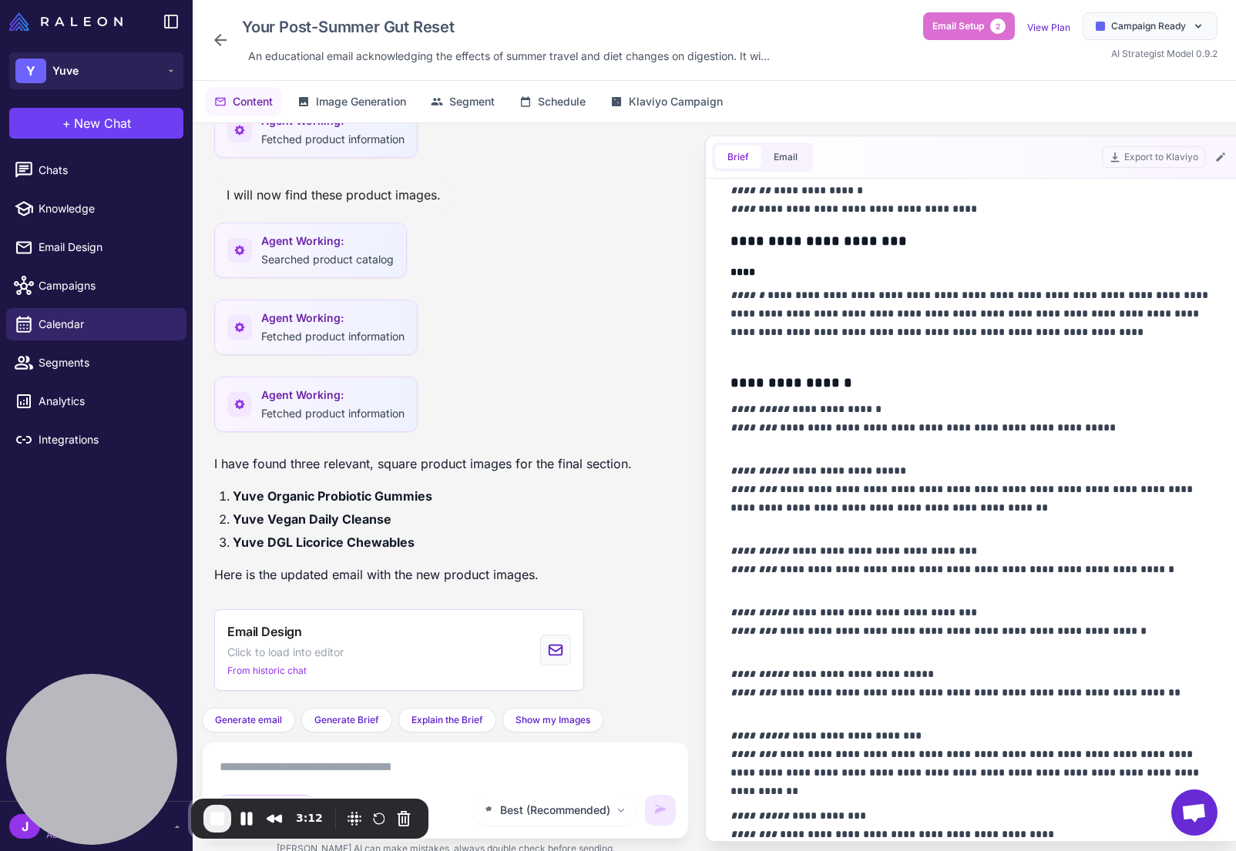
scroll to position [872, 0]
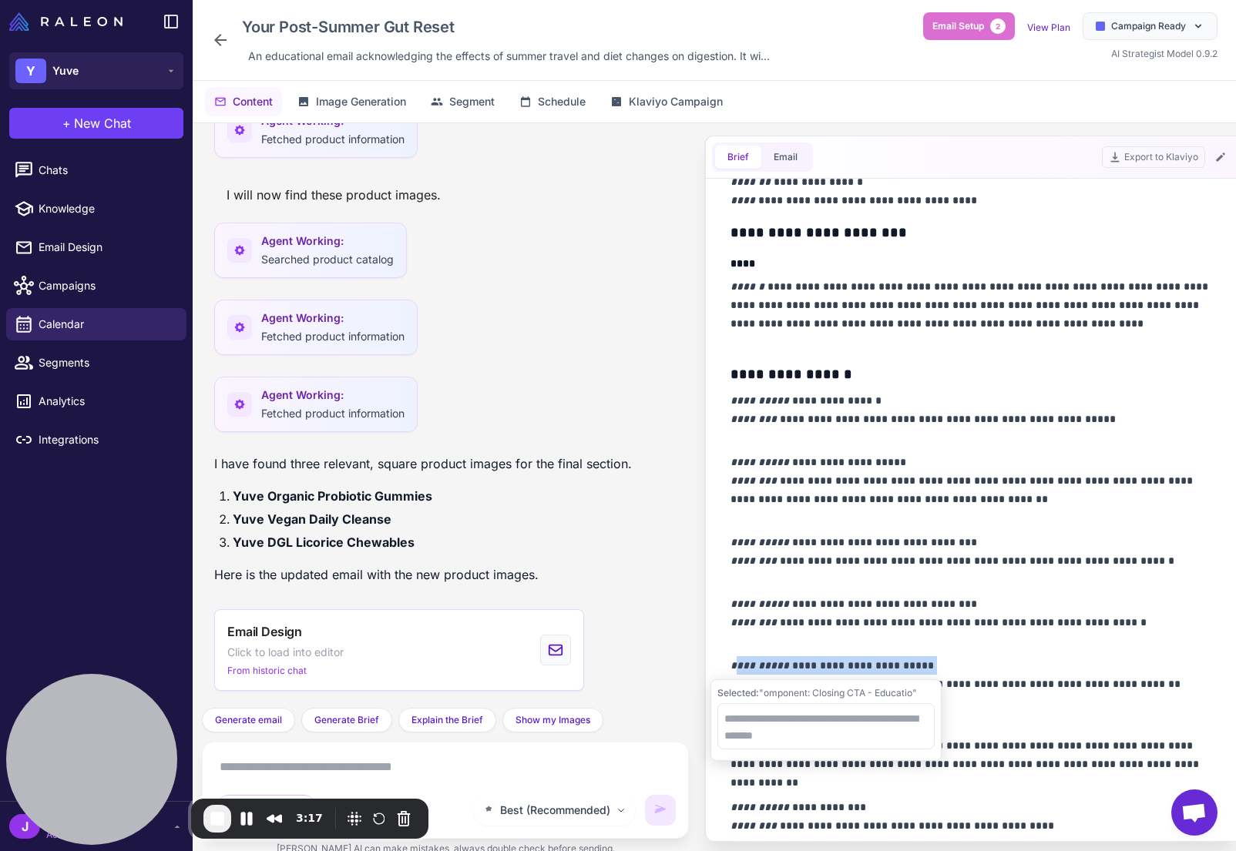
drag, startPoint x: 735, startPoint y: 671, endPoint x: 932, endPoint y: 663, distance: 196.6
click at [932, 663] on p "**********" at bounding box center [970, 684] width 481 height 55
click at [787, 157] on button "Email" at bounding box center [785, 157] width 49 height 23
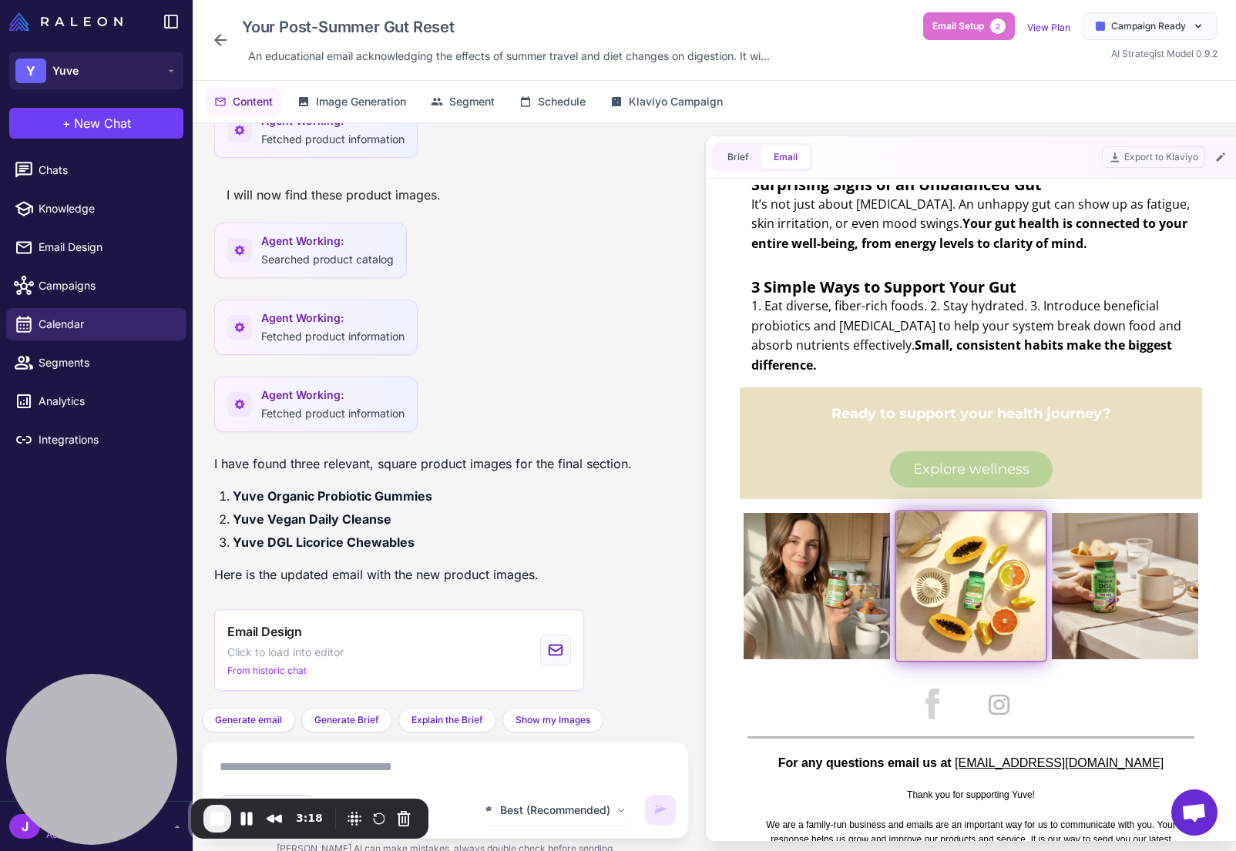
scroll to position [781, 0]
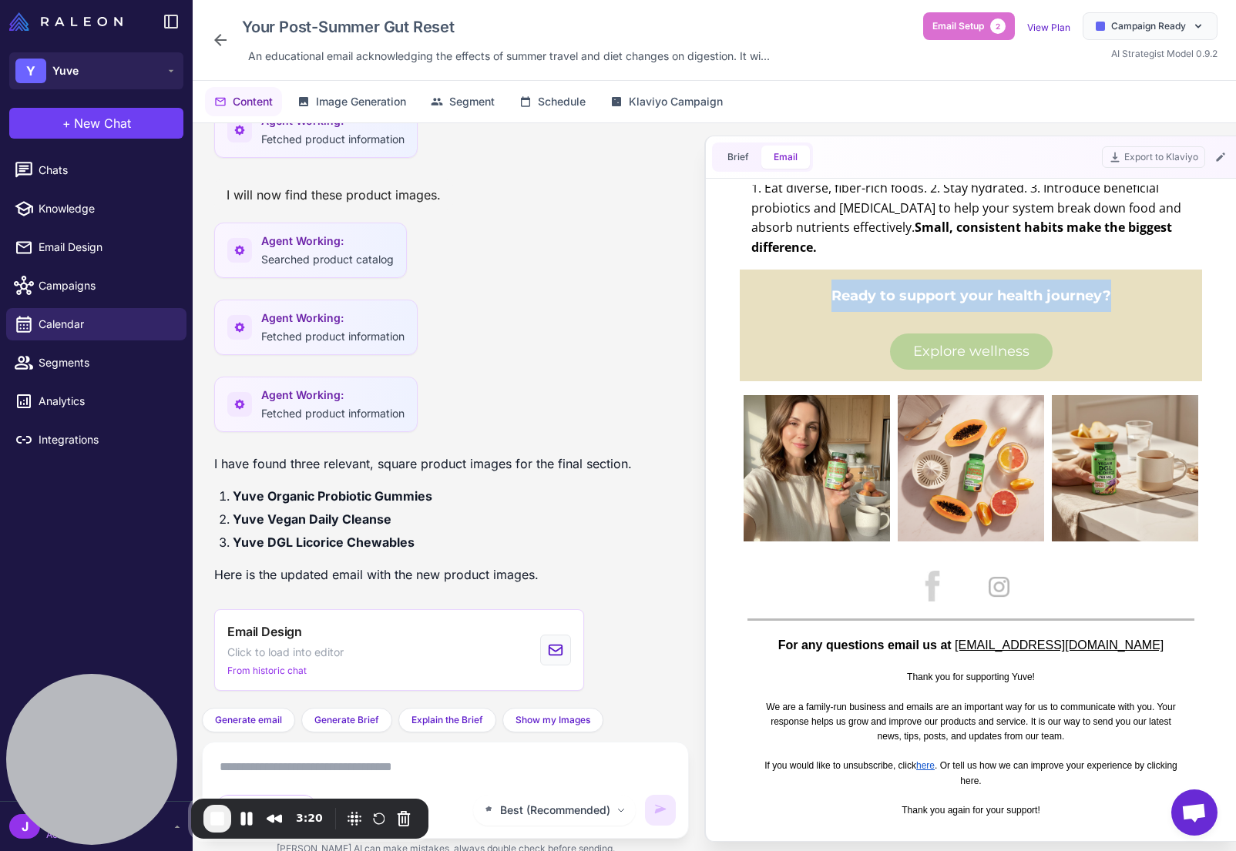
drag, startPoint x: 828, startPoint y: 294, endPoint x: 1118, endPoint y: 286, distance: 290.6
click at [1118, 286] on p "Ready to support your health journey?" at bounding box center [971, 296] width 442 height 32
click at [1002, 293] on p "Ready to support your health journey?" at bounding box center [971, 296] width 442 height 32
click at [214, 821] on span "End Recording" at bounding box center [217, 819] width 18 height 18
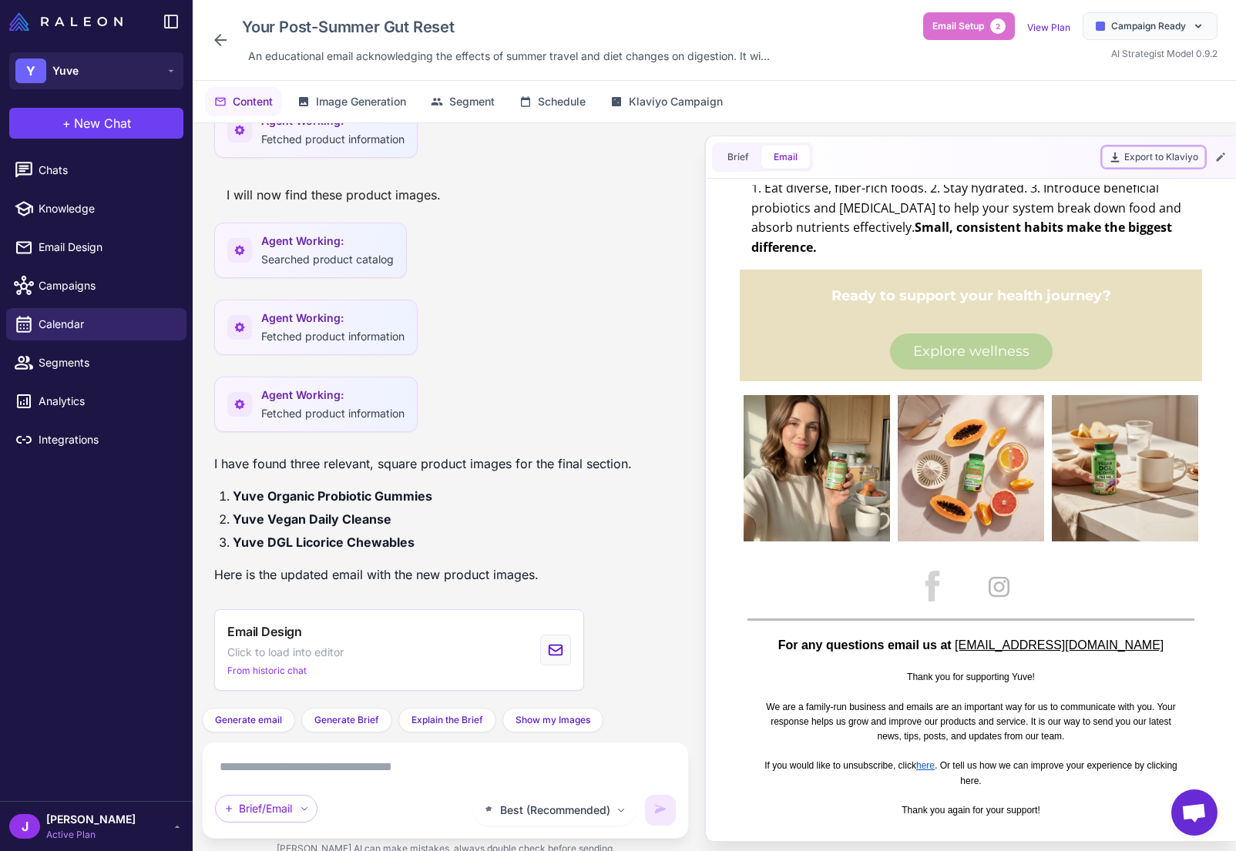
click at [1160, 157] on button "Export to Klaviyo" at bounding box center [1153, 157] width 103 height 22
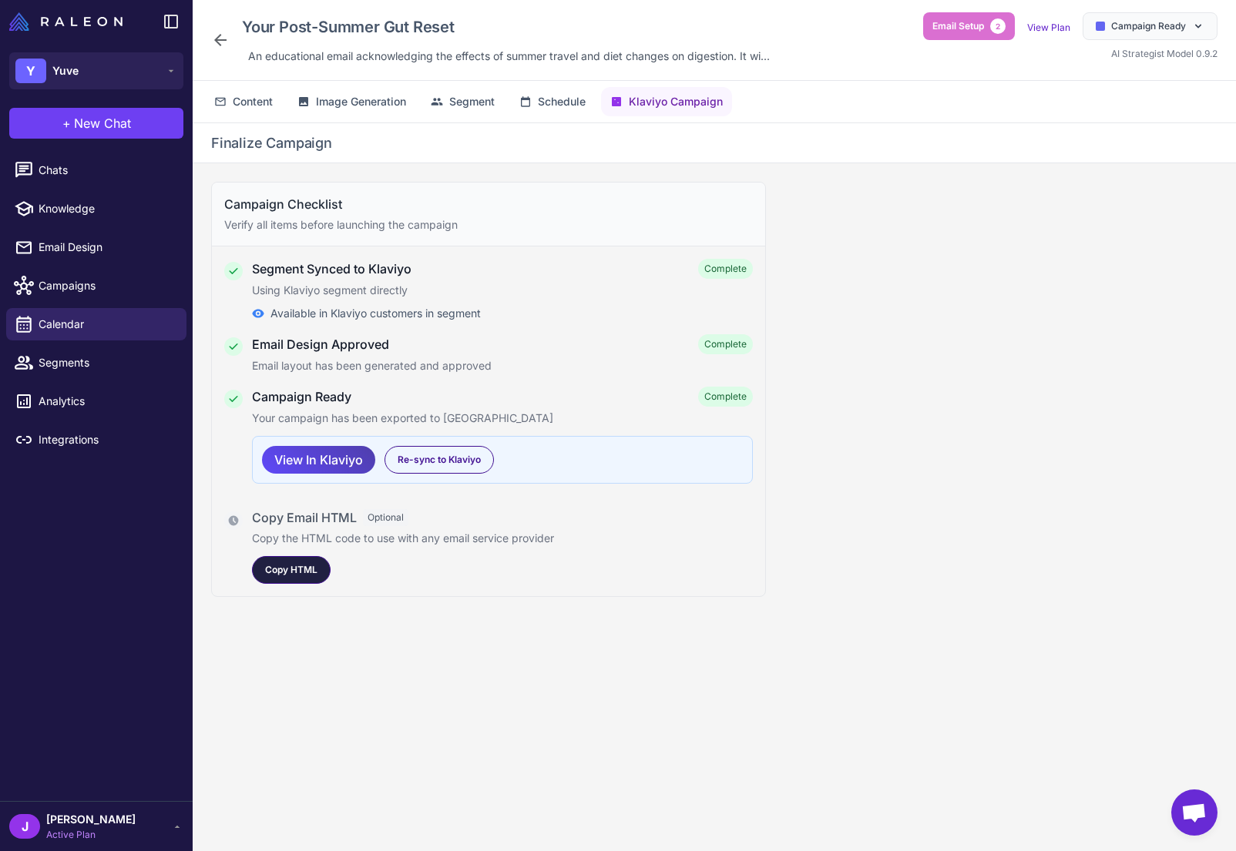
click at [294, 565] on span "Copy HTML" at bounding box center [291, 570] width 52 height 14
click at [252, 117] on div "Content Image Generation Segment Schedule Klaviyo Campaign" at bounding box center [714, 102] width 1043 height 42
click at [233, 94] on span "Content" at bounding box center [253, 101] width 40 height 17
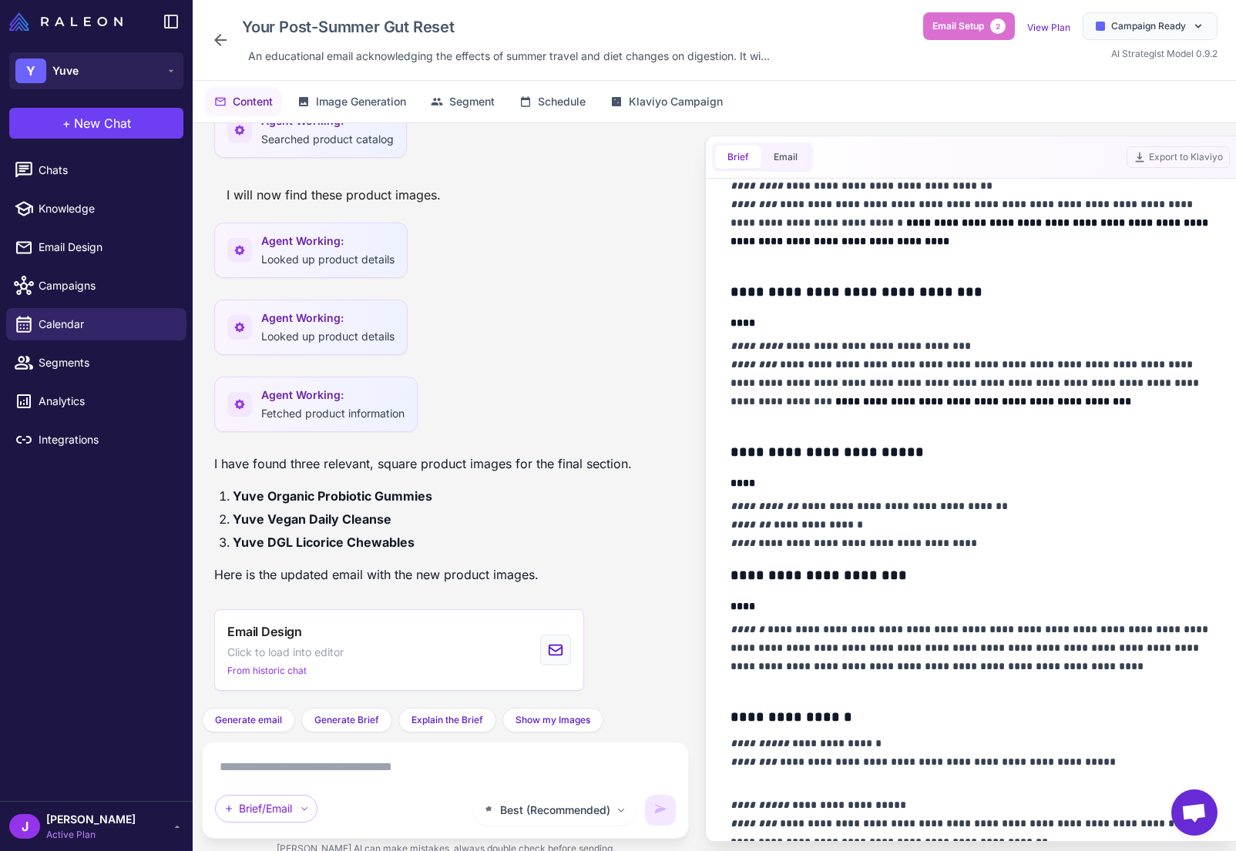
scroll to position [530, 0]
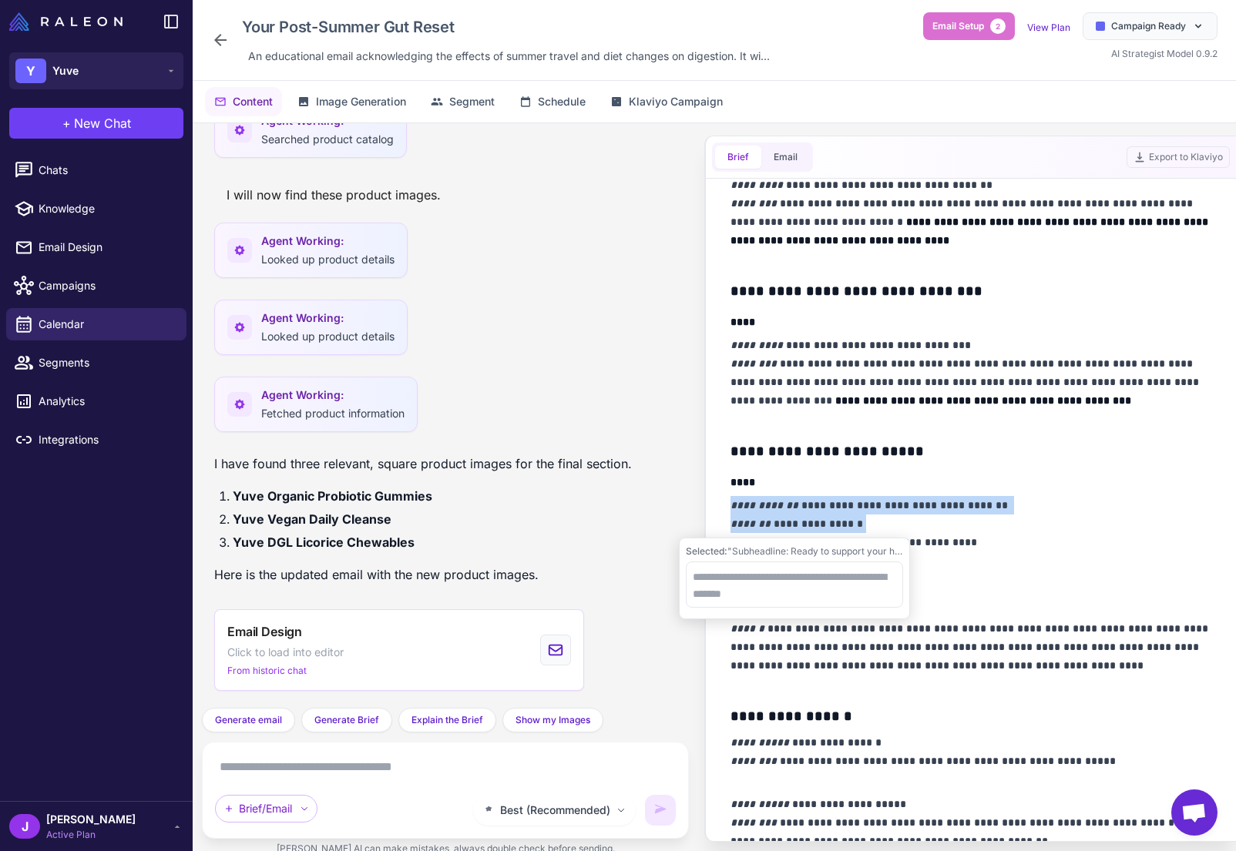
drag, startPoint x: 864, startPoint y: 526, endPoint x: 705, endPoint y: 505, distance: 160.1
click at [705, 505] on div "**********" at bounding box center [970, 489] width 532 height 707
click at [797, 163] on button "Email" at bounding box center [785, 157] width 49 height 23
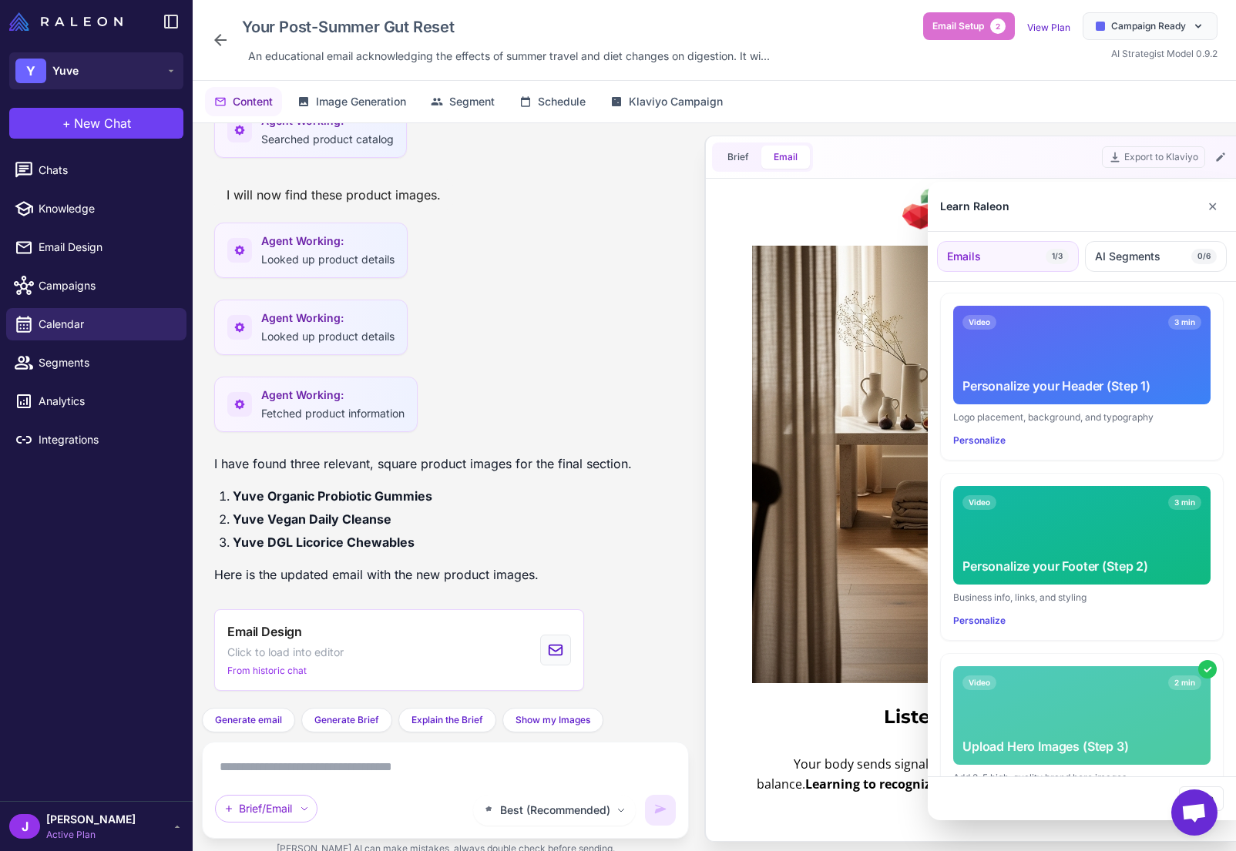
scroll to position [273, 0]
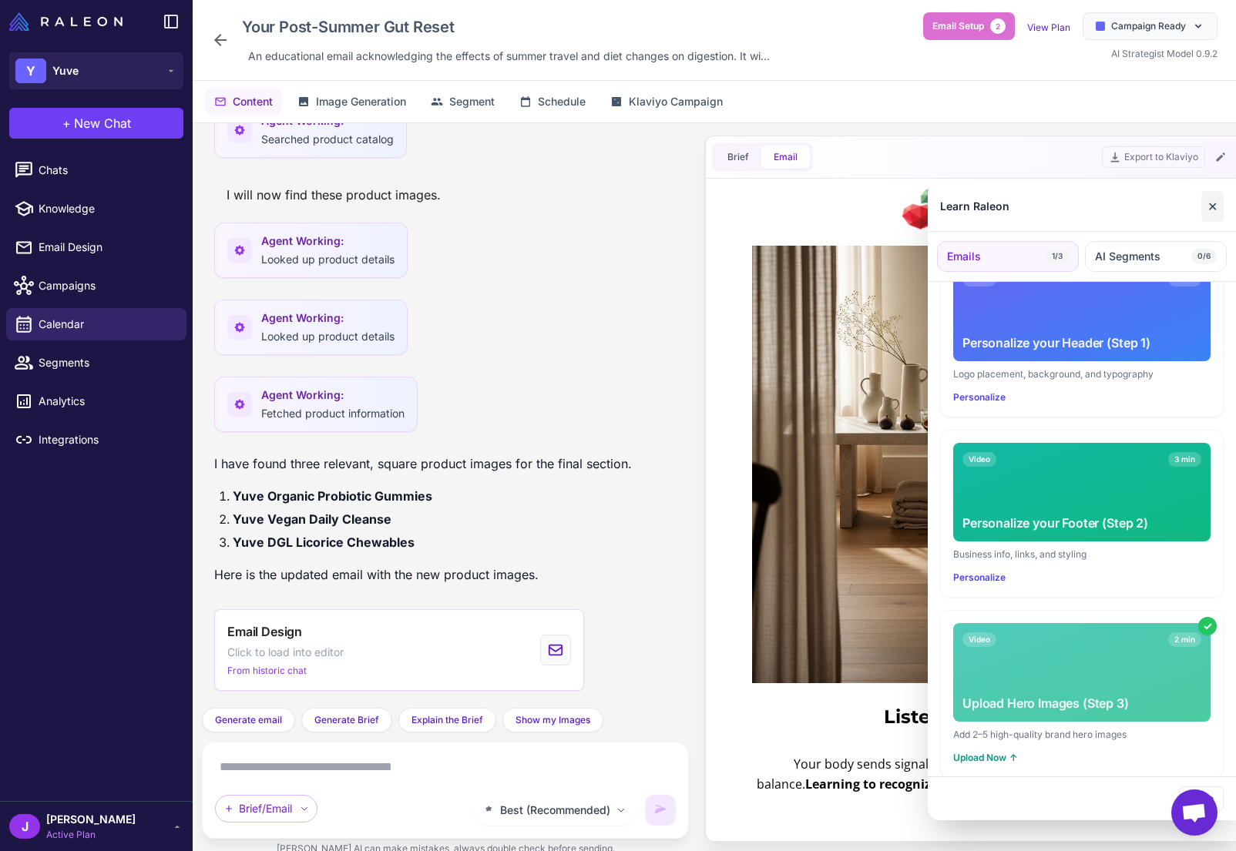
click at [1214, 200] on button "✕" at bounding box center [1212, 206] width 22 height 31
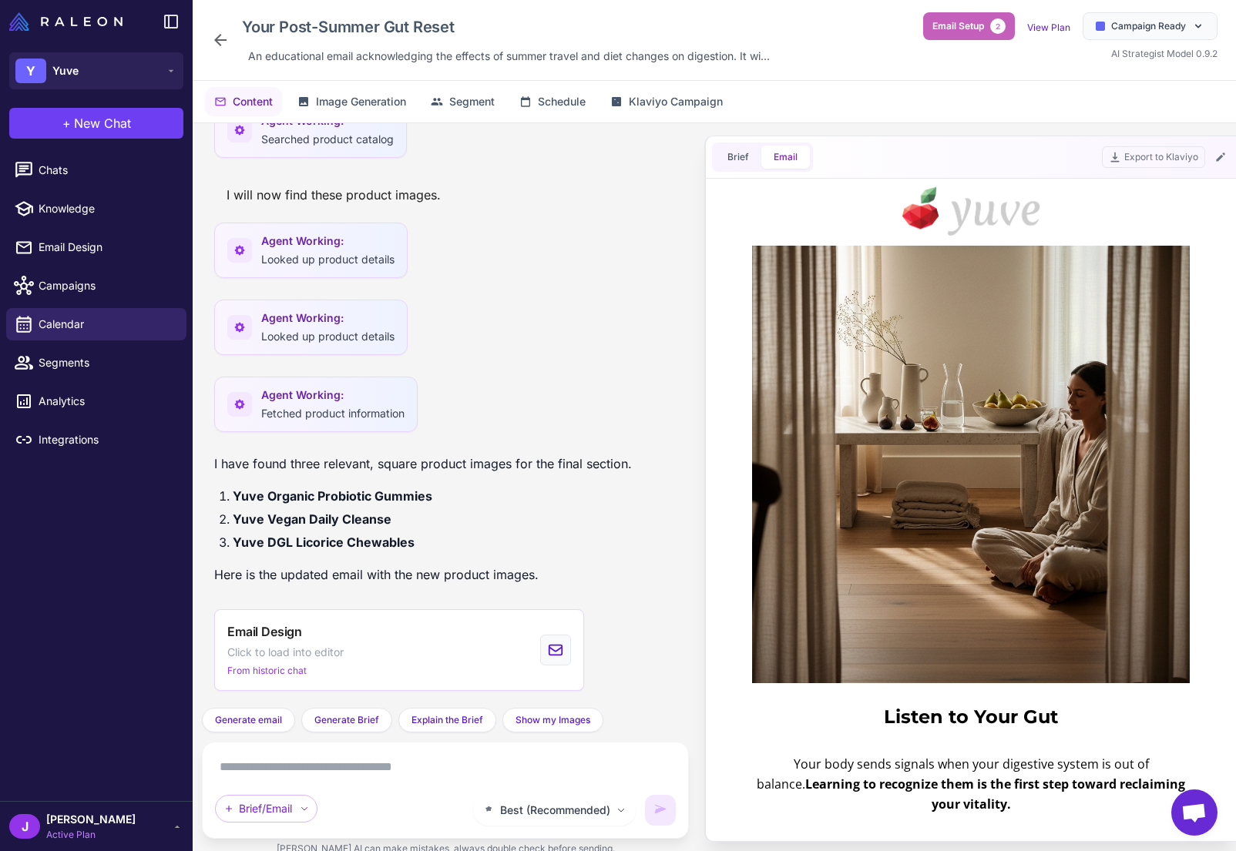
click at [965, 31] on span "Email Setup" at bounding box center [958, 26] width 52 height 14
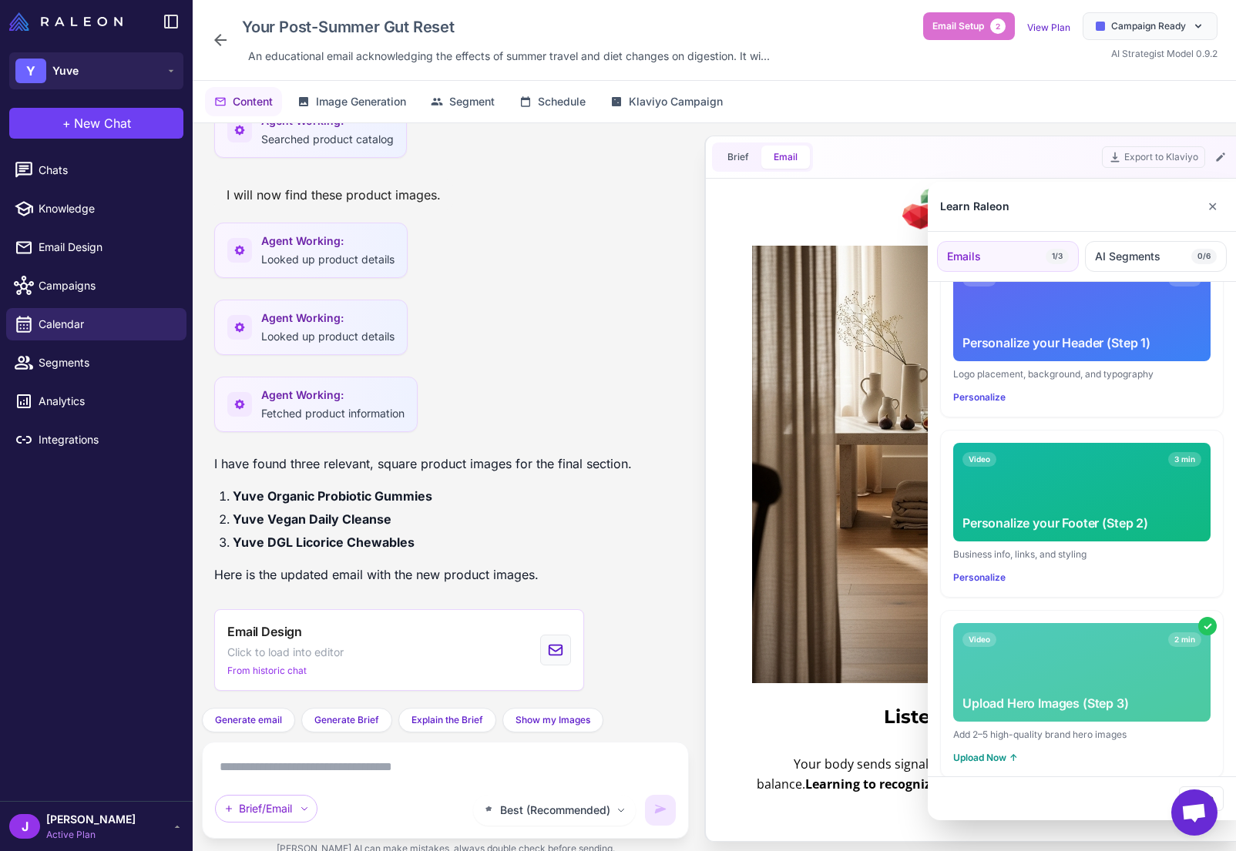
scroll to position [124, 0]
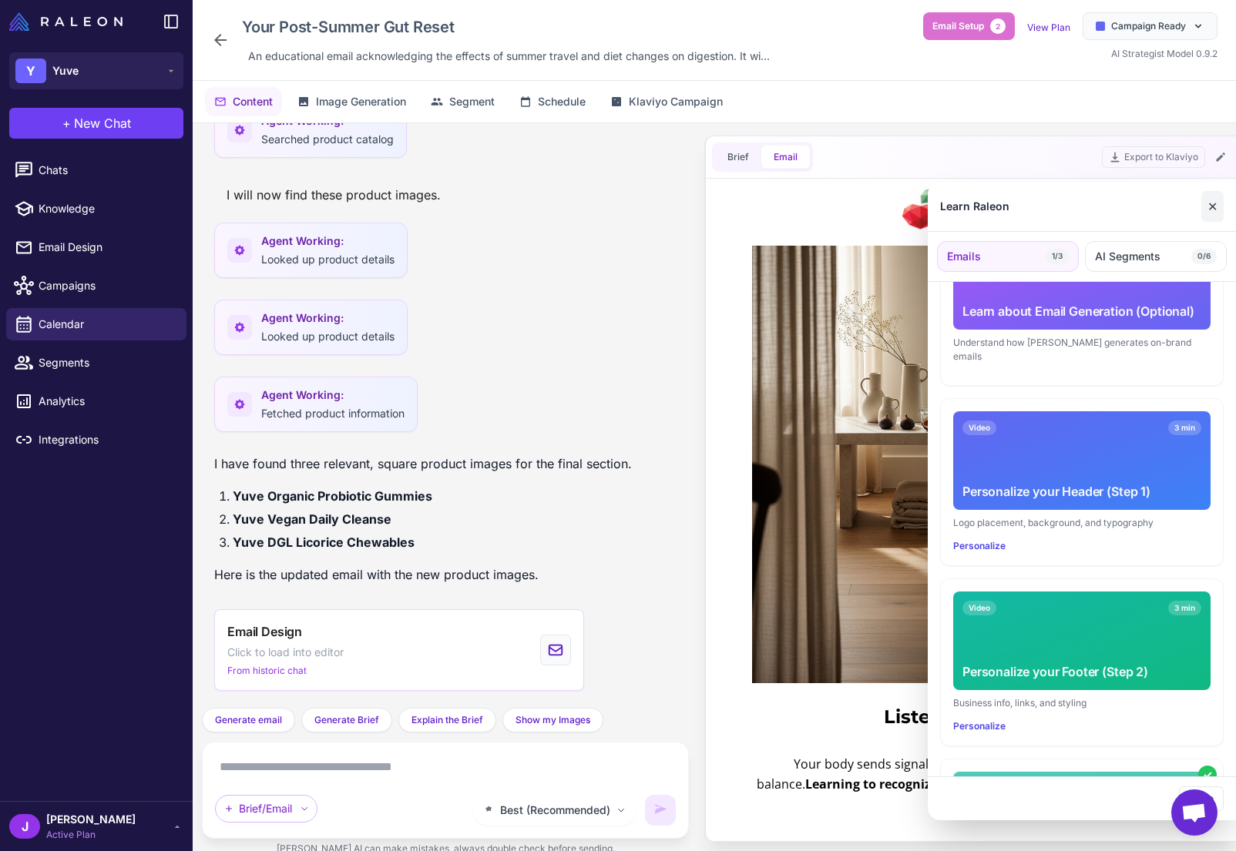
click at [1218, 204] on button "✕" at bounding box center [1212, 206] width 22 height 31
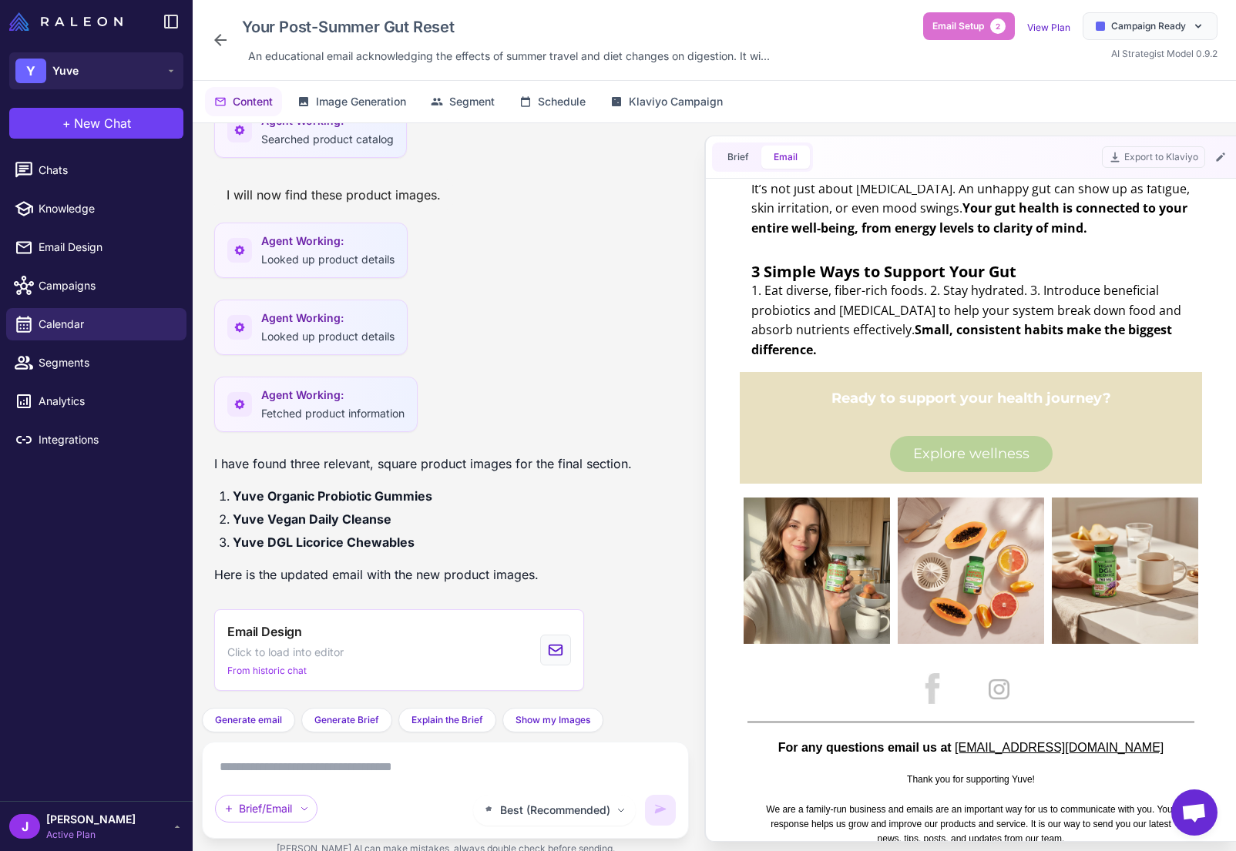
scroll to position [679, 0]
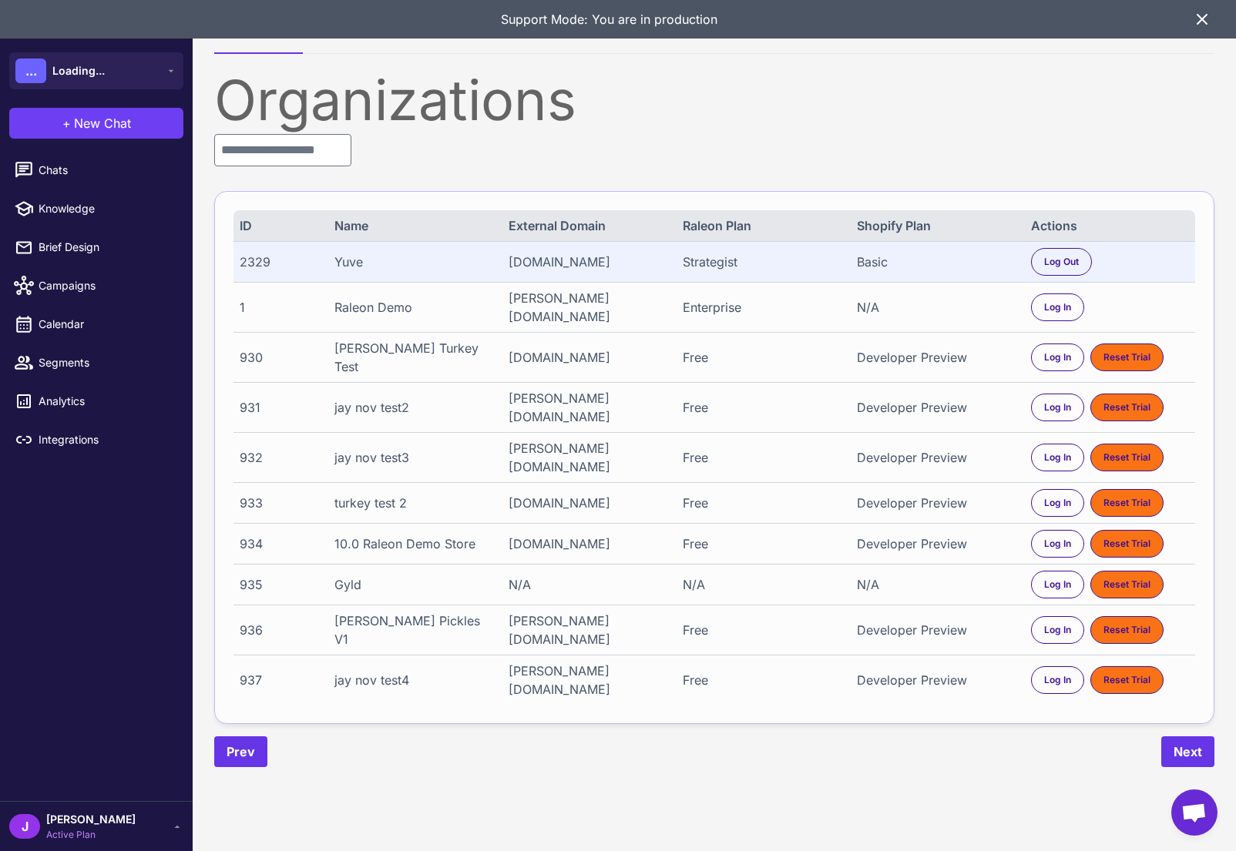
click at [254, 264] on div "2329" at bounding box center [279, 262] width 79 height 18
copy div "2329"
